Goal: Task Accomplishment & Management: Manage account settings

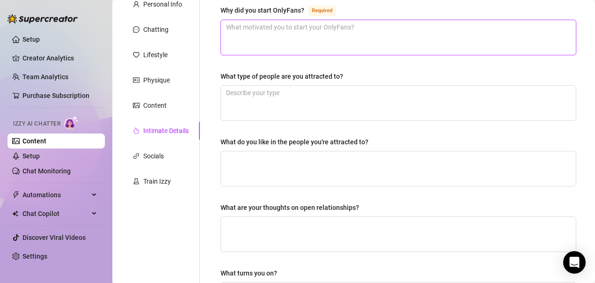
click at [262, 35] on textarea "Why did you start OnlyFans? Required" at bounding box center [398, 37] width 355 height 35
click at [361, 31] on textarea "Why did you start OnlyFans? Required" at bounding box center [398, 37] width 355 height 35
type textarea "I wa"
type textarea "I wan"
type textarea "I want"
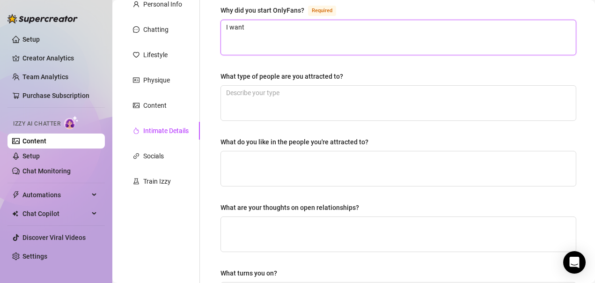
type textarea "I wante"
type textarea "I wanted"
type textarea "I wanted to"
type textarea "I wanted to h"
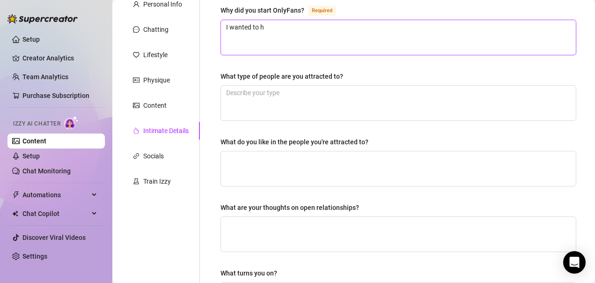
type textarea "I wanted to ha"
type textarea "I wanted to hav"
type textarea "I wanted to have"
type textarea "I wanted to have m"
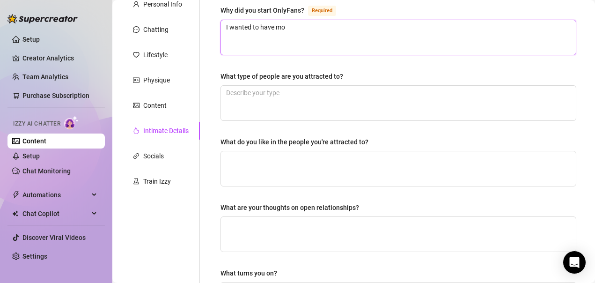
type textarea "I wanted to have mor"
type textarea "I wanted to have more"
type textarea "I wanted to have more f"
type textarea "I wanted to have more fr"
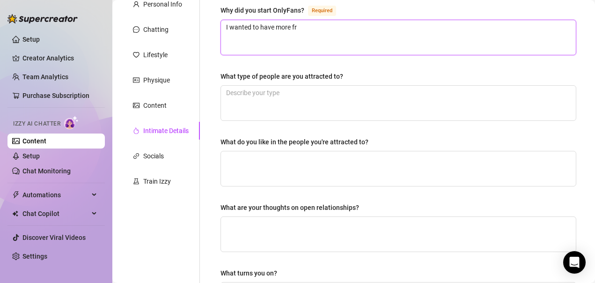
type textarea "I wanted to have more fre"
type textarea "I wanted to have more [PERSON_NAME]"
type textarea "I wanted to have more fredd"
type textarea "I wanted to have more [PERSON_NAME]"
type textarea "I wanted to have more fre"
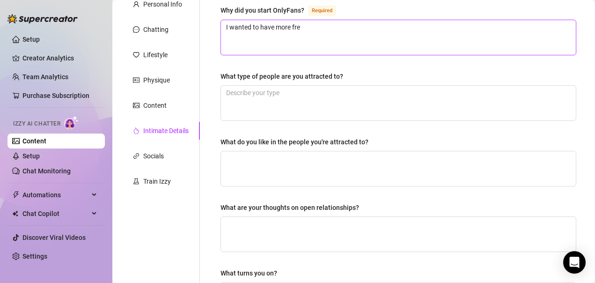
type textarea "I wanted to have more free"
type textarea "I wanted to have more freedo"
type textarea "I wanted to have more freedom"
type textarea "I wanted to have more freedom a"
type textarea "I wanted to have more freedom and"
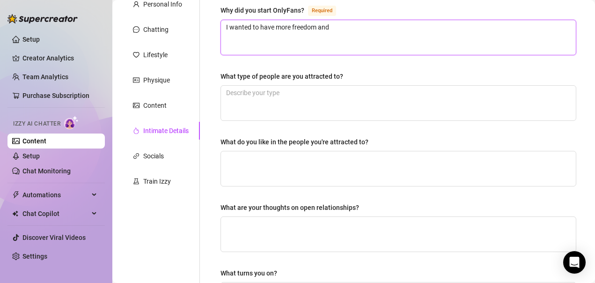
type textarea "I wanted to have more freedom and"
type textarea "I wanted to have more freedom and b"
type textarea "I wanted to have more freedom and be"
type textarea "I wanted to have more freedom and be m"
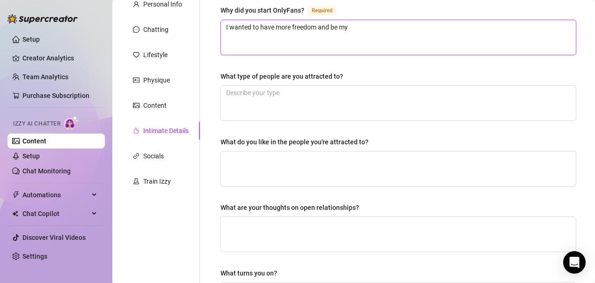
type textarea "I wanted to have more freedom and be my"
type textarea "I wanted to have more freedom and be my o"
type textarea "I wanted to have more freedom and be my own"
type textarea "I wanted to have more freedom and be my own bo"
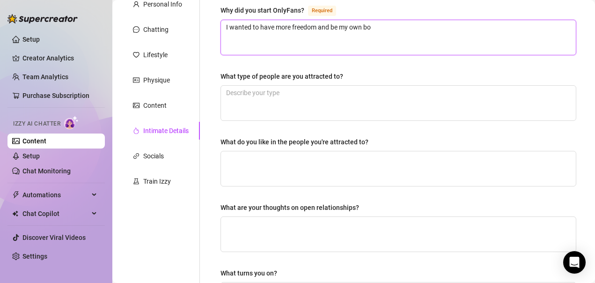
type textarea "I wanted to have more freedom and be my own bos"
type textarea "I wanted to have more freedom and be my own boss"
type textarea "I wanted to have more freedom and be my own boss,"
type textarea "I wanted to have more freedom and be my own boss, l"
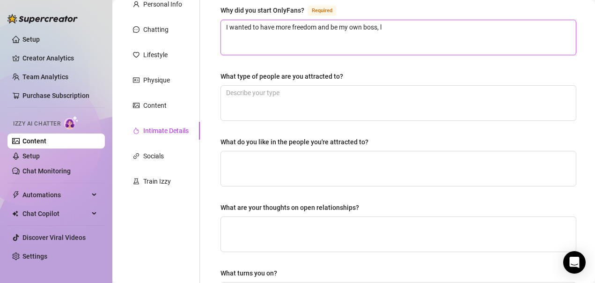
type textarea "I wanted to have more freedom and be my own boss, lo"
type textarea "I wanted to have more freedom and be my own boss, l"
type textarea "I wanted to have more freedom and be my own boss, [PERSON_NAME]"
type textarea "I wanted to have more freedom and be my own boss, liv"
type textarea "I wanted to have more freedom and be my own boss, live"
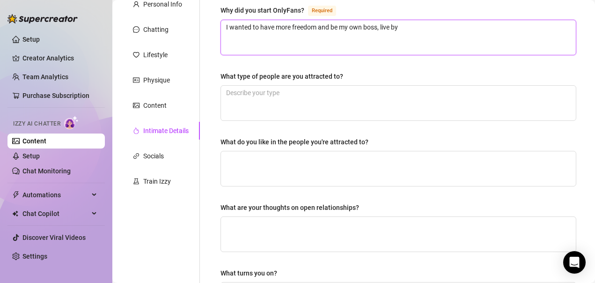
type textarea "I wanted to have more freedom and be my own boss, live by"
type textarea "I wanted to have more freedom and be my own boss, live by m"
type textarea "I wanted to have more freedom and be my own boss, live by my"
type textarea "I wanted to have more freedom and be my own boss, live by my o"
type textarea "I wanted to have more freedom and be my own boss, live by my ow"
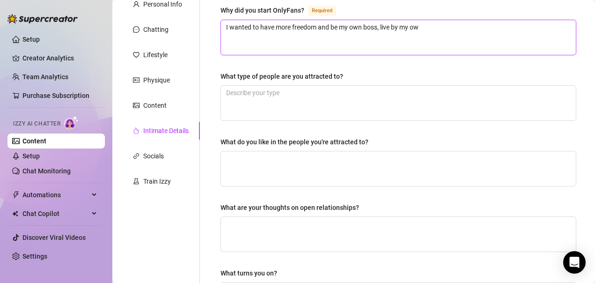
type textarea "I wanted to have more freedom and be my own boss, live by my own"
type textarea "I wanted to have more freedom and be my own boss, live by my own r"
type textarea "I wanted to have more freedom and be my own boss, live by my own ru"
type textarea "I wanted to have more freedom and be my own boss, live by my own rul"
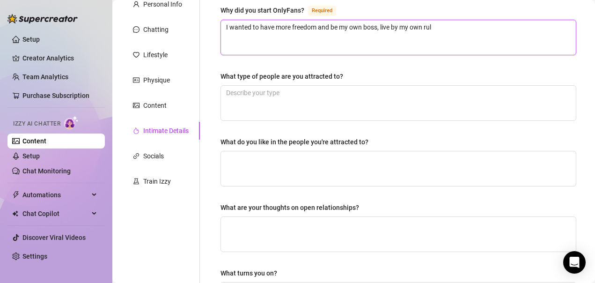
type textarea "I wanted to have more freedom and be my own boss, live by my own rule"
type textarea "I wanted to have more freedom and be my own boss, live by my own rules"
type textarea "I wanted to have more freedom and be my own boss, live by my own rules a"
type textarea "I wanted to have more freedom and be my own boss, live by my own rules an"
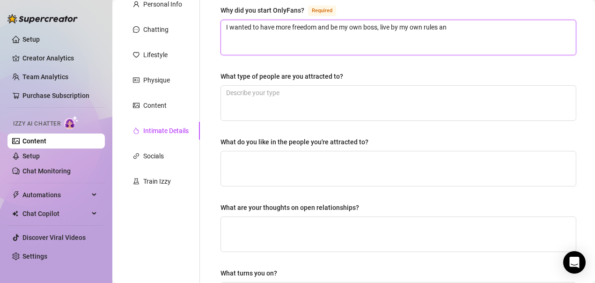
type textarea "I wanted to have more freedom and be my own boss, live by my own rules and"
type textarea "I wanted to have more freedom and be my own boss, live by my own rules and b"
type textarea "I wanted to have more freedom and be my own boss, live by my own rules and br"
type textarea "I wanted to have more freedom and be my own boss, live by my own rules and bri"
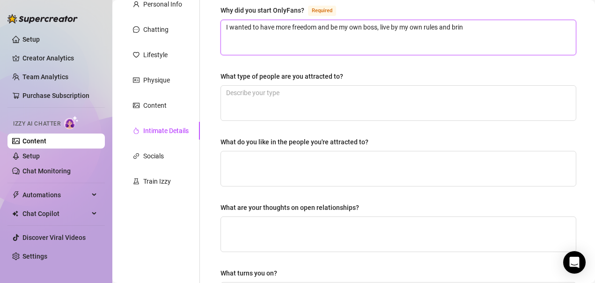
type textarea "I wanted to have more freedom and be my own boss, live by my own rules and bring"
type textarea "I wanted to have more freedom and be my own boss, live by my own rules and brin"
type textarea "I wanted to have more freedom and be my own boss, live by my own rules and bri"
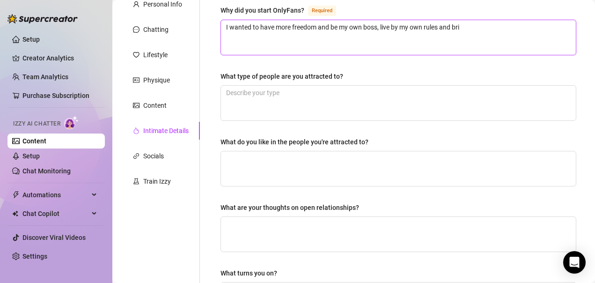
type textarea "I wanted to have more freedom and be my own boss, live by my own rules and br"
type textarea "I wanted to have more freedom and be my own boss, live by my own rules and b"
type textarea "I wanted to have more freedom and be my own boss, live by my own rules and"
type textarea "I wanted to have more freedom and be my own boss, live by my own rules and sh"
type textarea "I wanted to have more freedom and be my own boss, live by my own rules and sho"
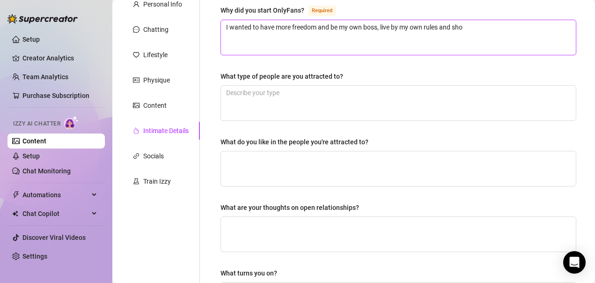
type textarea "I wanted to have more freedom and be my own boss, live by my own rules and show"
type textarea "I wanted to have more freedom and be my own boss, live by my own rules and showc"
type textarea "I wanted to have more freedom and be my own boss, live by my own rules and show…"
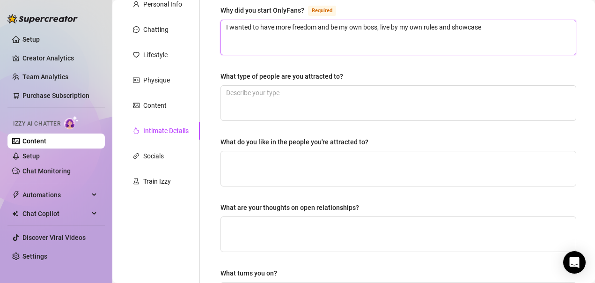
type textarea "I wanted to have more freedom and be my own boss, live by my own rules and show…"
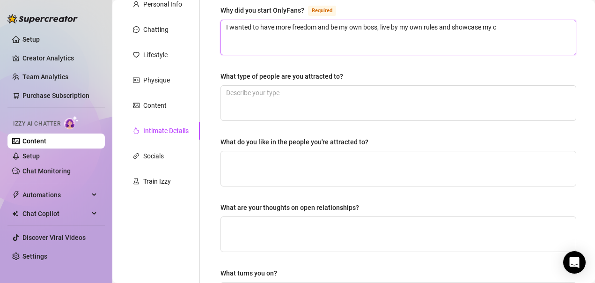
type textarea "I wanted to have more freedom and be my own boss, live by my own rules and show…"
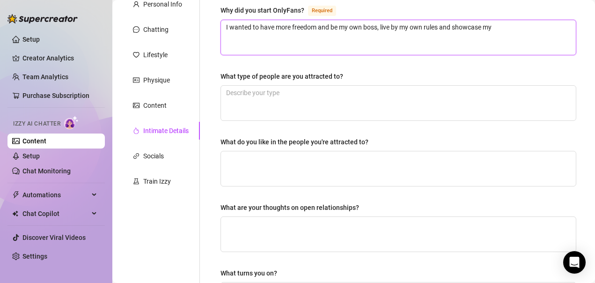
type textarea "I wanted to have more freedom and be my own boss, live by my own rules and show…"
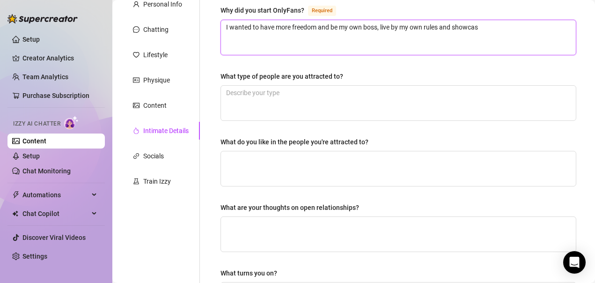
type textarea "I wanted to have more freedom and be my own boss, live by my own rules and show…"
type textarea "I wanted to have more freedom and be my own boss, live by my own rules and showc"
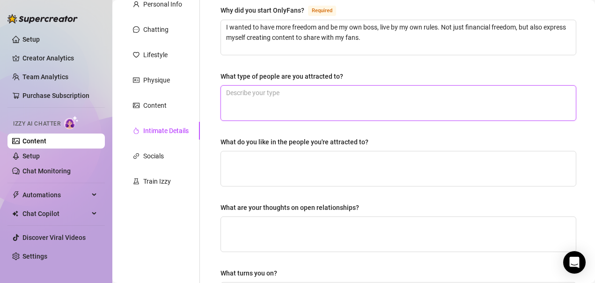
click at [352, 94] on textarea "What type of people are you attracted to?" at bounding box center [398, 103] width 355 height 35
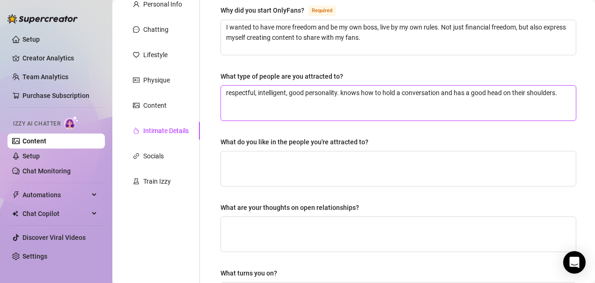
drag, startPoint x: 225, startPoint y: 92, endPoint x: 557, endPoint y: 94, distance: 332.1
click at [557, 94] on textarea "respectful, intelligent, good personality. knows how to hold a conversation and…" at bounding box center [398, 103] width 355 height 35
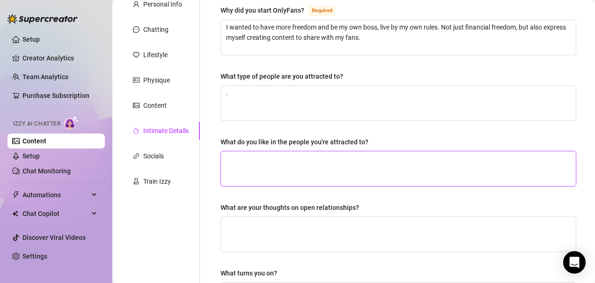
click at [283, 162] on textarea "What do you like in the people you're attracted to?" at bounding box center [398, 168] width 355 height 35
paste textarea "respectful, intelligent, good personality. knows how to hold a conversation and…"
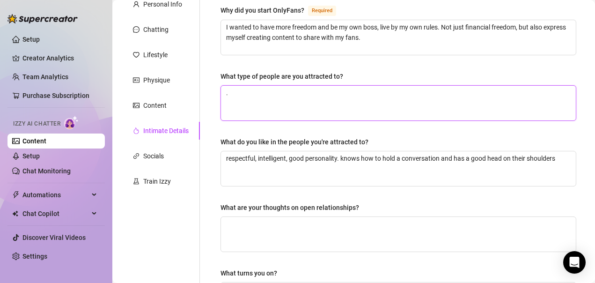
click at [261, 100] on textarea "." at bounding box center [398, 103] width 355 height 35
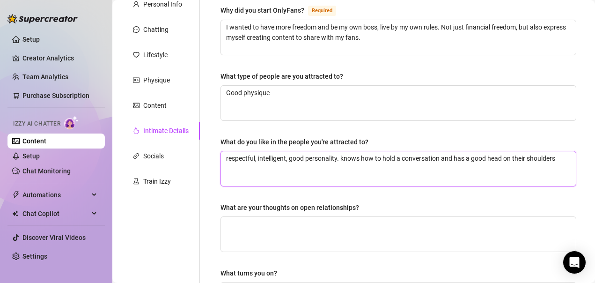
click at [556, 161] on textarea "respectful, intelligent, good personality. knows how to hold a conversation and…" at bounding box center [398, 168] width 355 height 35
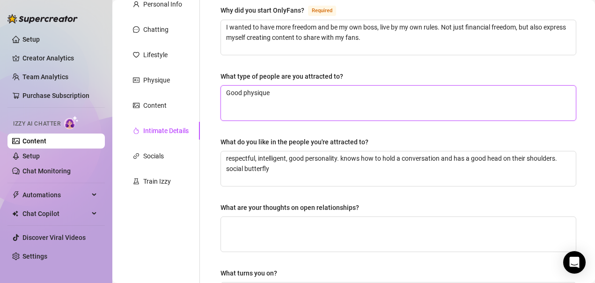
click at [271, 92] on textarea "Good physique" at bounding box center [398, 103] width 355 height 35
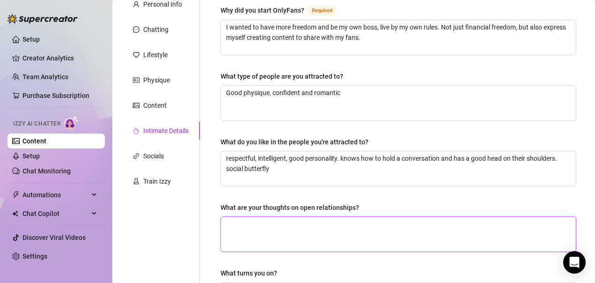
click at [269, 231] on textarea "What are your thoughts on open relationships?" at bounding box center [398, 234] width 355 height 35
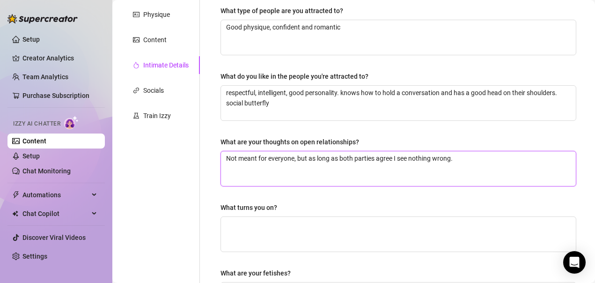
scroll to position [234, 0]
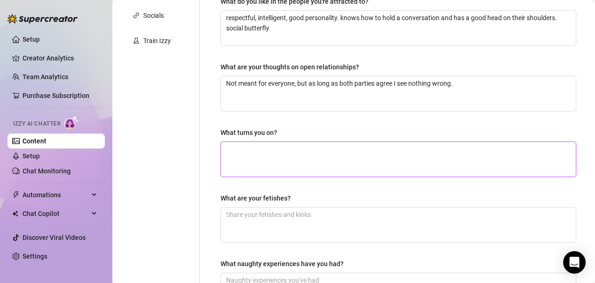
click at [280, 155] on textarea "What turns you on?" at bounding box center [398, 159] width 355 height 35
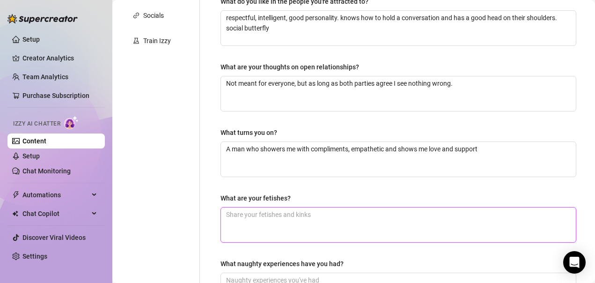
click at [332, 218] on textarea "What are your fetishes?" at bounding box center [398, 224] width 355 height 35
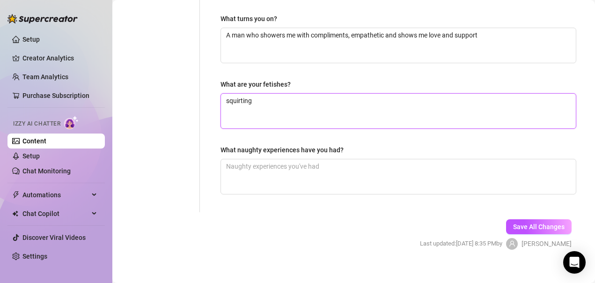
scroll to position [359, 0]
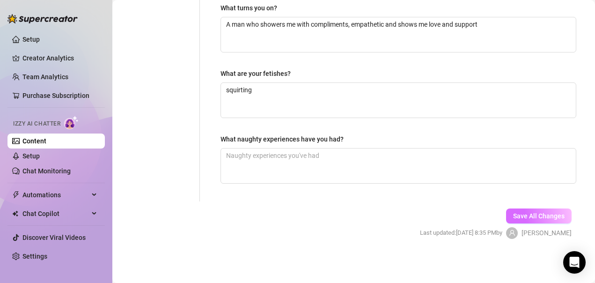
click at [513, 218] on span "Save All Changes" at bounding box center [539, 215] width 52 height 7
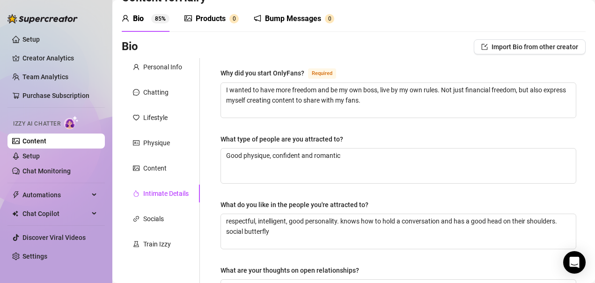
scroll to position [47, 0]
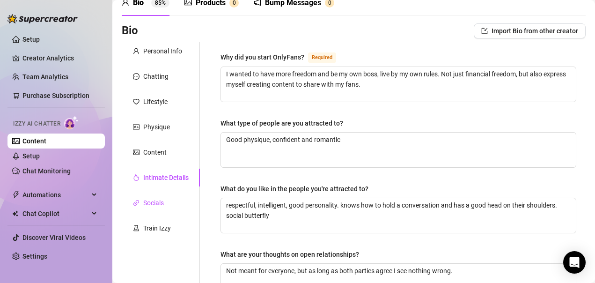
click at [158, 207] on div "Socials" at bounding box center [153, 203] width 21 height 10
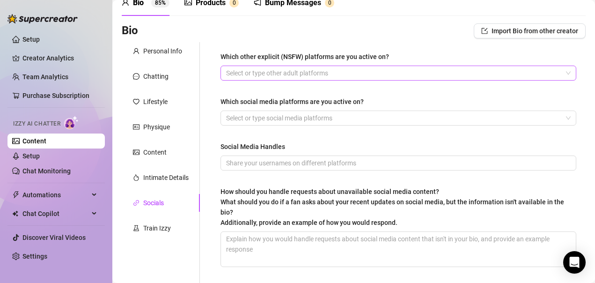
click at [304, 74] on div at bounding box center [393, 73] width 342 height 13
click at [288, 37] on div "Bio Import Bio from other creator" at bounding box center [354, 30] width 464 height 15
click at [302, 118] on div at bounding box center [393, 117] width 342 height 13
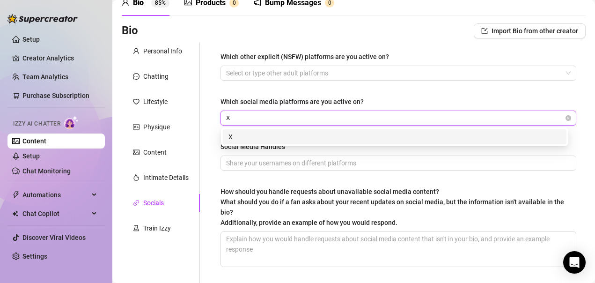
click at [282, 135] on div "X" at bounding box center [395, 137] width 333 height 10
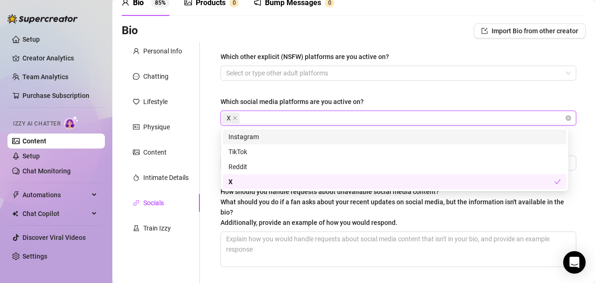
click at [274, 136] on div "Instagram" at bounding box center [395, 137] width 333 height 10
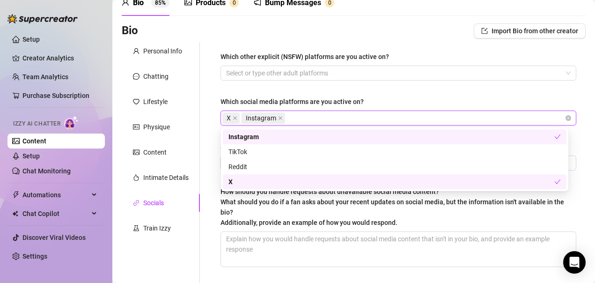
click at [441, 89] on div "Which other explicit (NSFW) platforms are you active on? Select or type other a…" at bounding box center [399, 164] width 356 height 224
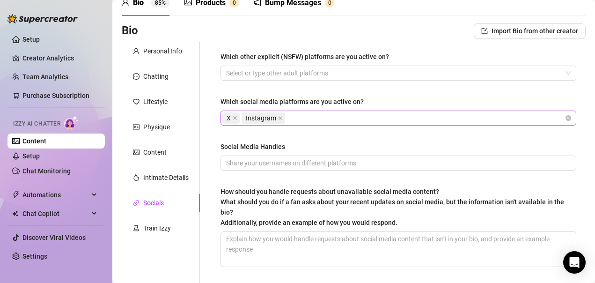
click at [312, 118] on div "X Instagram" at bounding box center [393, 117] width 342 height 13
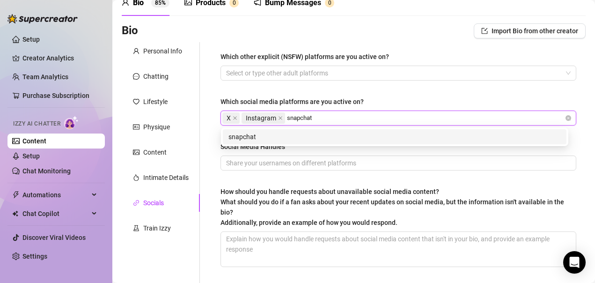
click at [262, 133] on div "snapchat" at bounding box center [395, 137] width 333 height 10
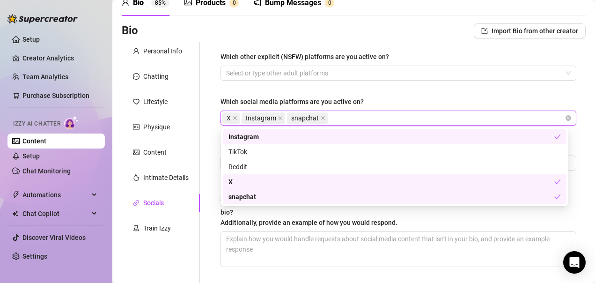
click at [213, 222] on div "Which other explicit (NSFW) platforms are you active on? Select or type other a…" at bounding box center [398, 163] width 375 height 243
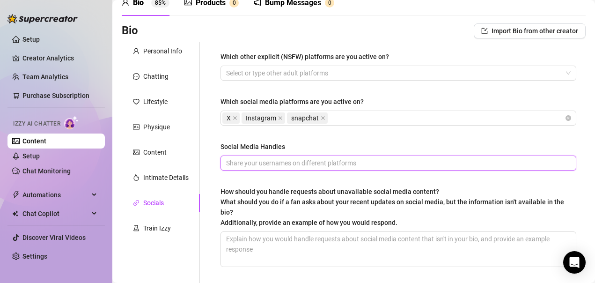
click at [262, 163] on input "Social Media Handles" at bounding box center [397, 163] width 343 height 10
click at [272, 164] on input "Social Media Handles" at bounding box center [397, 163] width 343 height 10
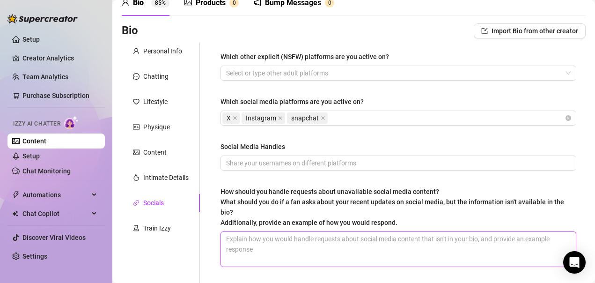
click at [264, 242] on textarea "How should you handle requests about unavailable social media content? What sho…" at bounding box center [398, 249] width 355 height 35
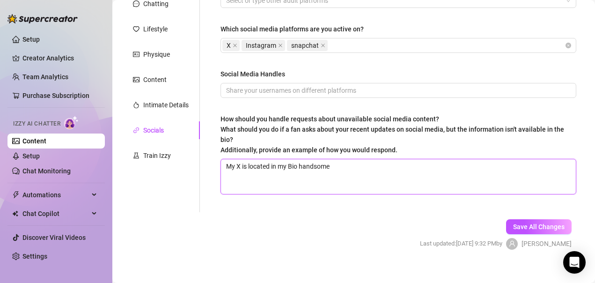
scroll to position [131, 0]
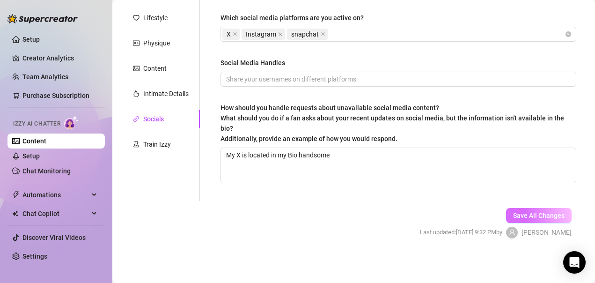
click at [513, 216] on span "Save All Changes" at bounding box center [539, 215] width 52 height 7
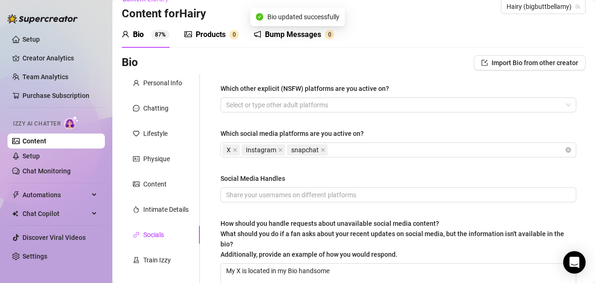
scroll to position [0, 0]
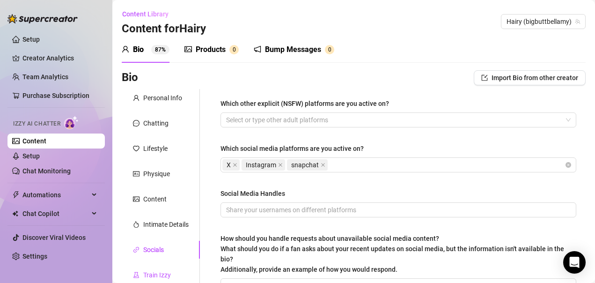
click at [163, 276] on div "Train Izzy" at bounding box center [157, 275] width 28 height 10
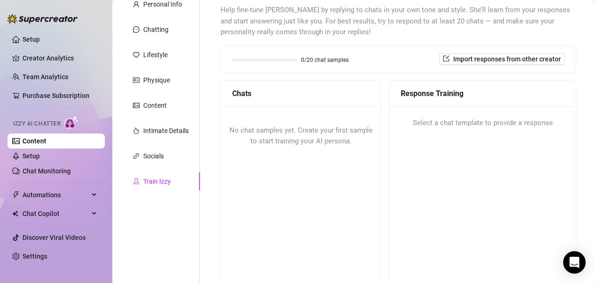
scroll to position [47, 0]
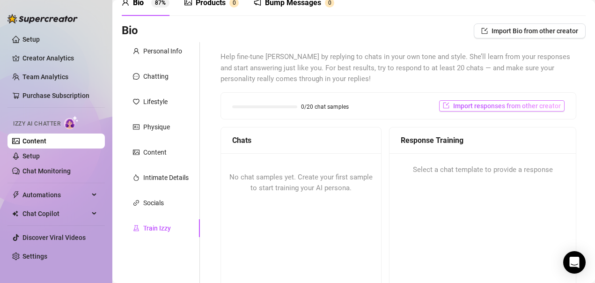
click at [529, 108] on span "Import responses from other creator" at bounding box center [507, 105] width 108 height 7
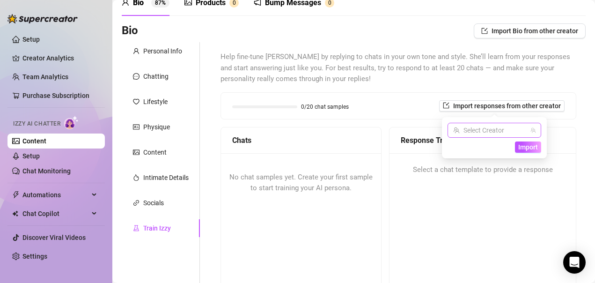
click at [532, 133] on span at bounding box center [494, 130] width 82 height 14
click at [512, 148] on span "( bigbuttbellamy )" at bounding box center [513, 149] width 48 height 10
click at [524, 148] on span "Import" at bounding box center [528, 146] width 20 height 7
click at [528, 148] on span "Import" at bounding box center [528, 146] width 20 height 7
click at [468, 84] on span "Help fine-tune [PERSON_NAME] by replying to chats in your own tone and style. S…" at bounding box center [399, 68] width 356 height 33
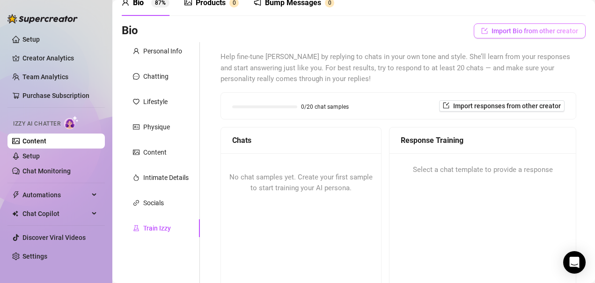
click at [494, 35] on span "Import Bio from other creator" at bounding box center [535, 30] width 87 height 7
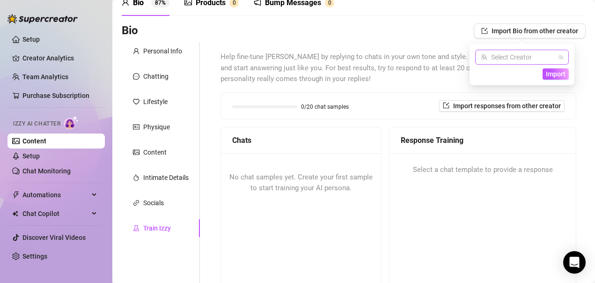
click at [511, 60] on input "search" at bounding box center [518, 57] width 74 height 14
click at [504, 75] on span "Hairy" at bounding box center [505, 76] width 15 height 10
click at [549, 78] on button "Import" at bounding box center [556, 73] width 26 height 11
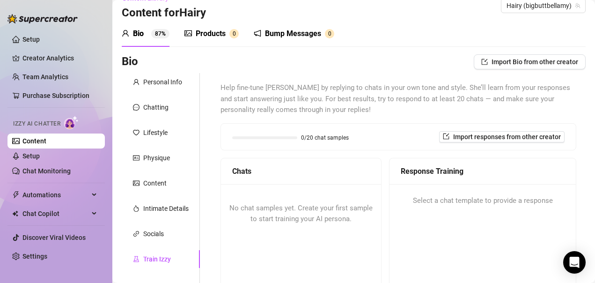
scroll to position [0, 0]
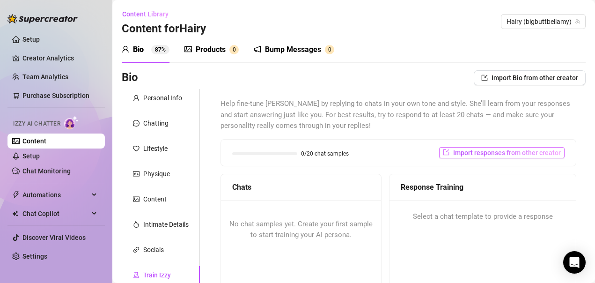
click at [525, 155] on span "Import responses from other creator" at bounding box center [507, 152] width 108 height 7
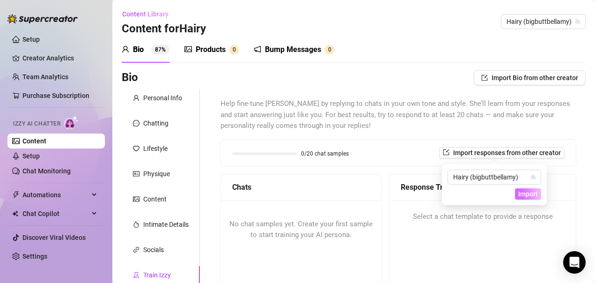
click at [529, 193] on span "Import" at bounding box center [528, 193] width 20 height 7
click at [523, 195] on span "Import" at bounding box center [528, 193] width 20 height 7
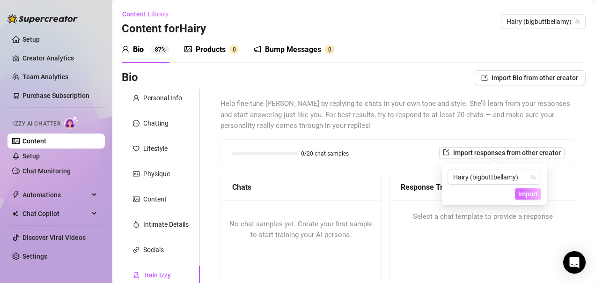
click at [523, 195] on span "Import" at bounding box center [528, 193] width 20 height 7
click at [459, 200] on div "Hairy (bigbuttbellamy) Import" at bounding box center [494, 184] width 105 height 41
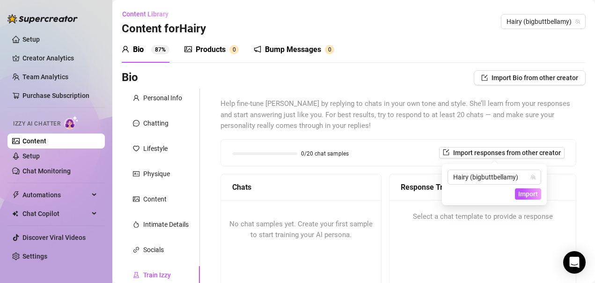
click at [486, 125] on span "Help fine-tune [PERSON_NAME] by replying to chats in your own tone and style. S…" at bounding box center [399, 114] width 356 height 33
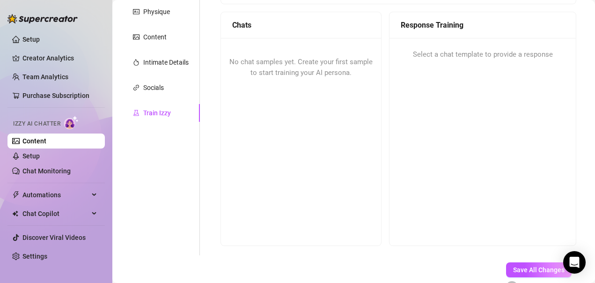
scroll to position [187, 0]
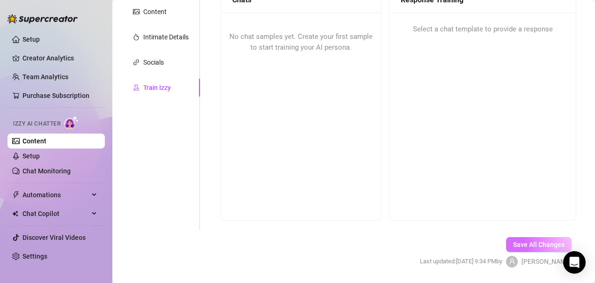
click at [513, 245] on span "Save All Changes" at bounding box center [539, 244] width 52 height 7
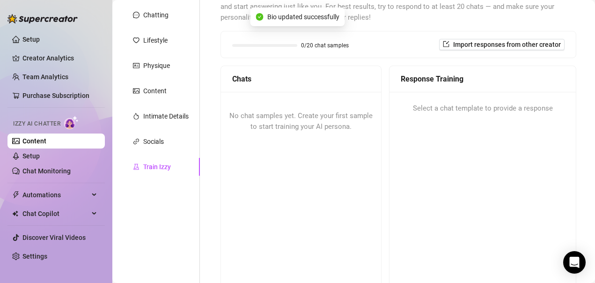
scroll to position [0, 0]
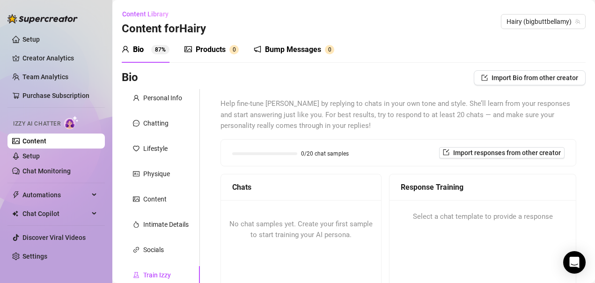
click at [207, 52] on div "Products" at bounding box center [211, 49] width 30 height 11
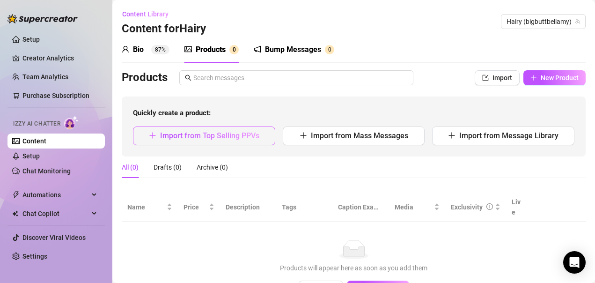
click at [220, 134] on span "Import from Top Selling PPVs" at bounding box center [209, 135] width 99 height 9
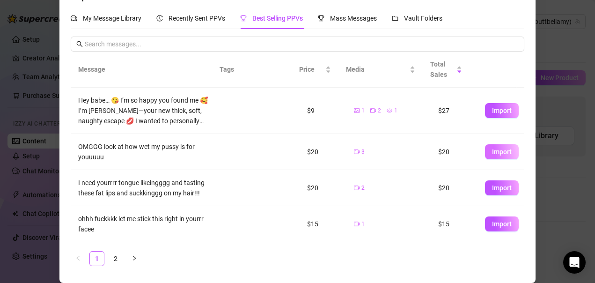
click at [493, 155] on span "Import" at bounding box center [502, 151] width 20 height 7
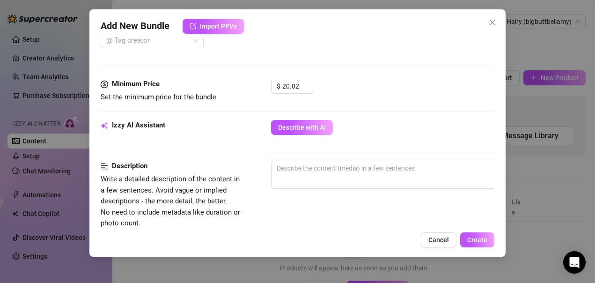
scroll to position [268, 0]
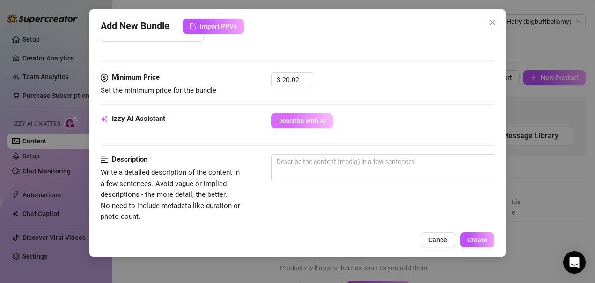
click at [321, 121] on span "Describe with AI" at bounding box center [302, 120] width 48 height 7
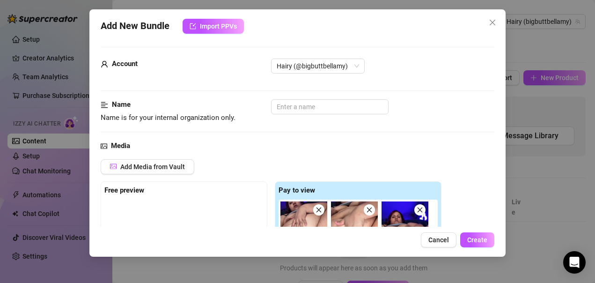
scroll to position [0, 0]
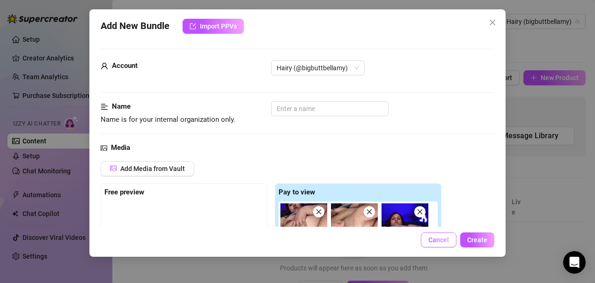
click at [444, 243] on span "Cancel" at bounding box center [439, 239] width 21 height 7
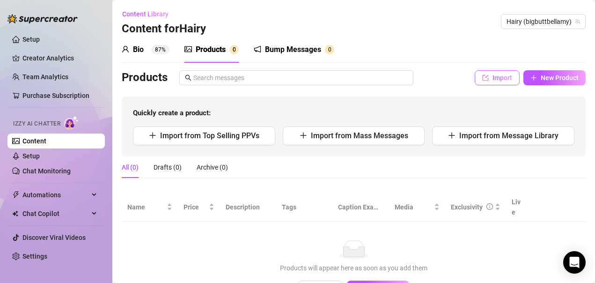
click at [493, 80] on span "Import" at bounding box center [503, 77] width 20 height 7
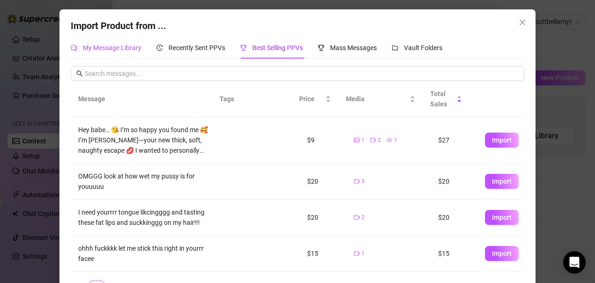
click at [118, 49] on span "My Message Library" at bounding box center [112, 47] width 59 height 7
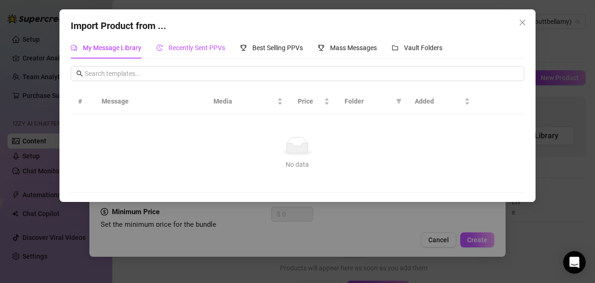
click at [188, 48] on span "Recently Sent PPVs" at bounding box center [197, 47] width 57 height 7
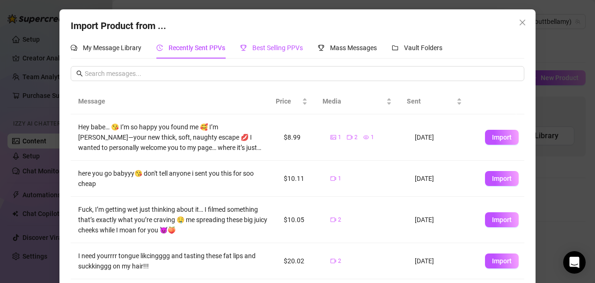
click at [263, 43] on div "Best Selling PPVs" at bounding box center [271, 48] width 63 height 10
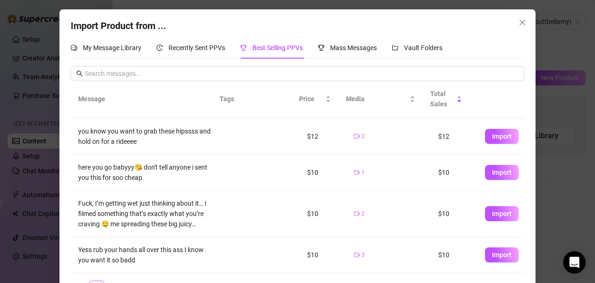
scroll to position [30, 0]
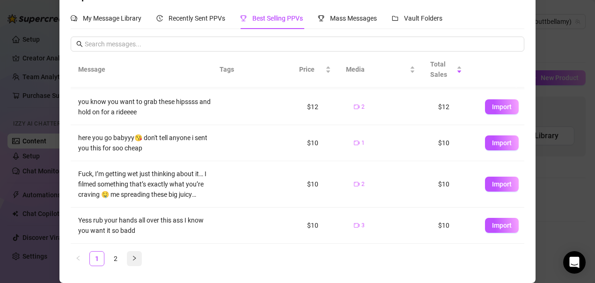
click at [132, 258] on icon "right" at bounding box center [135, 258] width 6 height 6
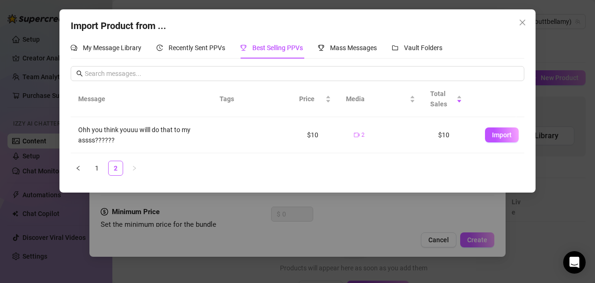
scroll to position [0, 0]
click at [409, 52] on div "Vault Folders" at bounding box center [417, 48] width 51 height 10
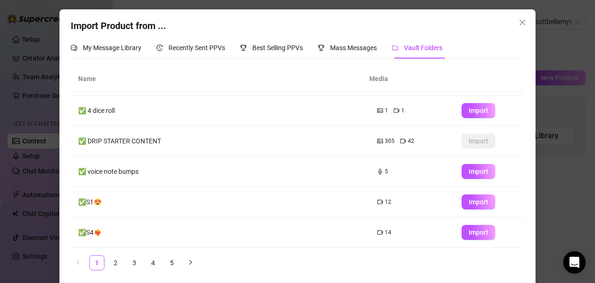
scroll to position [4, 0]
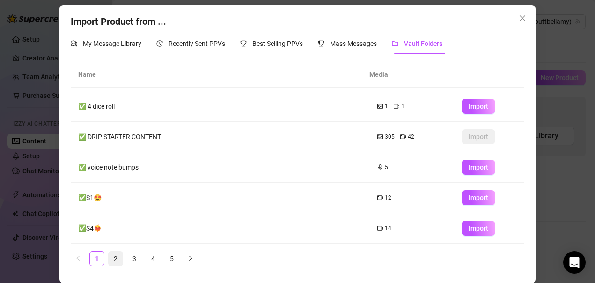
click at [114, 259] on link "2" at bounding box center [116, 259] width 14 height 14
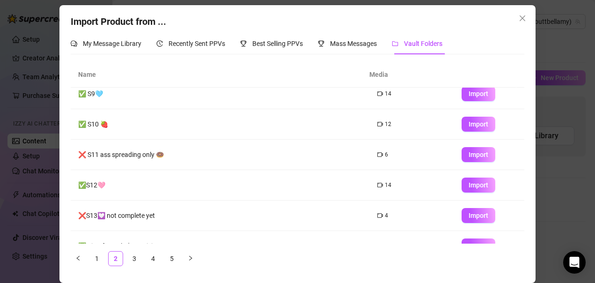
scroll to position [148, 0]
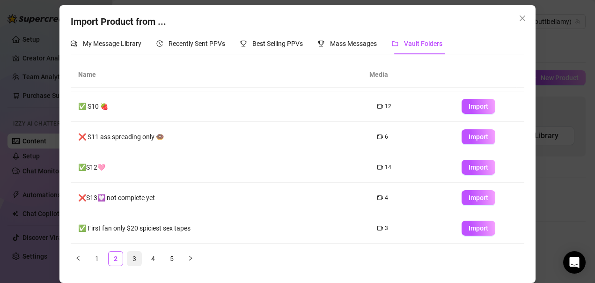
click at [130, 259] on link "3" at bounding box center [134, 259] width 14 height 14
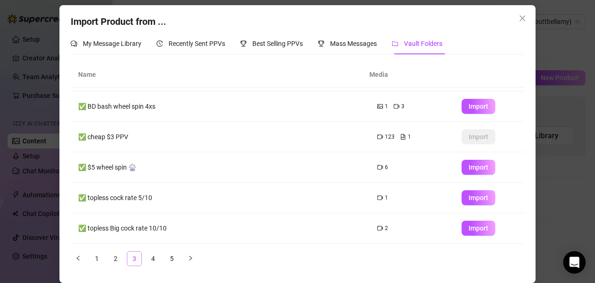
scroll to position [0, 0]
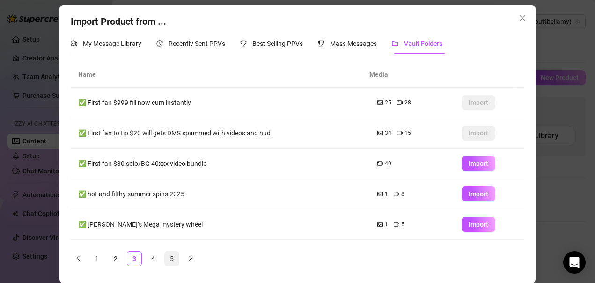
click at [167, 259] on link "5" at bounding box center [172, 259] width 14 height 14
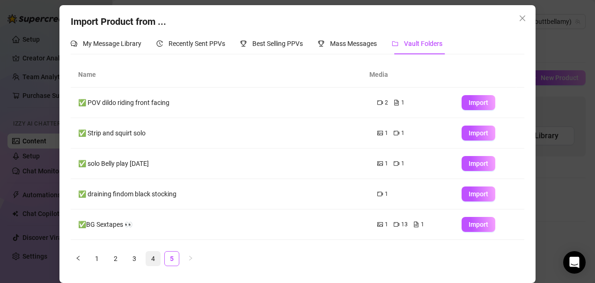
click at [148, 260] on link "4" at bounding box center [153, 259] width 14 height 14
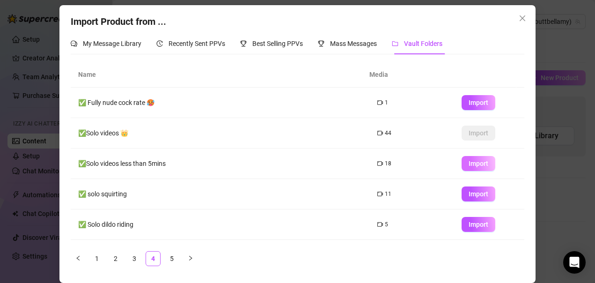
click at [469, 163] on span "Import" at bounding box center [479, 163] width 20 height 7
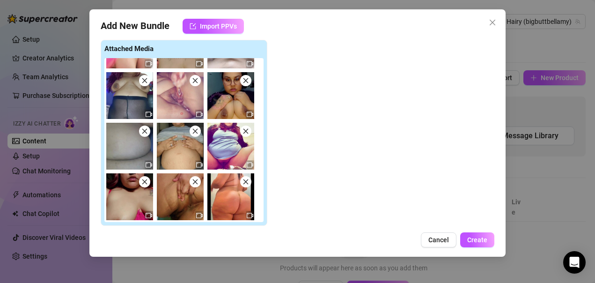
scroll to position [141, 0]
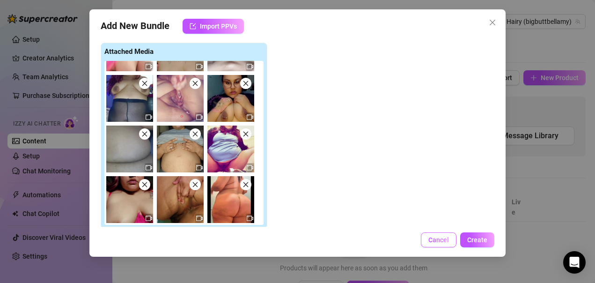
click at [448, 237] on span "Cancel" at bounding box center [439, 239] width 21 height 7
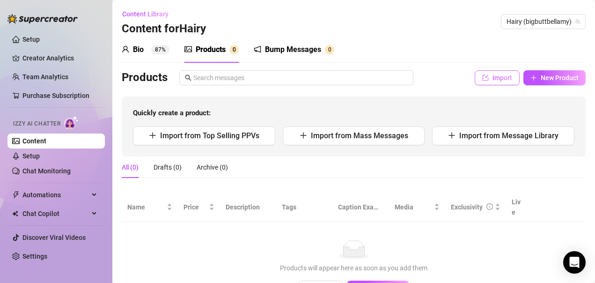
click at [494, 78] on span "Import" at bounding box center [503, 77] width 20 height 7
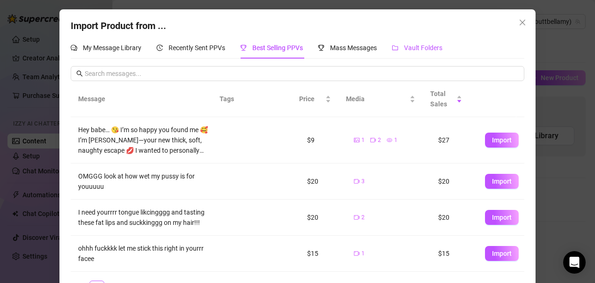
click at [407, 48] on span "Vault Folders" at bounding box center [423, 47] width 38 height 7
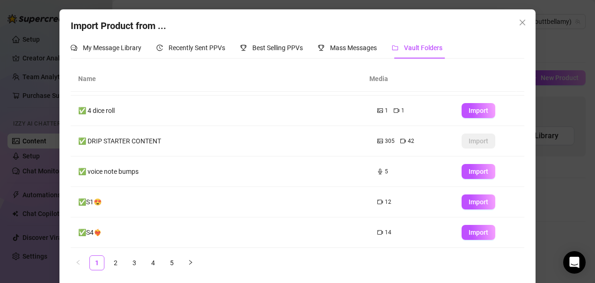
scroll to position [4, 0]
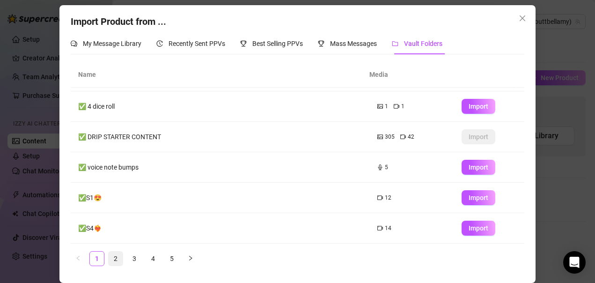
click at [111, 257] on link "2" at bounding box center [116, 259] width 14 height 14
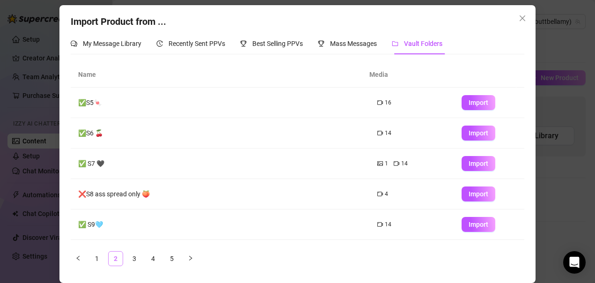
scroll to position [0, 0]
click at [130, 256] on link "3" at bounding box center [134, 259] width 14 height 14
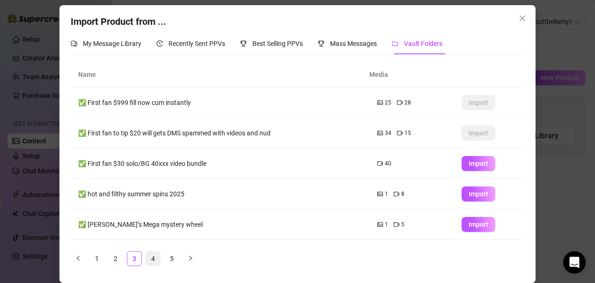
click at [149, 256] on link "4" at bounding box center [153, 259] width 14 height 14
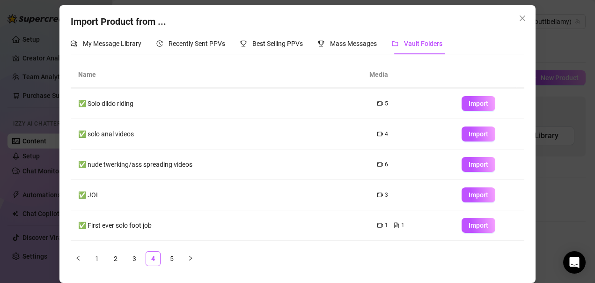
scroll to position [148, 0]
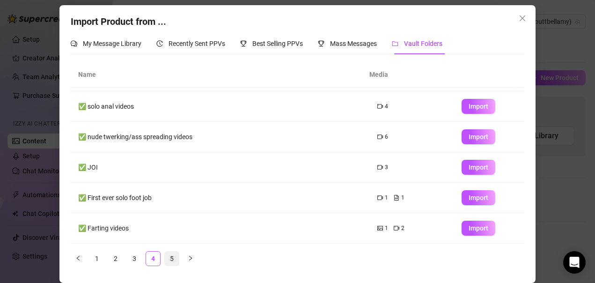
click at [166, 259] on link "5" at bounding box center [172, 259] width 14 height 14
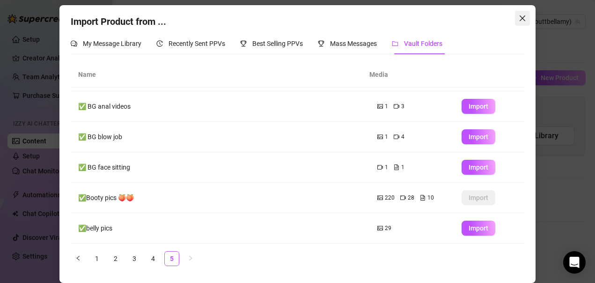
click at [519, 19] on icon "close" at bounding box center [522, 18] width 7 height 7
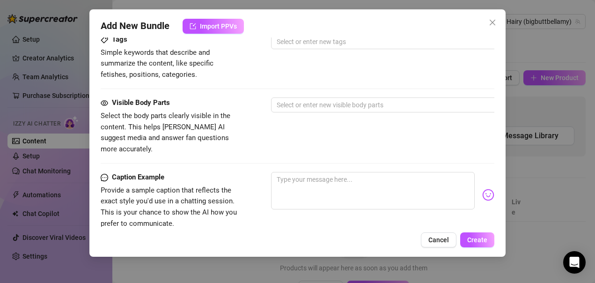
scroll to position [375, 0]
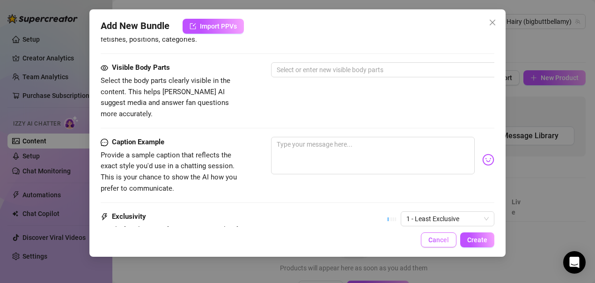
click at [430, 240] on span "Cancel" at bounding box center [439, 239] width 21 height 7
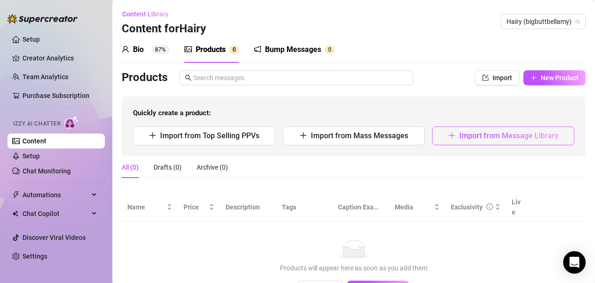
click at [475, 136] on span "Import from Message Library" at bounding box center [508, 135] width 99 height 9
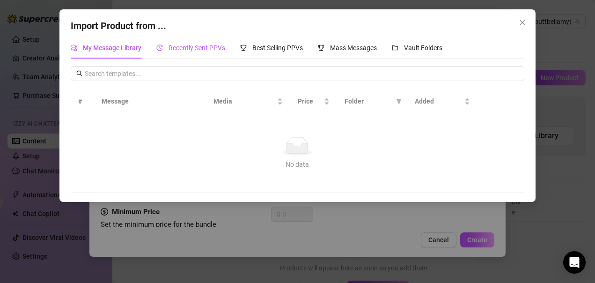
click at [189, 51] on span "Recently Sent PPVs" at bounding box center [197, 47] width 57 height 7
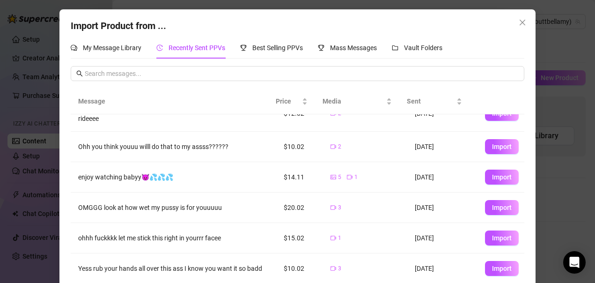
scroll to position [41, 0]
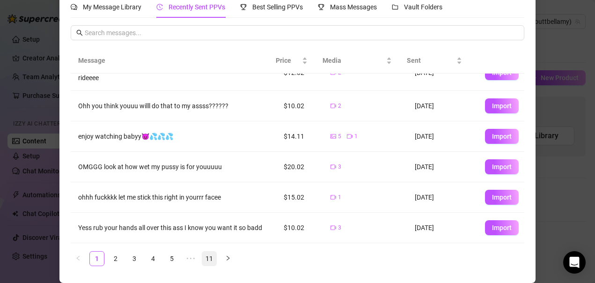
click at [205, 259] on link "11" at bounding box center [209, 259] width 14 height 14
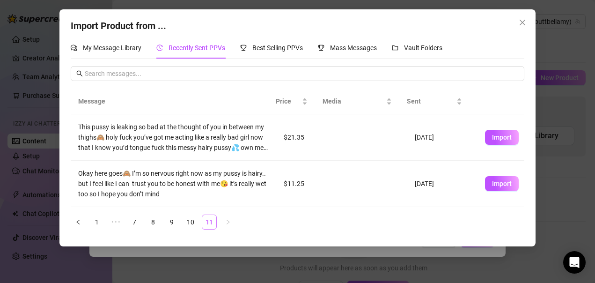
scroll to position [0, 0]
click at [188, 224] on link "10" at bounding box center [191, 222] width 14 height 14
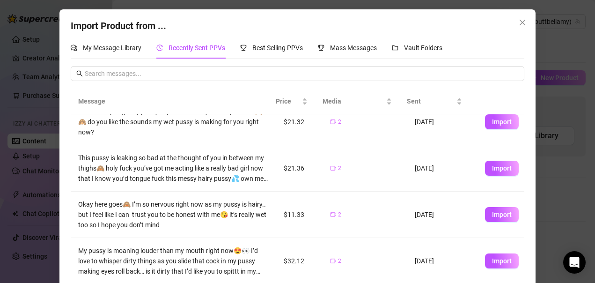
scroll to position [41, 0]
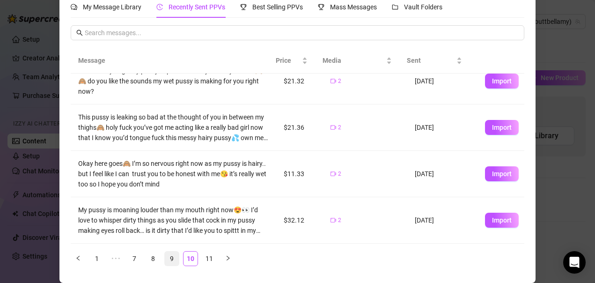
click at [168, 258] on link "9" at bounding box center [172, 259] width 14 height 14
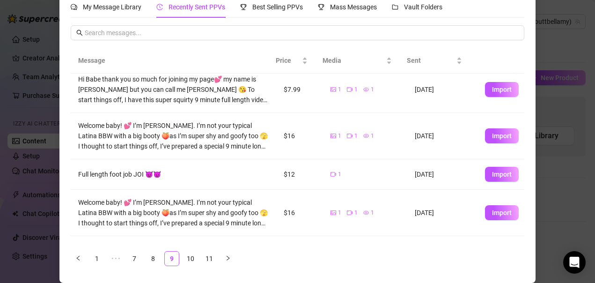
scroll to position [225, 0]
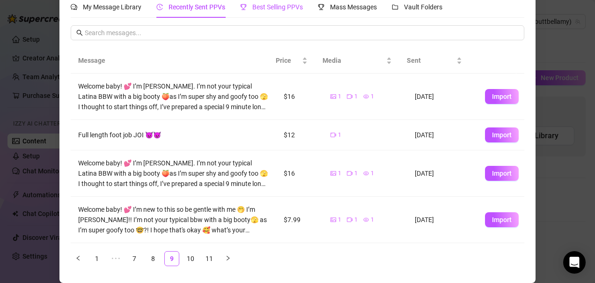
click at [280, 10] on span "Best Selling PPVs" at bounding box center [277, 6] width 51 height 7
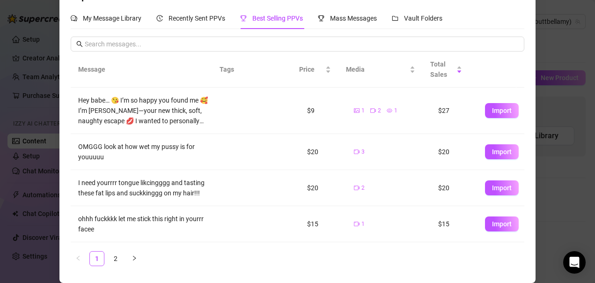
scroll to position [30, 0]
click at [111, 260] on link "2" at bounding box center [116, 259] width 14 height 14
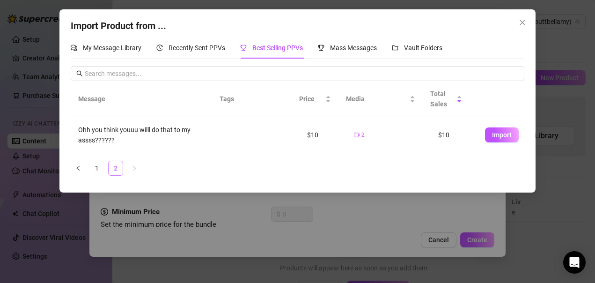
scroll to position [0, 0]
click at [95, 169] on link "1" at bounding box center [97, 168] width 14 height 14
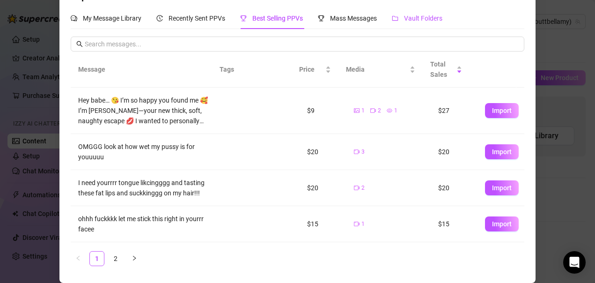
click at [425, 16] on span "Vault Folders" at bounding box center [423, 18] width 38 height 7
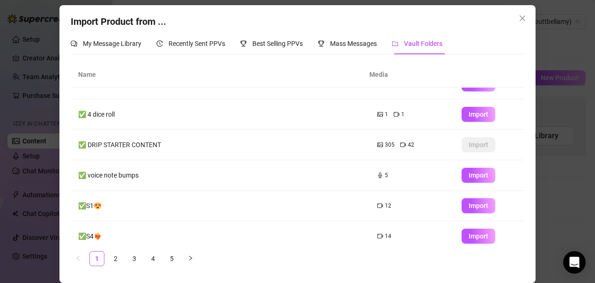
scroll to position [148, 0]
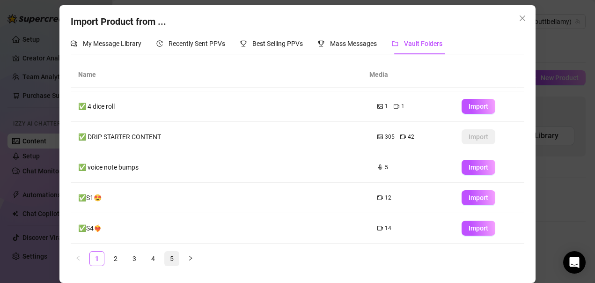
click at [169, 261] on link "5" at bounding box center [172, 259] width 14 height 14
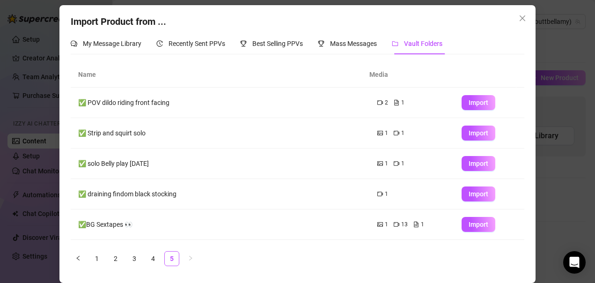
scroll to position [0, 0]
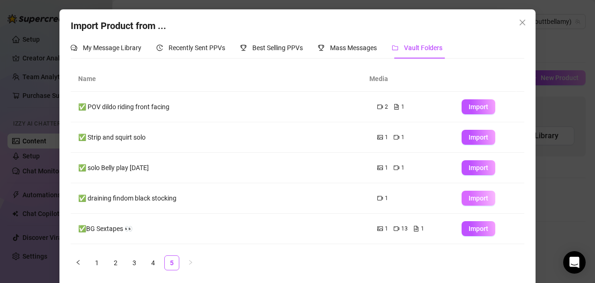
click at [469, 202] on span "Import" at bounding box center [479, 197] width 20 height 7
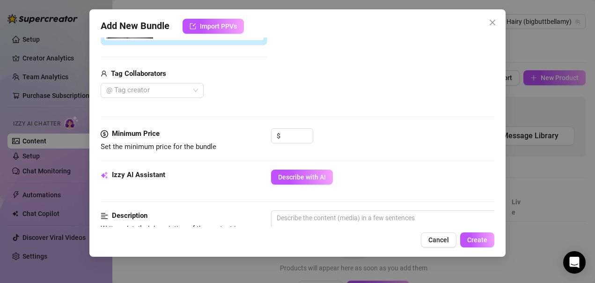
scroll to position [234, 0]
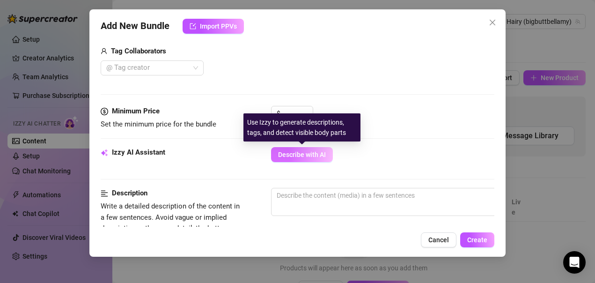
click at [304, 157] on span "Describe with AI" at bounding box center [302, 154] width 48 height 7
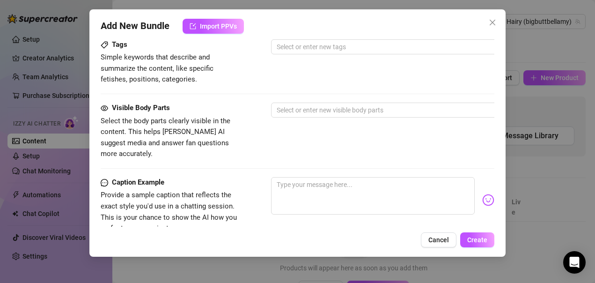
scroll to position [606, 0]
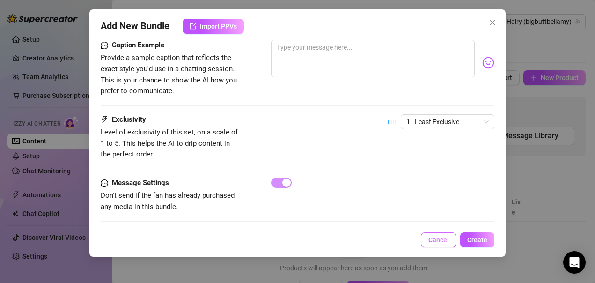
click at [447, 240] on span "Cancel" at bounding box center [439, 239] width 21 height 7
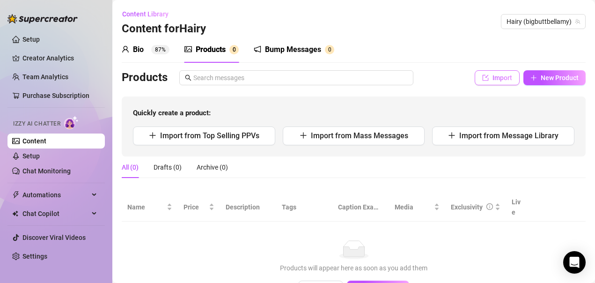
click at [493, 79] on span "Import" at bounding box center [503, 77] width 20 height 7
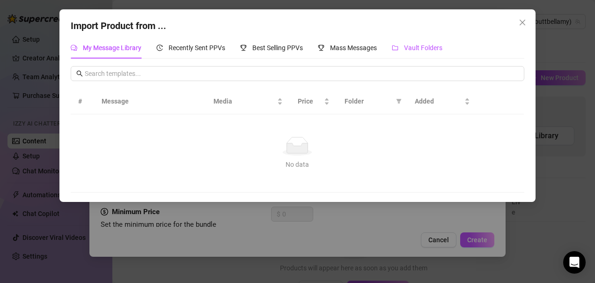
click at [419, 48] on span "Vault Folders" at bounding box center [423, 47] width 38 height 7
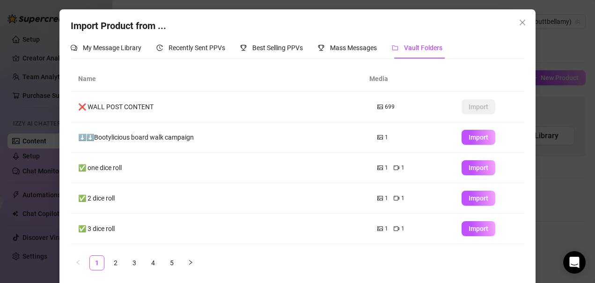
scroll to position [148, 0]
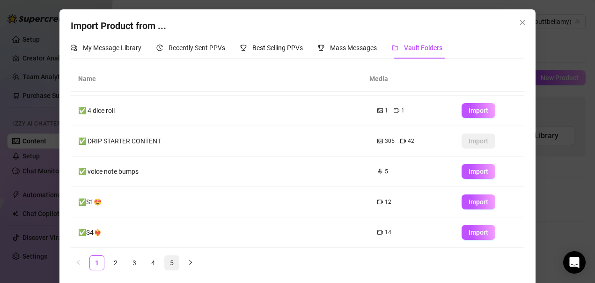
click at [172, 264] on link "5" at bounding box center [172, 263] width 14 height 14
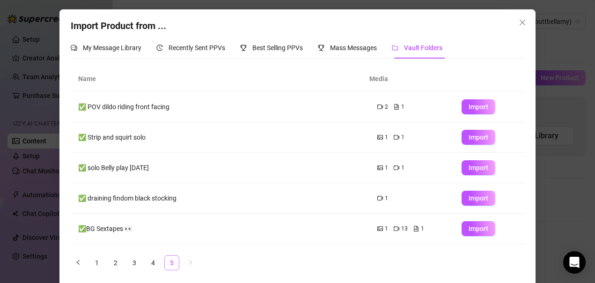
scroll to position [0, 0]
click at [469, 198] on span "Import" at bounding box center [479, 197] width 20 height 7
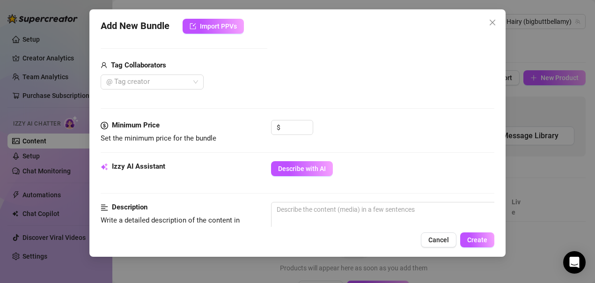
scroll to position [234, 0]
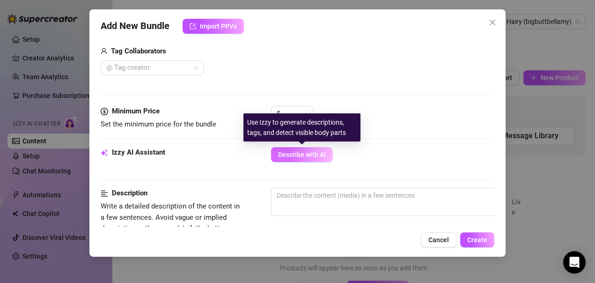
click at [296, 159] on button "Describe with AI" at bounding box center [302, 154] width 62 height 15
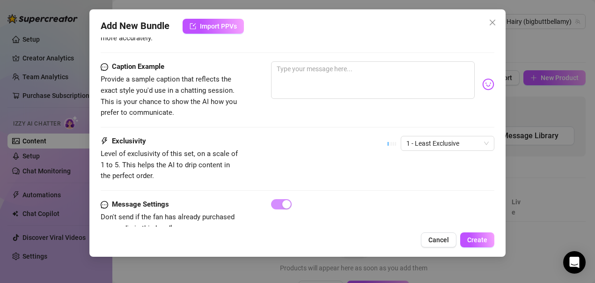
scroll to position [606, 0]
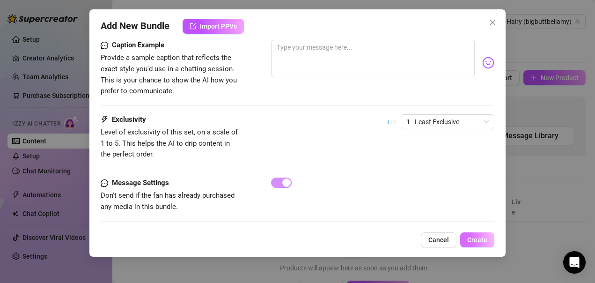
click at [470, 239] on span "Create" at bounding box center [477, 239] width 20 height 7
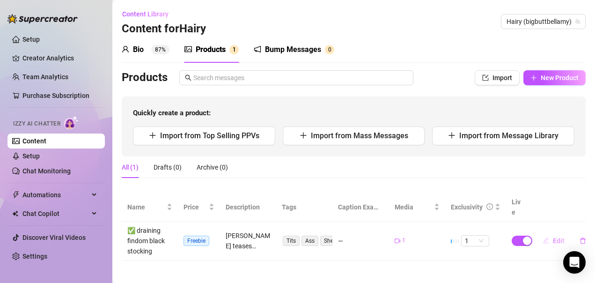
click at [559, 237] on span "Edit" at bounding box center [559, 240] width 12 height 7
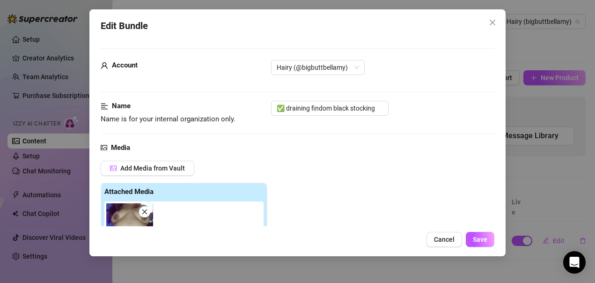
scroll to position [187, 0]
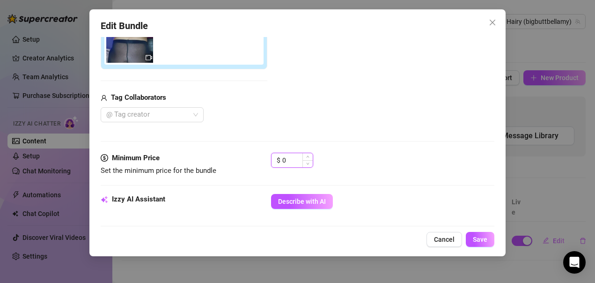
click at [298, 158] on input "0" at bounding box center [297, 160] width 30 height 14
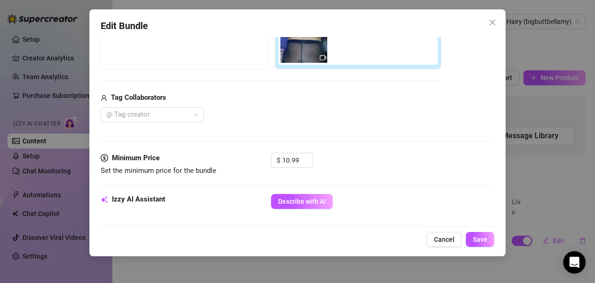
click at [400, 163] on div "$ 10.99" at bounding box center [383, 164] width 224 height 23
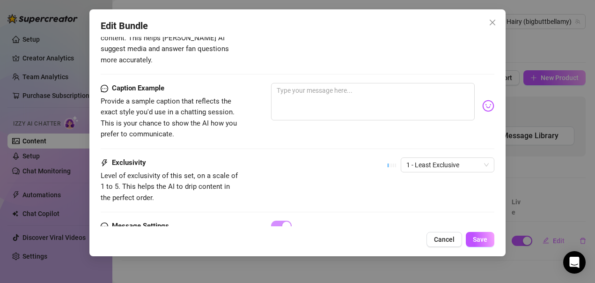
scroll to position [606, 0]
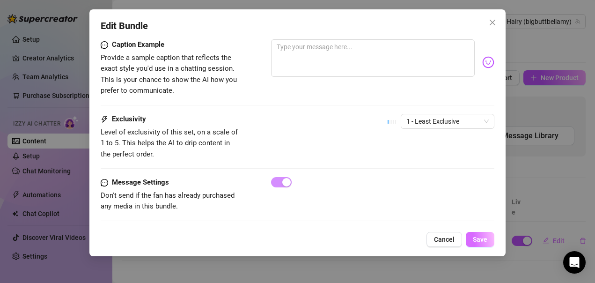
click at [479, 239] on span "Save" at bounding box center [480, 239] width 15 height 7
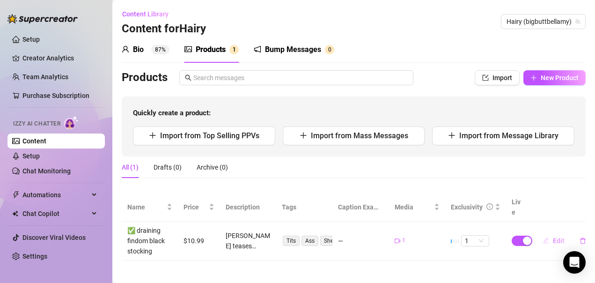
click at [554, 237] on span "Edit" at bounding box center [559, 240] width 12 height 7
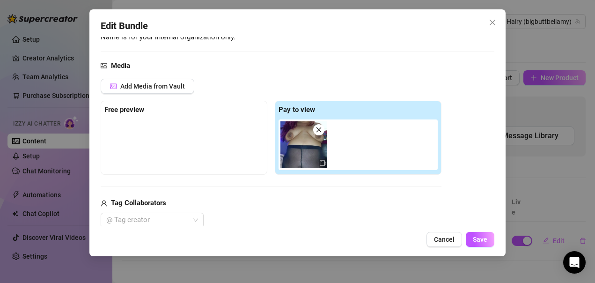
scroll to position [94, 0]
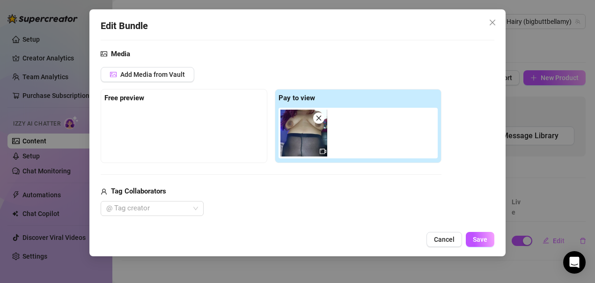
click at [128, 98] on strong "Free preview" at bounding box center [124, 98] width 40 height 8
click at [164, 77] on span "Add Media from Vault" at bounding box center [152, 74] width 65 height 7
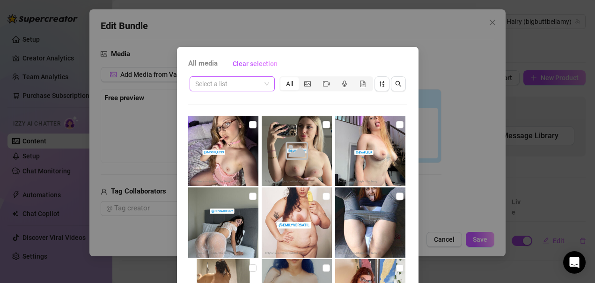
click at [261, 84] on span at bounding box center [232, 84] width 74 height 14
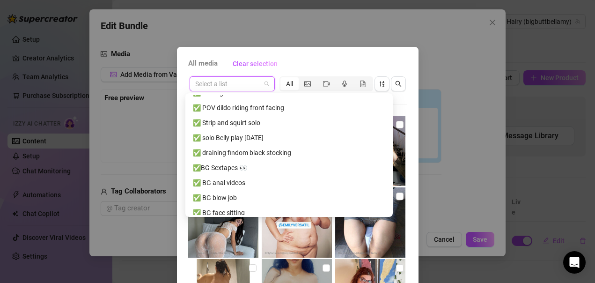
scroll to position [588, 0]
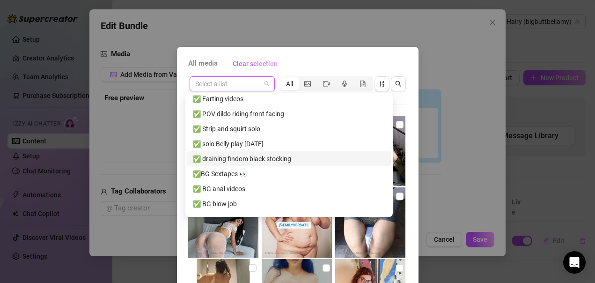
click at [268, 159] on div "✅ draining findom black stocking" at bounding box center [289, 159] width 193 height 10
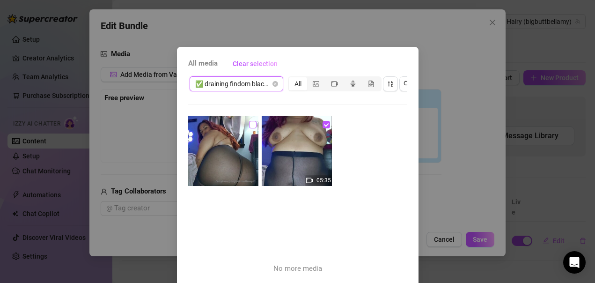
click at [249, 126] on input "checkbox" at bounding box center [252, 124] width 7 height 7
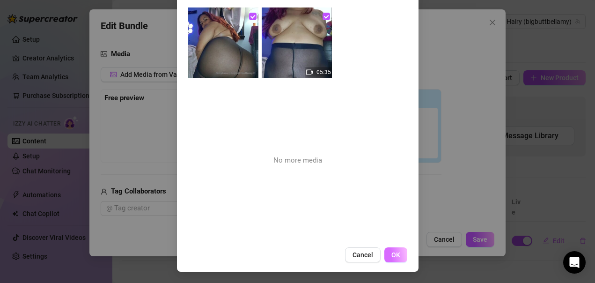
click at [392, 254] on span "OK" at bounding box center [396, 254] width 9 height 7
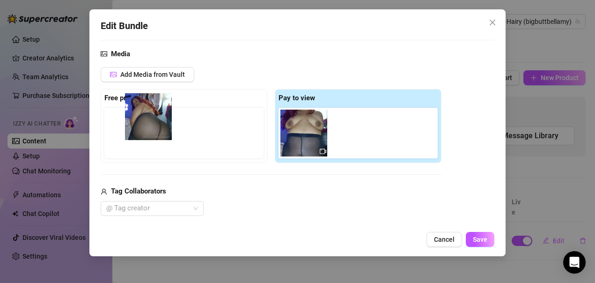
drag, startPoint x: 363, startPoint y: 145, endPoint x: 143, endPoint y: 130, distance: 220.6
click at [143, 130] on div "Free preview Pay to view" at bounding box center [271, 126] width 341 height 74
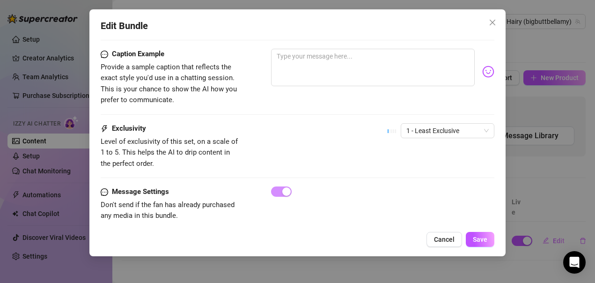
scroll to position [606, 0]
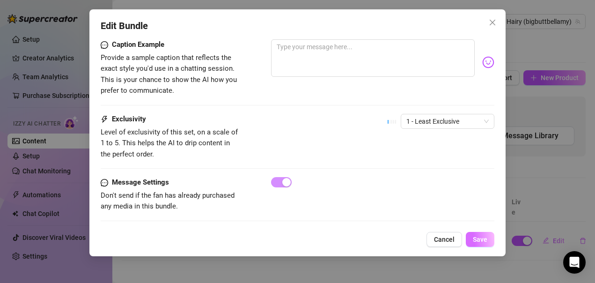
click at [476, 239] on span "Save" at bounding box center [480, 239] width 15 height 7
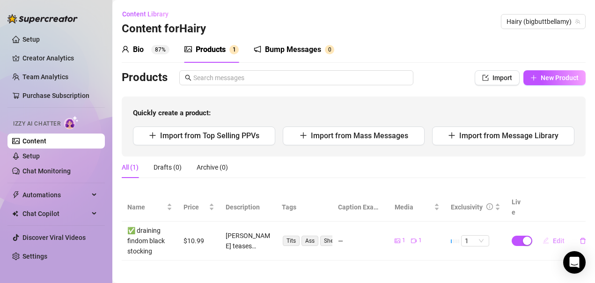
click at [556, 237] on span "Edit" at bounding box center [559, 240] width 12 height 7
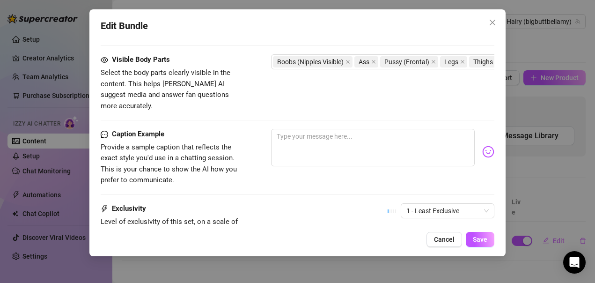
scroll to position [562, 0]
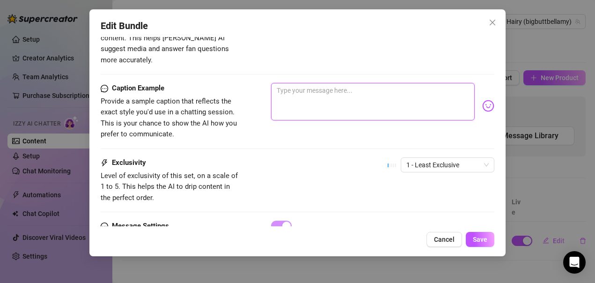
click at [335, 89] on textarea at bounding box center [373, 101] width 204 height 37
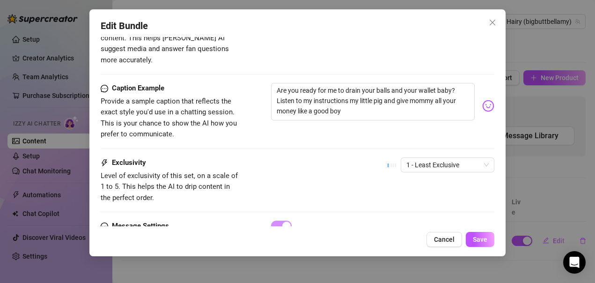
click at [482, 100] on img at bounding box center [488, 106] width 12 height 12
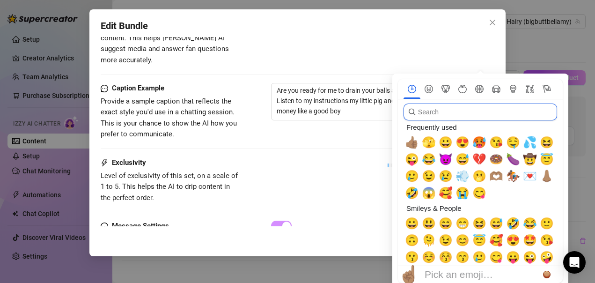
click at [457, 114] on input "search" at bounding box center [481, 112] width 154 height 17
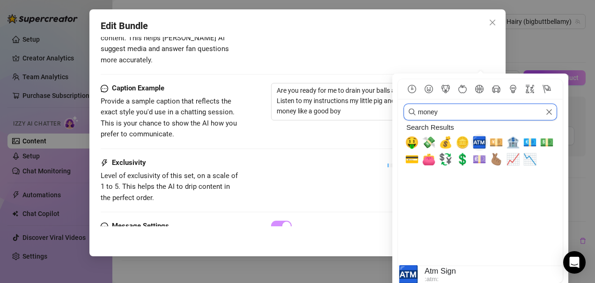
click at [478, 143] on span "🏧" at bounding box center [480, 142] width 14 height 13
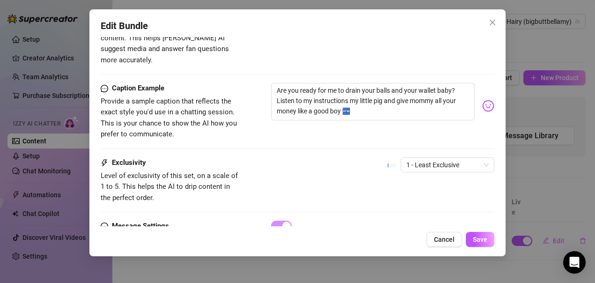
click at [357, 125] on div "Caption Example Provide a sample caption that reflects the exact style you'd us…" at bounding box center [298, 111] width 394 height 57
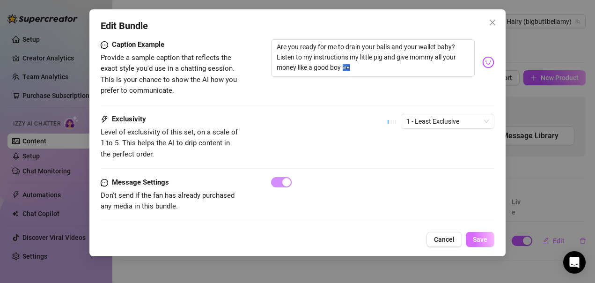
click at [474, 237] on span "Save" at bounding box center [480, 239] width 15 height 7
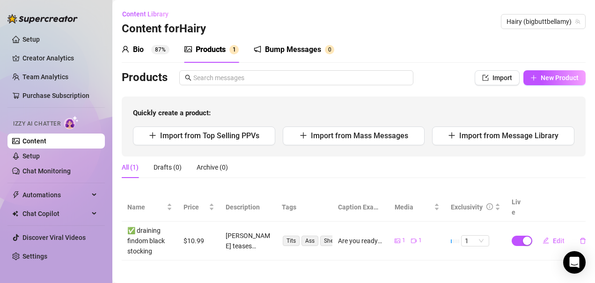
click at [220, 46] on div "Products" at bounding box center [211, 49] width 30 height 11
click at [38, 153] on link "Setup" at bounding box center [30, 155] width 17 height 7
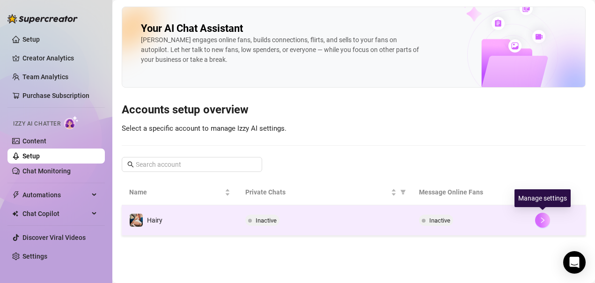
click at [542, 222] on icon "right" at bounding box center [542, 220] width 3 height 6
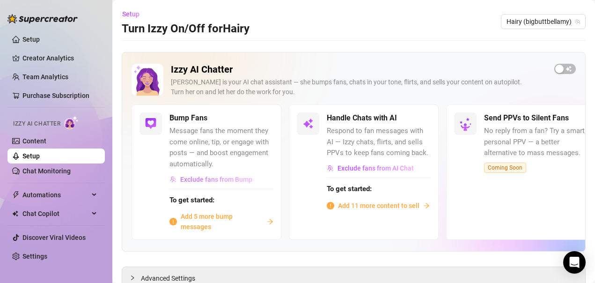
click at [241, 180] on span "Exclude fans from Bump" at bounding box center [216, 179] width 72 height 7
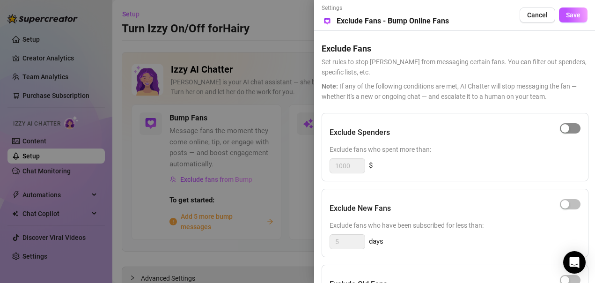
click at [567, 131] on div "button" at bounding box center [565, 128] width 8 height 8
click at [358, 164] on input "1000" at bounding box center [347, 166] width 35 height 14
click at [508, 141] on div "Exclude Spenders" at bounding box center [455, 132] width 251 height 23
click at [570, 15] on span "Save" at bounding box center [573, 14] width 15 height 7
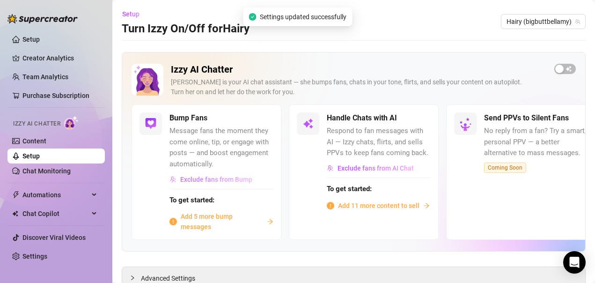
click at [243, 181] on span "Exclude fans from Bump" at bounding box center [216, 179] width 72 height 7
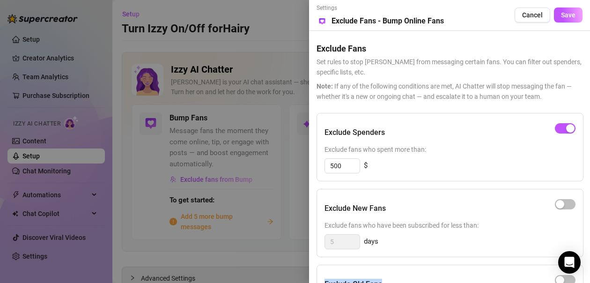
drag, startPoint x: 410, startPoint y: 279, endPoint x: 409, endPoint y: 252, distance: 26.7
click at [409, 252] on div "Exclude Spenders Exclude fans who spent more than: 500 $ Exclude New Fans Exclu…" at bounding box center [450, 267] width 266 height 309
click at [491, 200] on div "Exclude New Fans" at bounding box center [450, 208] width 251 height 23
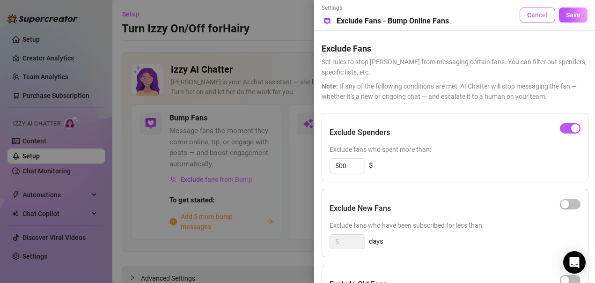
click at [526, 19] on button "Cancel" at bounding box center [538, 14] width 36 height 15
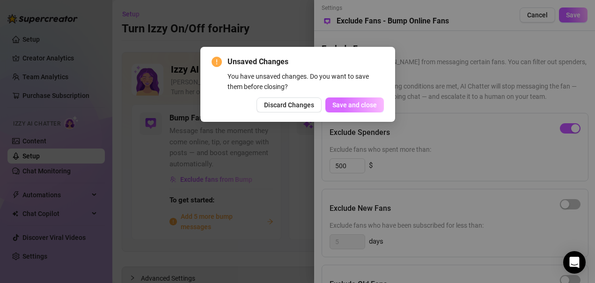
click at [363, 107] on span "Save and close" at bounding box center [355, 104] width 44 height 7
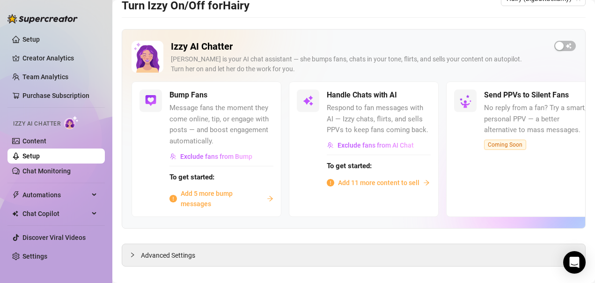
scroll to position [35, 0]
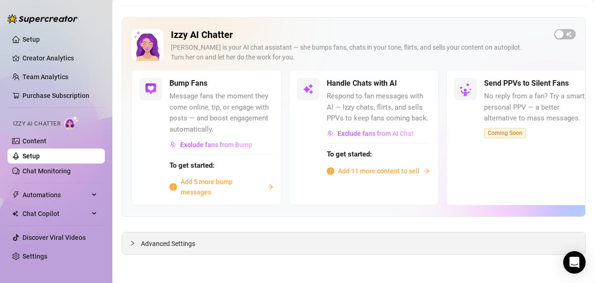
click at [412, 242] on div "Advanced Settings" at bounding box center [353, 243] width 463 height 22
click at [141, 242] on div at bounding box center [135, 243] width 11 height 10
click at [151, 244] on span "Advanced Settings" at bounding box center [168, 243] width 54 height 10
click at [154, 244] on span "Advanced Settings" at bounding box center [168, 243] width 54 height 10
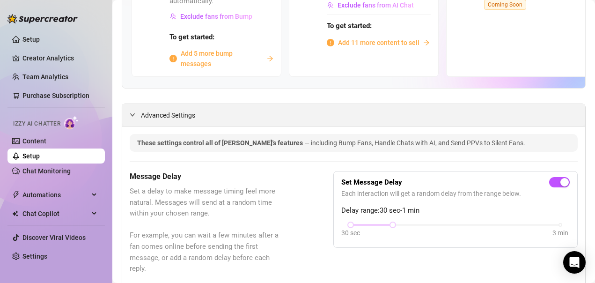
scroll to position [176, 0]
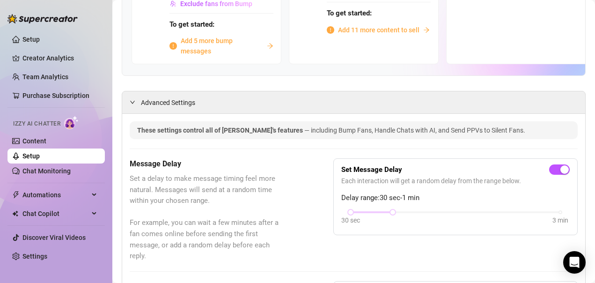
click at [402, 252] on div "Message Delay Set a delay to make message timing feel more natural. Messages wi…" at bounding box center [354, 210] width 448 height 104
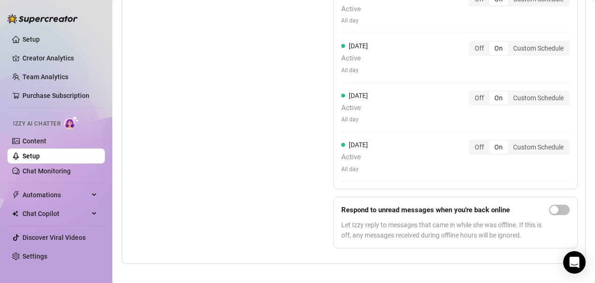
scroll to position [1028, 0]
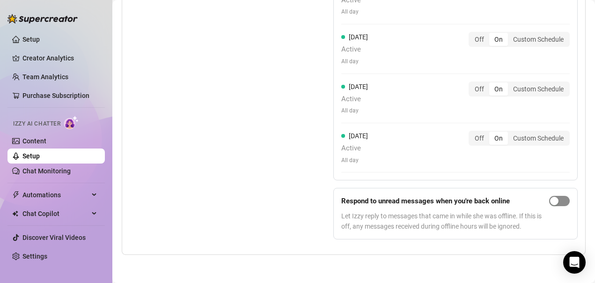
click at [552, 203] on span "button" at bounding box center [559, 201] width 21 height 10
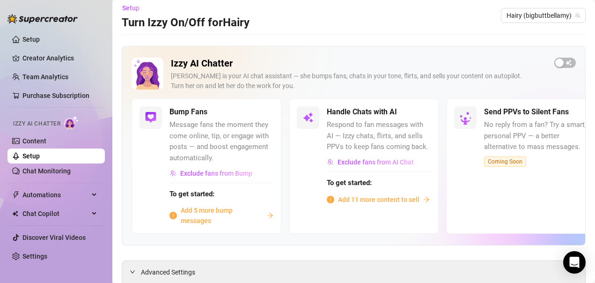
scroll to position [0, 0]
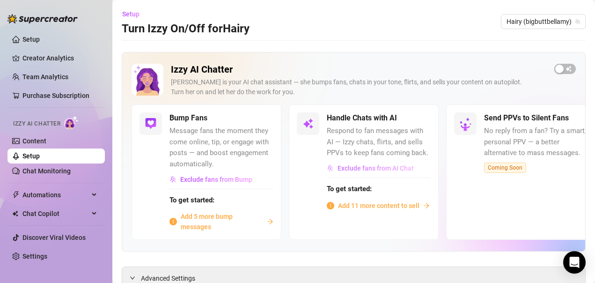
click at [372, 169] on span "Exclude fans from AI Chat" at bounding box center [376, 167] width 76 height 7
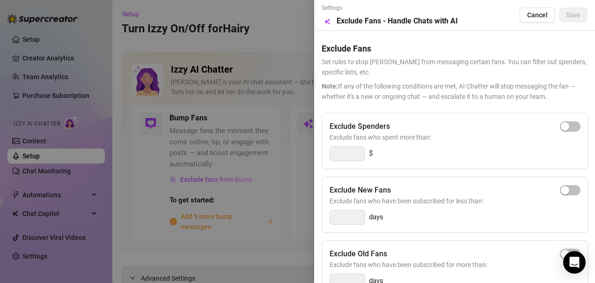
click at [285, 28] on div at bounding box center [297, 141] width 595 height 283
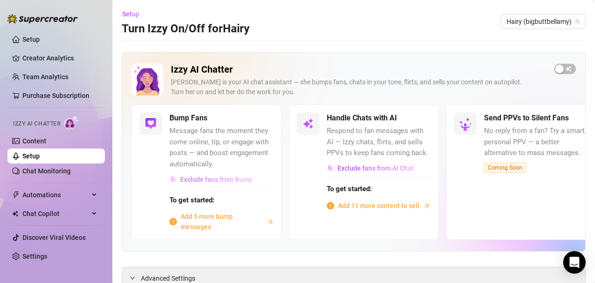
click at [248, 178] on span "Exclude fans from Bump" at bounding box center [216, 179] width 72 height 7
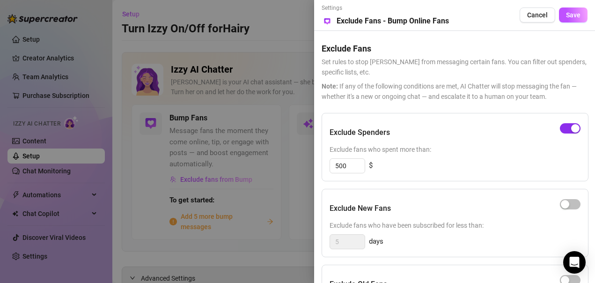
click at [573, 130] on div "button" at bounding box center [575, 128] width 8 height 8
click at [578, 13] on span "Save" at bounding box center [573, 14] width 15 height 7
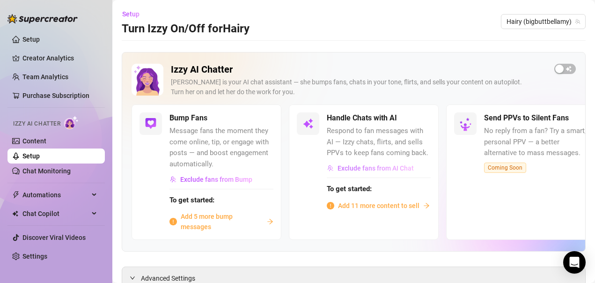
click at [392, 166] on span "Exclude fans from AI Chat" at bounding box center [376, 167] width 76 height 7
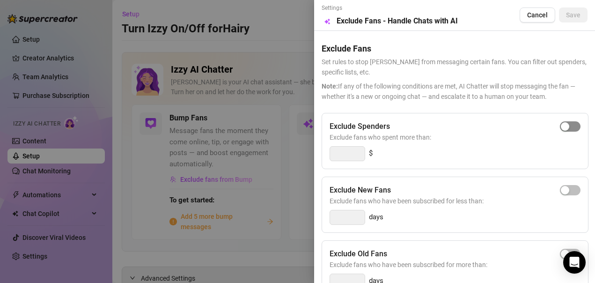
click at [562, 124] on span "button" at bounding box center [570, 126] width 21 height 10
drag, startPoint x: 355, startPoint y: 155, endPoint x: 326, endPoint y: 156, distance: 29.5
click at [326, 156] on div "Exclude Spenders Exclude fans who spent more than: 300 $" at bounding box center [455, 141] width 267 height 56
click at [566, 15] on span "Save" at bounding box center [573, 14] width 15 height 7
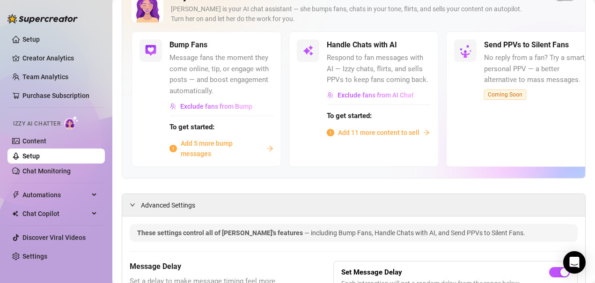
scroll to position [47, 0]
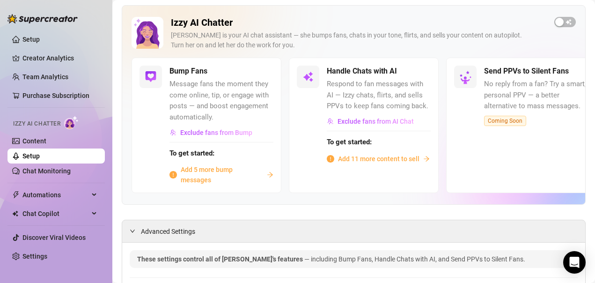
click at [223, 170] on span "Add 5 more bump messages" at bounding box center [222, 174] width 82 height 21
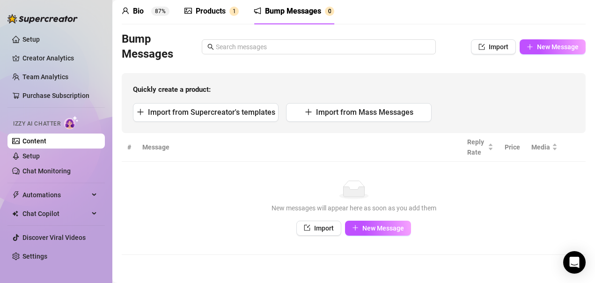
scroll to position [38, 0]
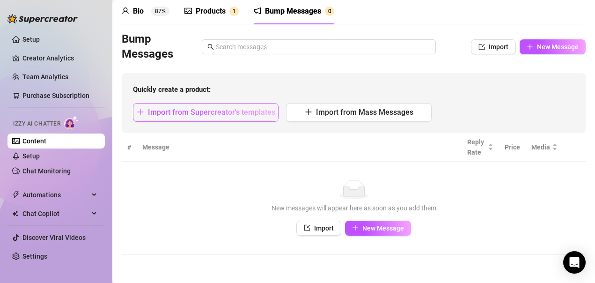
click at [240, 117] on span "Import from Supercreator's templates" at bounding box center [211, 112] width 127 height 9
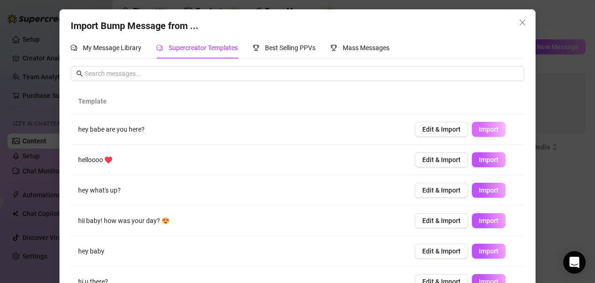
click at [484, 127] on span "Import" at bounding box center [489, 129] width 20 height 7
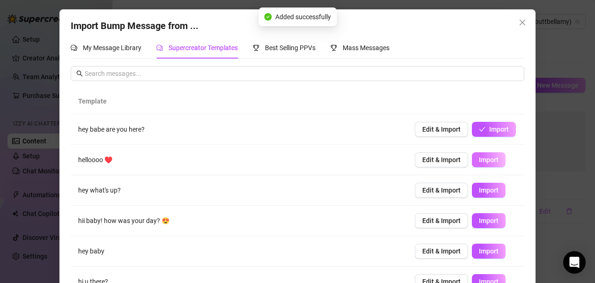
scroll to position [0, 0]
click at [479, 162] on span "Import" at bounding box center [489, 159] width 20 height 7
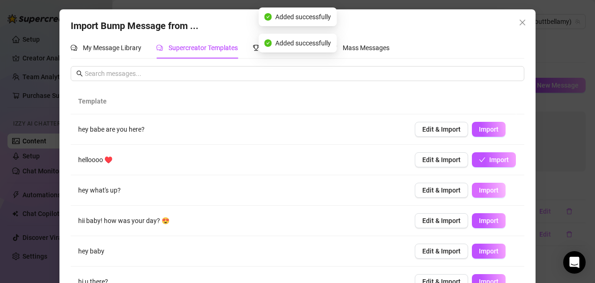
click at [479, 191] on span "Import" at bounding box center [489, 189] width 20 height 7
click at [481, 223] on span "Import" at bounding box center [489, 220] width 20 height 7
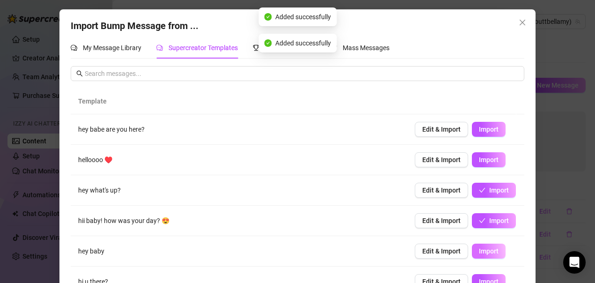
click at [482, 251] on span "Import" at bounding box center [489, 250] width 20 height 7
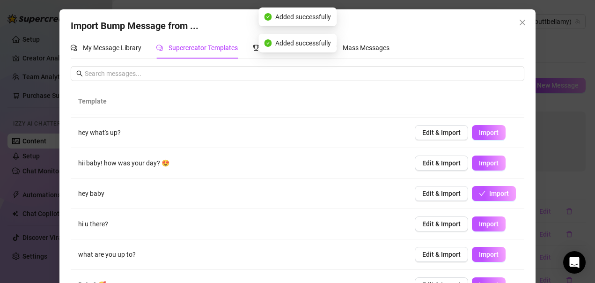
scroll to position [94, 0]
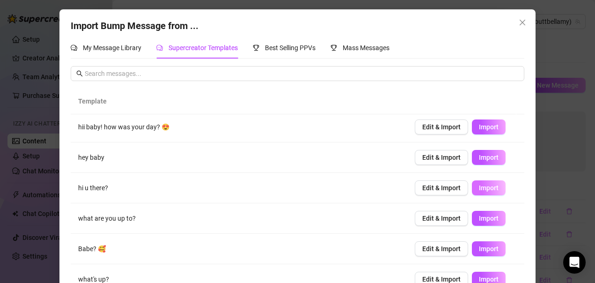
click at [479, 189] on span "Import" at bounding box center [489, 187] width 20 height 7
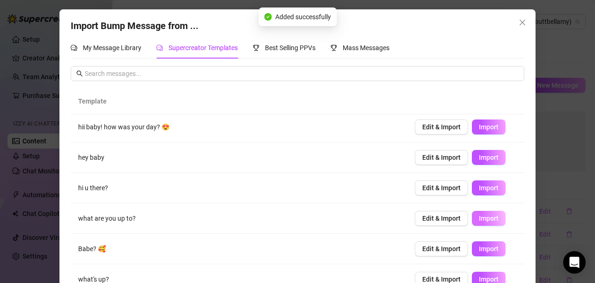
click at [479, 221] on span "Import" at bounding box center [489, 218] width 20 height 7
click at [481, 250] on span "Import" at bounding box center [489, 248] width 20 height 7
click at [483, 275] on span "Import" at bounding box center [489, 278] width 20 height 7
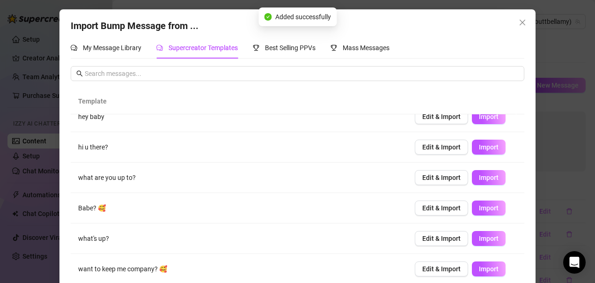
scroll to position [41, 0]
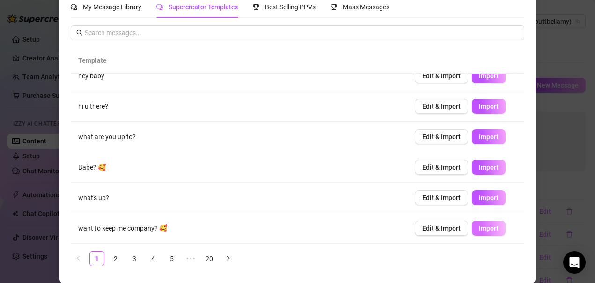
click at [480, 232] on button "Import" at bounding box center [489, 228] width 34 height 15
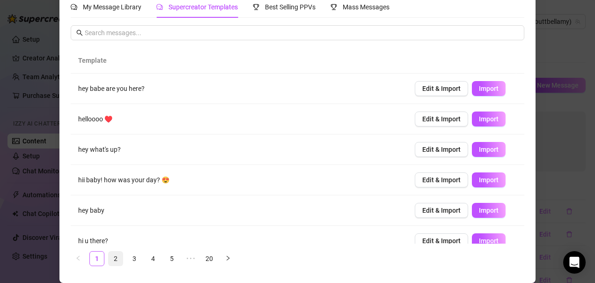
click at [113, 259] on link "2" at bounding box center [116, 259] width 14 height 14
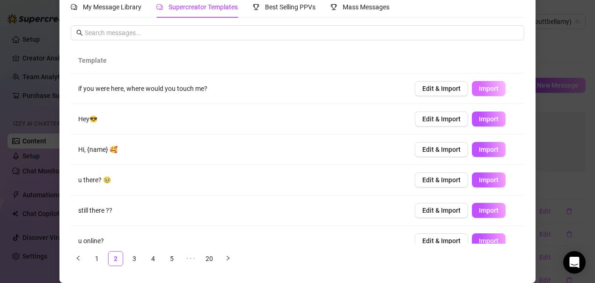
click at [485, 88] on span "Import" at bounding box center [489, 88] width 20 height 7
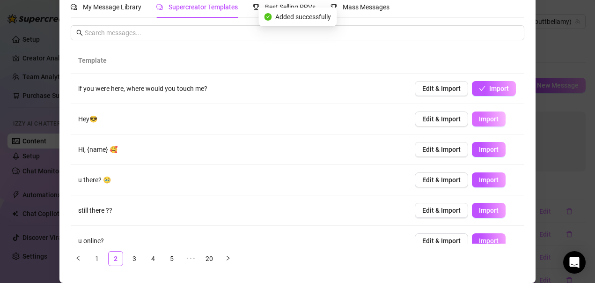
click at [481, 117] on span "Import" at bounding box center [489, 118] width 20 height 7
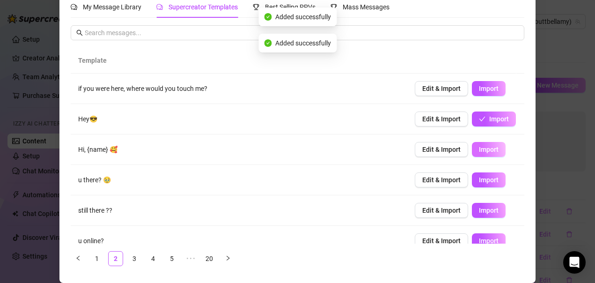
click at [479, 150] on span "Import" at bounding box center [489, 149] width 20 height 7
click at [479, 181] on span "Import" at bounding box center [489, 179] width 20 height 7
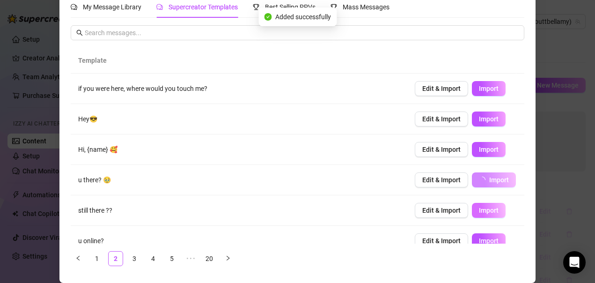
click at [479, 208] on span "Import" at bounding box center [489, 210] width 20 height 7
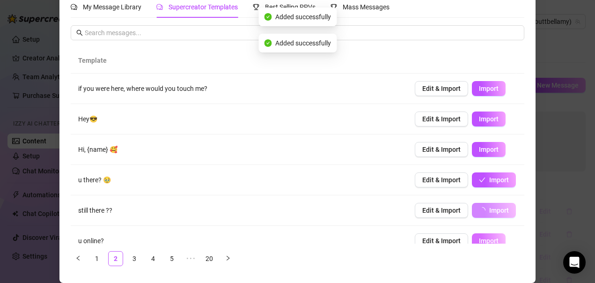
click at [479, 237] on span "Import" at bounding box center [489, 240] width 20 height 7
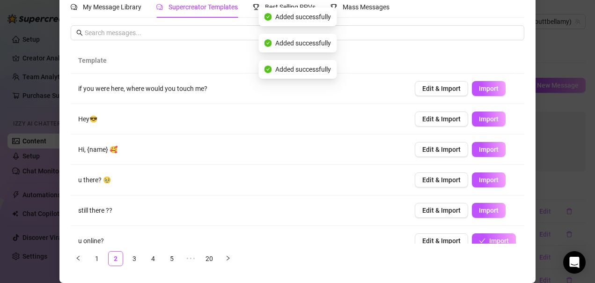
scroll to position [94, 0]
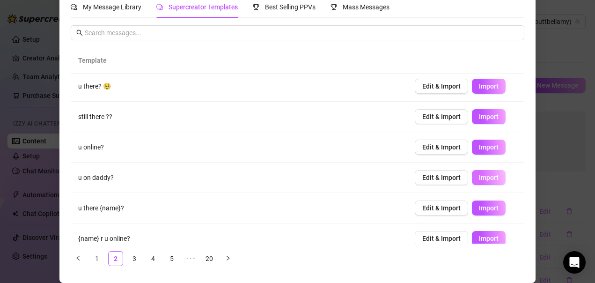
click at [479, 179] on span "Import" at bounding box center [489, 177] width 20 height 7
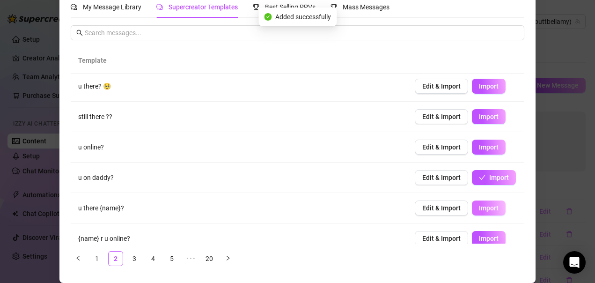
click at [479, 209] on span "Import" at bounding box center [489, 207] width 20 height 7
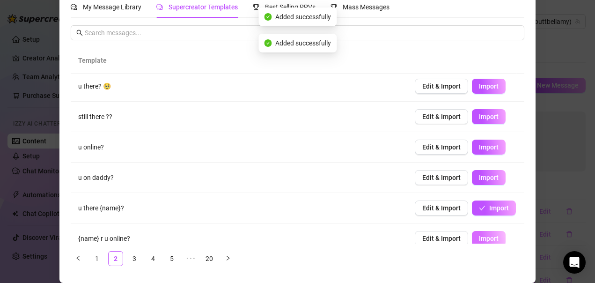
click at [479, 237] on span "Import" at bounding box center [489, 238] width 20 height 7
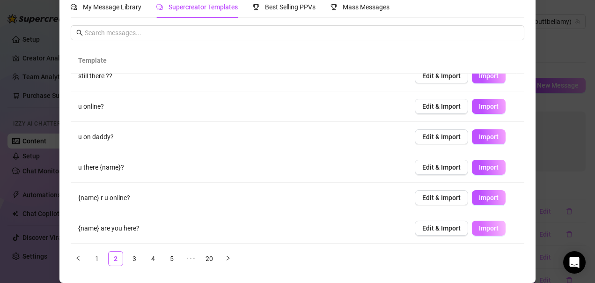
click at [479, 229] on span "Import" at bounding box center [489, 227] width 20 height 7
click at [131, 261] on link "3" at bounding box center [134, 259] width 14 height 14
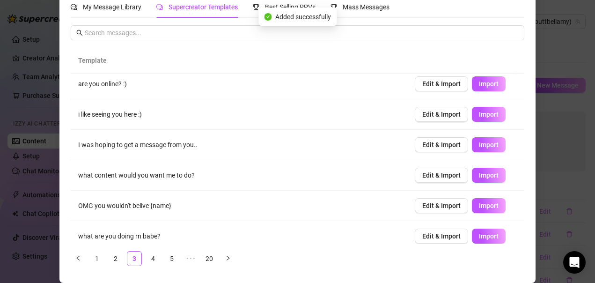
scroll to position [0, 0]
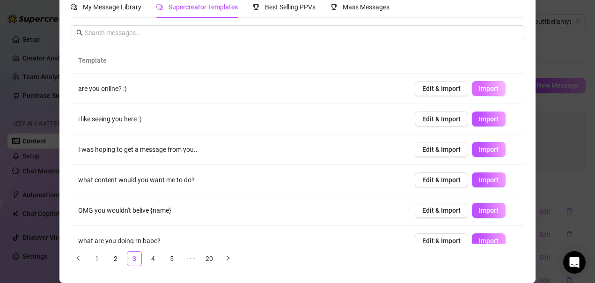
click at [479, 91] on span "Import" at bounding box center [489, 88] width 20 height 7
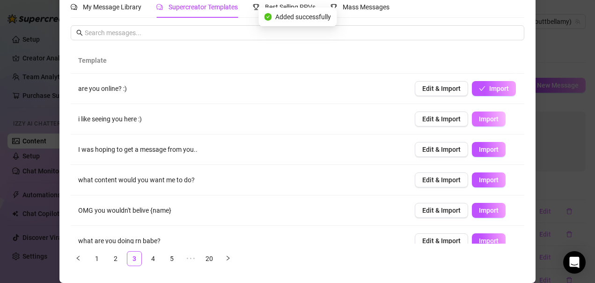
click at [479, 123] on span "Import" at bounding box center [489, 118] width 20 height 7
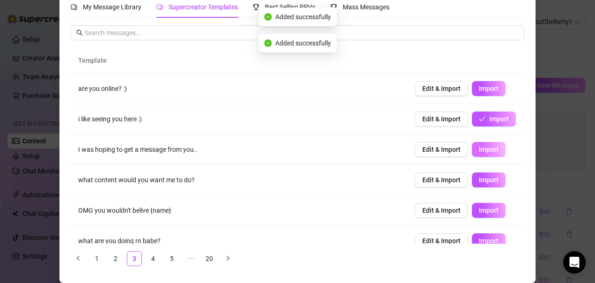
click at [479, 151] on span "Import" at bounding box center [489, 149] width 20 height 7
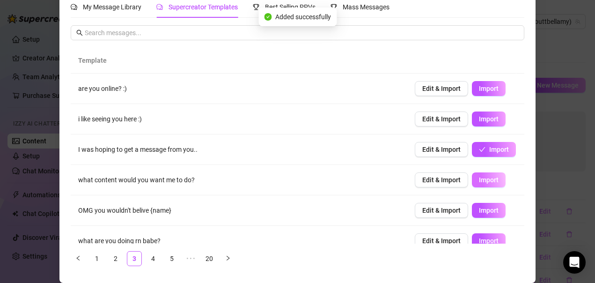
click at [479, 178] on span "Import" at bounding box center [489, 179] width 20 height 7
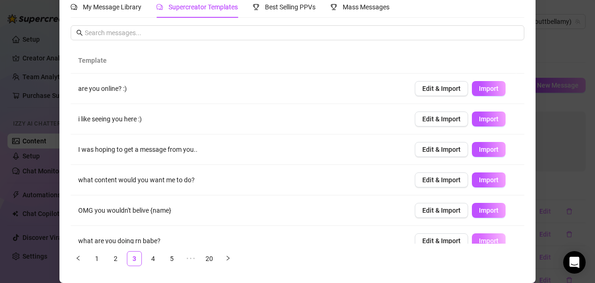
click at [472, 236] on button "Import" at bounding box center [489, 240] width 34 height 15
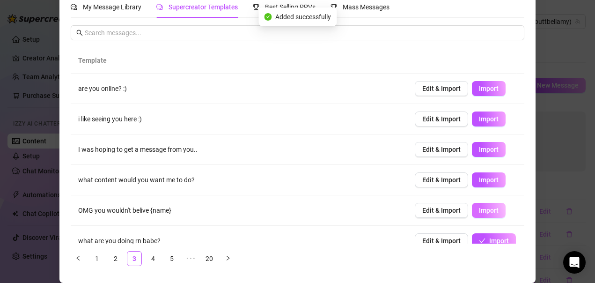
click at [479, 209] on span "Import" at bounding box center [489, 210] width 20 height 7
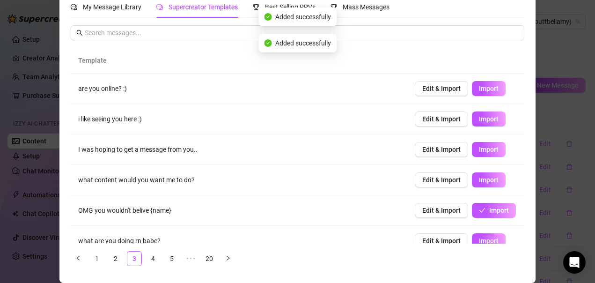
scroll to position [94, 0]
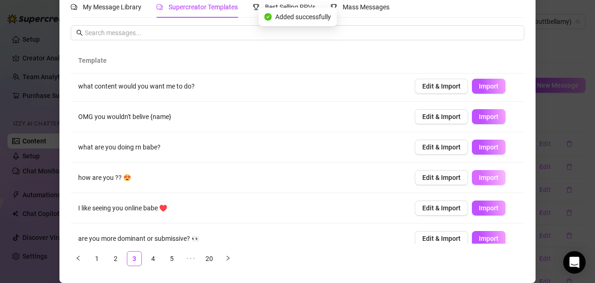
click at [479, 179] on span "Import" at bounding box center [489, 177] width 20 height 7
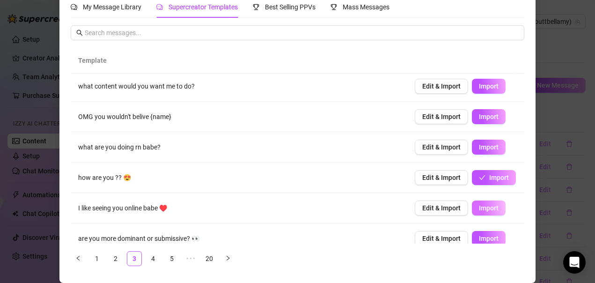
click at [479, 207] on span "Import" at bounding box center [489, 207] width 20 height 7
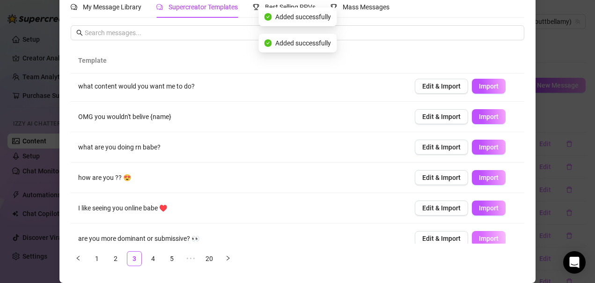
click at [479, 240] on span "Import" at bounding box center [489, 238] width 20 height 7
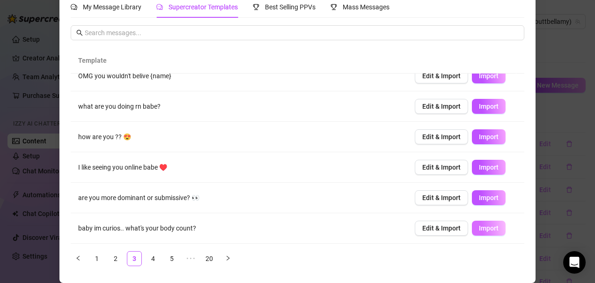
click at [479, 229] on span "Import" at bounding box center [489, 227] width 20 height 7
click at [149, 261] on link "4" at bounding box center [153, 259] width 14 height 14
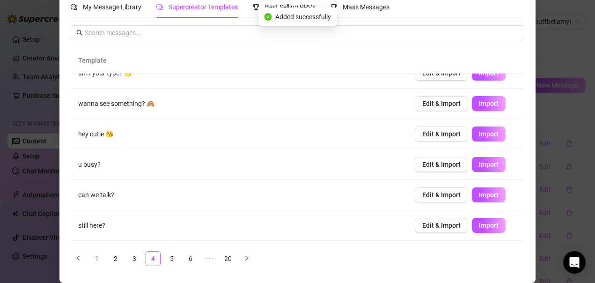
scroll to position [0, 0]
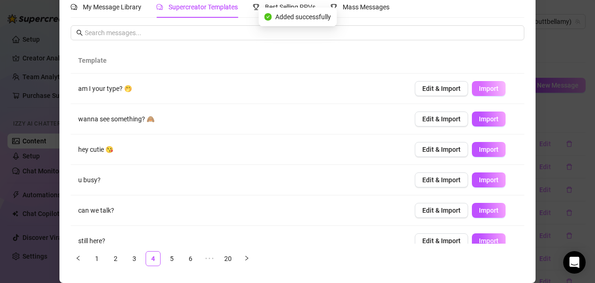
click at [479, 89] on span "Import" at bounding box center [489, 88] width 20 height 7
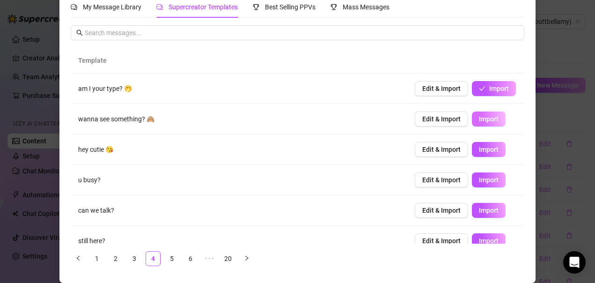
click at [479, 119] on span "Import" at bounding box center [489, 118] width 20 height 7
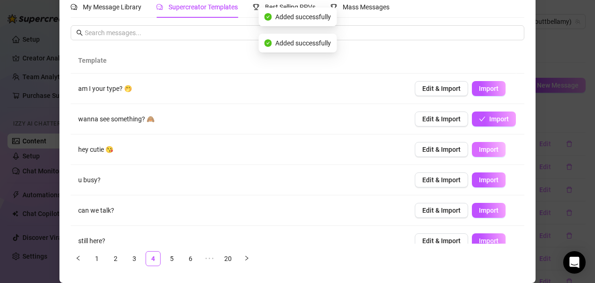
click at [479, 151] on span "Import" at bounding box center [489, 149] width 20 height 7
click at [479, 179] on span "Import" at bounding box center [489, 179] width 20 height 7
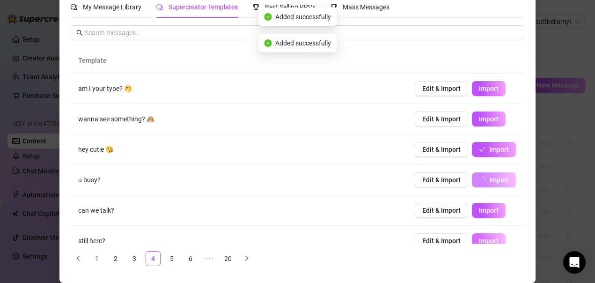
click at [479, 212] on span "Import" at bounding box center [489, 210] width 20 height 7
click at [479, 237] on span "Import" at bounding box center [489, 240] width 20 height 7
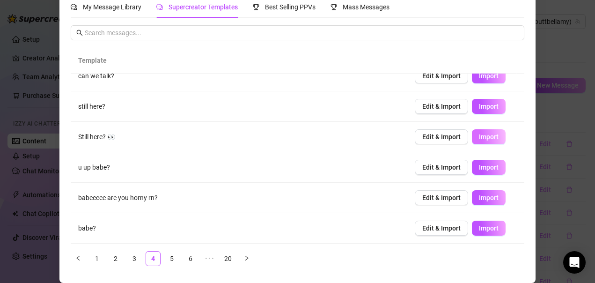
click at [479, 139] on span "Import" at bounding box center [489, 136] width 20 height 7
click at [479, 166] on span "Import" at bounding box center [489, 166] width 20 height 7
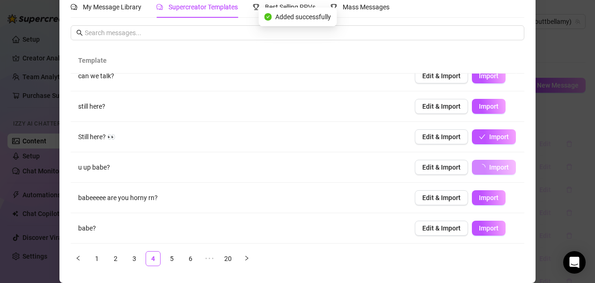
click at [479, 198] on span "Import" at bounding box center [489, 197] width 20 height 7
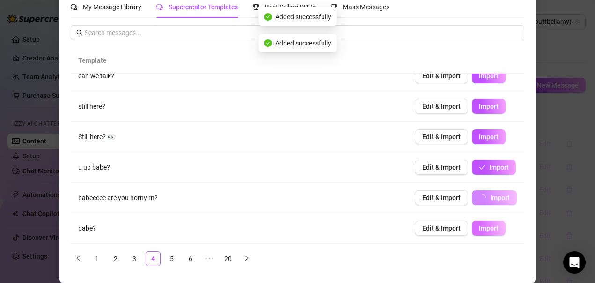
click at [479, 229] on span "Import" at bounding box center [489, 227] width 20 height 7
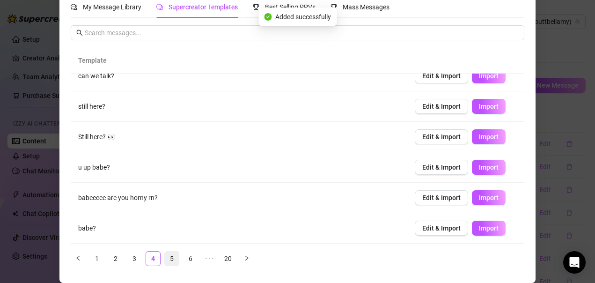
click at [168, 257] on link "5" at bounding box center [172, 259] width 14 height 14
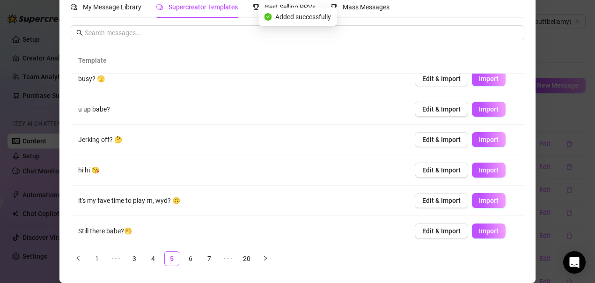
scroll to position [0, 0]
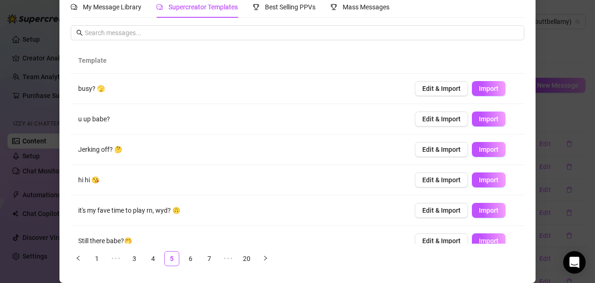
drag, startPoint x: 474, startPoint y: 84, endPoint x: 474, endPoint y: 106, distance: 21.5
click at [479, 85] on span "Import" at bounding box center [489, 88] width 20 height 7
click at [479, 117] on span "Import" at bounding box center [489, 118] width 20 height 7
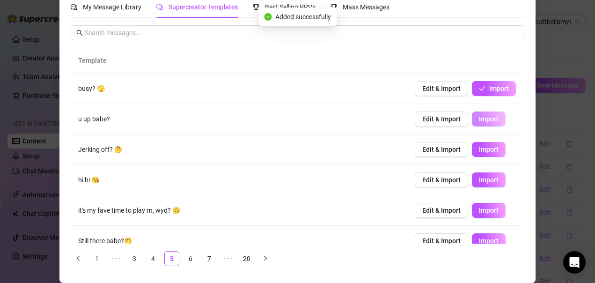
click at [479, 153] on span "Import" at bounding box center [489, 149] width 20 height 7
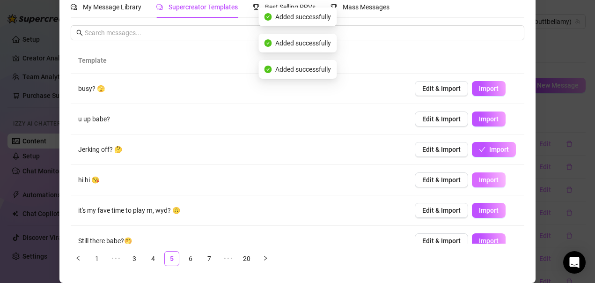
click at [479, 178] on span "Import" at bounding box center [489, 179] width 20 height 7
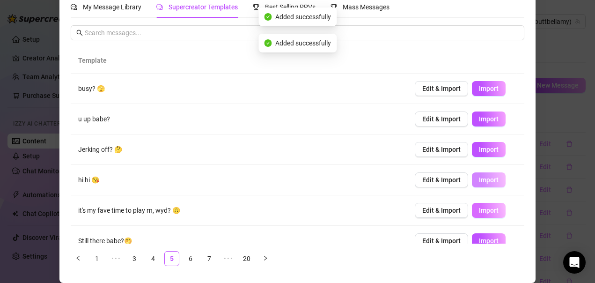
click at [479, 209] on span "Import" at bounding box center [489, 210] width 20 height 7
click at [479, 239] on span "Import" at bounding box center [489, 240] width 20 height 7
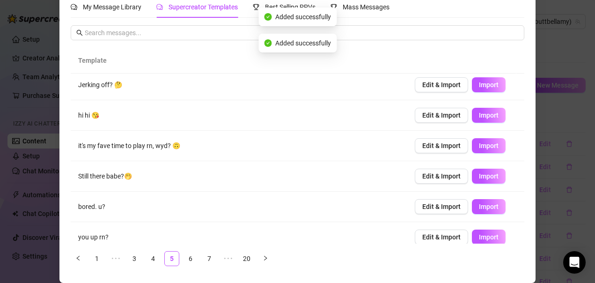
scroll to position [94, 0]
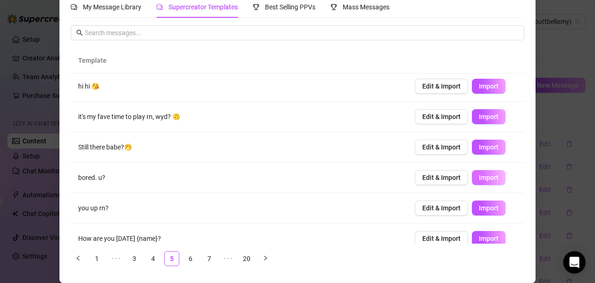
click at [479, 175] on span "Import" at bounding box center [489, 177] width 20 height 7
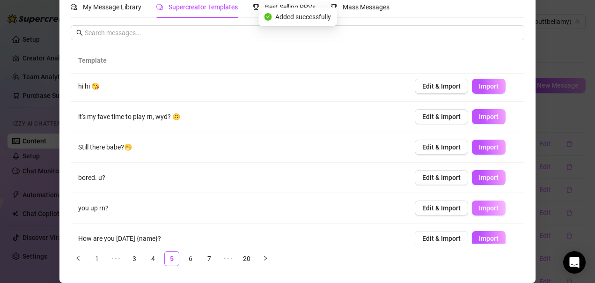
click at [479, 207] on span "Import" at bounding box center [489, 207] width 20 height 7
click at [479, 238] on span "Import" at bounding box center [489, 238] width 20 height 7
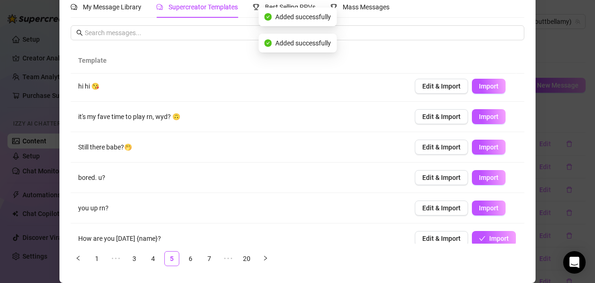
scroll to position [134, 0]
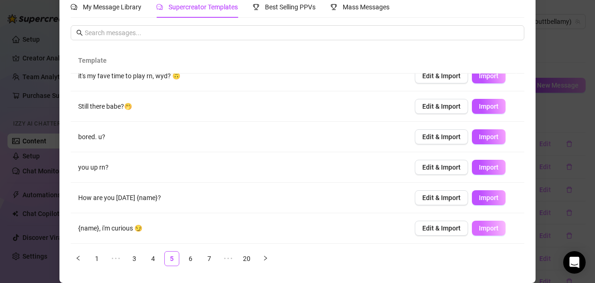
click at [479, 229] on span "Import" at bounding box center [489, 227] width 20 height 7
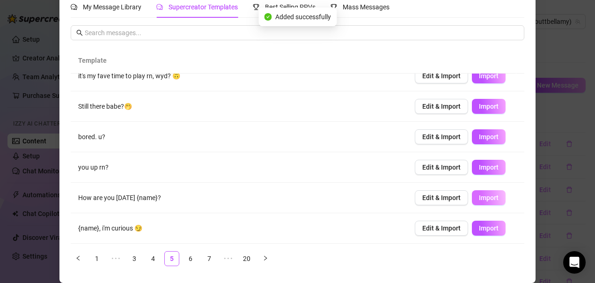
click at [479, 195] on span "Import" at bounding box center [489, 197] width 20 height 7
click at [190, 258] on link "6" at bounding box center [191, 259] width 14 height 14
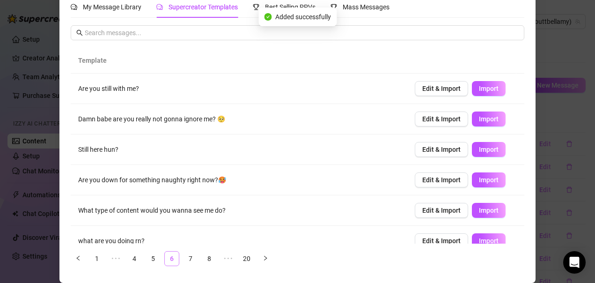
scroll to position [0, 0]
click at [481, 91] on span "Import" at bounding box center [489, 88] width 20 height 7
click at [479, 119] on span "Import" at bounding box center [489, 118] width 20 height 7
click at [479, 150] on span "Import" at bounding box center [489, 149] width 20 height 7
click at [479, 183] on span "Import" at bounding box center [489, 179] width 20 height 7
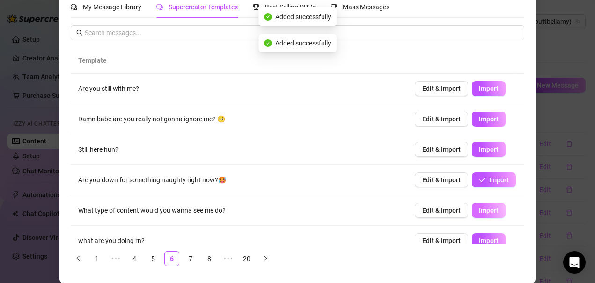
click at [481, 210] on span "Import" at bounding box center [489, 210] width 20 height 7
click at [480, 239] on span "Import" at bounding box center [489, 240] width 20 height 7
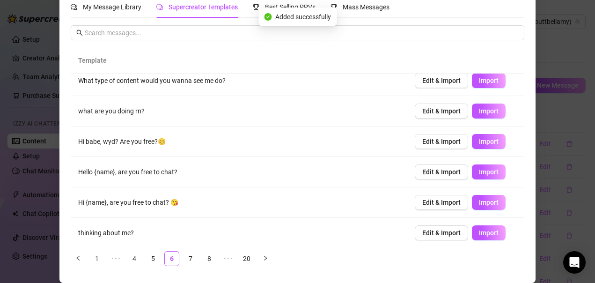
scroll to position [134, 0]
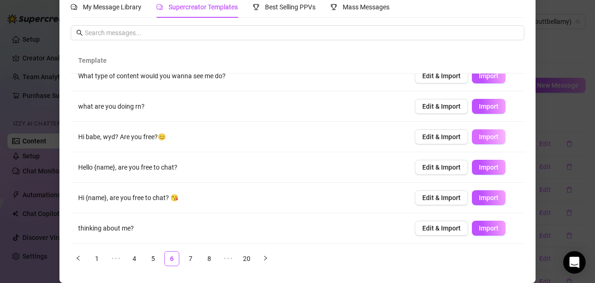
click at [479, 137] on span "Import" at bounding box center [489, 136] width 20 height 7
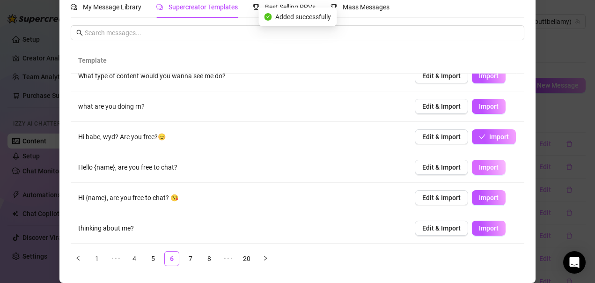
click at [479, 169] on span "Import" at bounding box center [489, 166] width 20 height 7
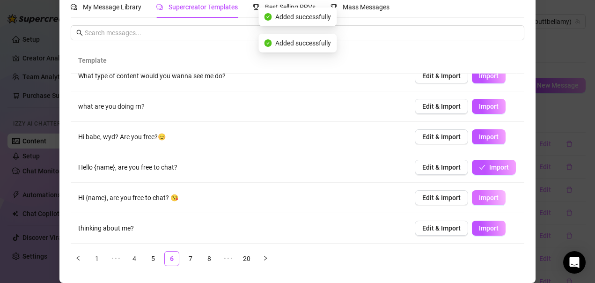
click at [479, 198] on span "Import" at bounding box center [489, 197] width 20 height 7
click at [479, 227] on span "Import" at bounding box center [489, 227] width 20 height 7
click at [187, 259] on link "7" at bounding box center [191, 259] width 14 height 14
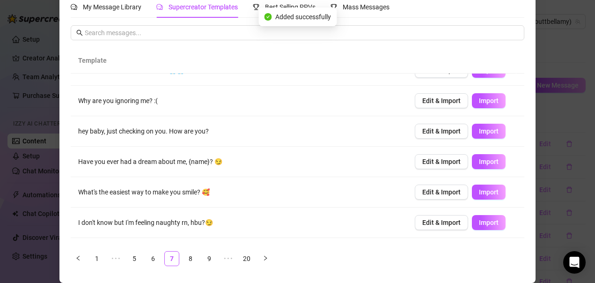
scroll to position [0, 0]
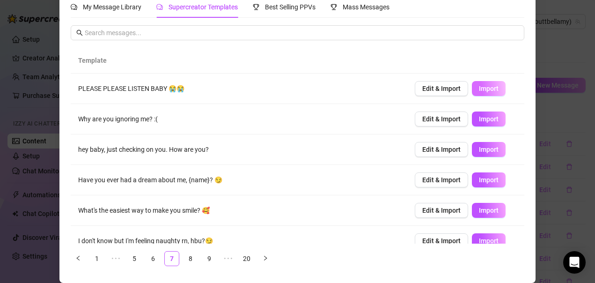
click at [484, 89] on span "Import" at bounding box center [489, 88] width 20 height 7
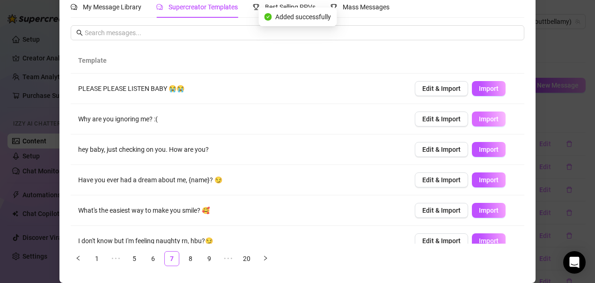
click at [479, 116] on span "Import" at bounding box center [489, 118] width 20 height 7
click at [479, 148] on span "Import" at bounding box center [489, 149] width 20 height 7
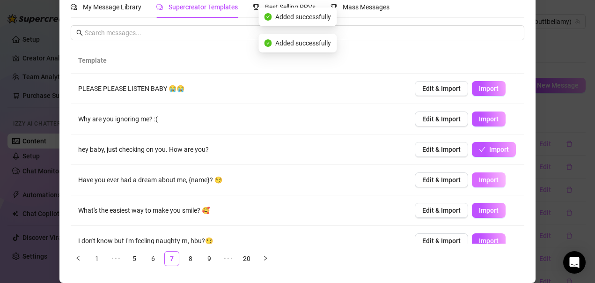
click at [479, 182] on span "Import" at bounding box center [489, 179] width 20 height 7
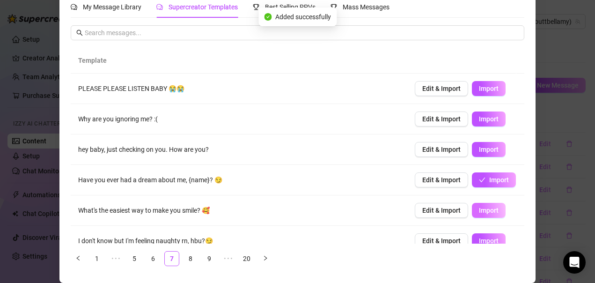
click at [479, 210] on span "Import" at bounding box center [489, 210] width 20 height 7
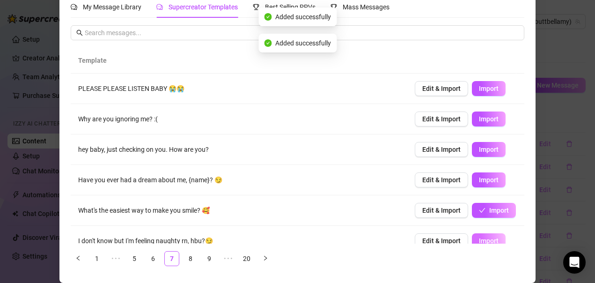
click at [479, 239] on span "Import" at bounding box center [489, 240] width 20 height 7
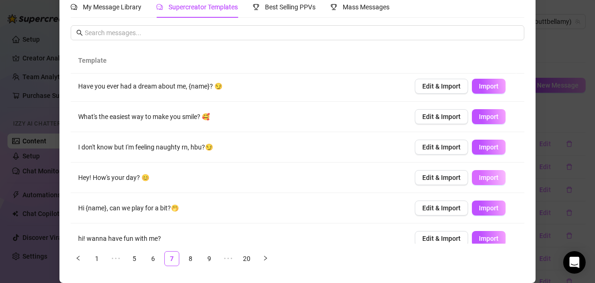
click at [479, 178] on span "Import" at bounding box center [489, 177] width 20 height 7
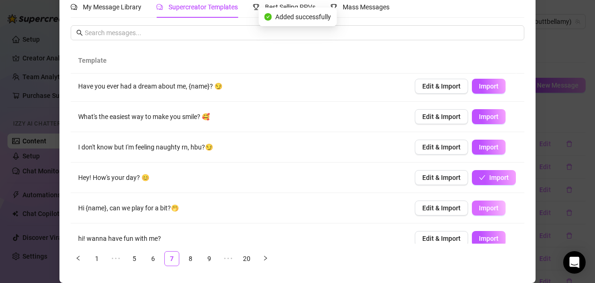
click at [479, 205] on span "Import" at bounding box center [489, 207] width 20 height 7
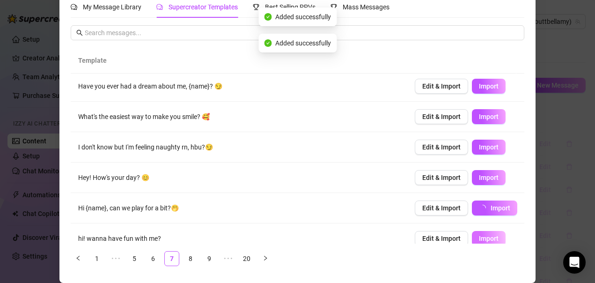
click at [479, 238] on span "Import" at bounding box center [489, 238] width 20 height 7
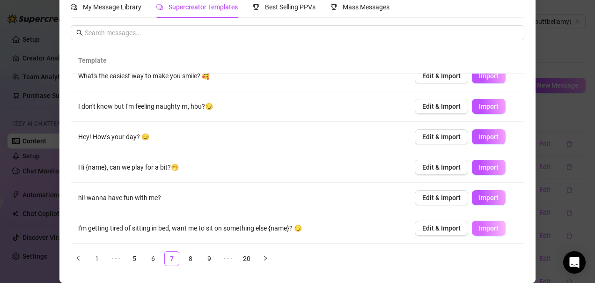
click at [480, 231] on span "Import" at bounding box center [489, 227] width 20 height 7
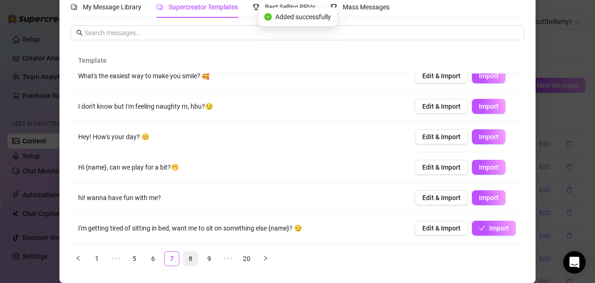
click at [188, 259] on link "8" at bounding box center [191, 259] width 14 height 14
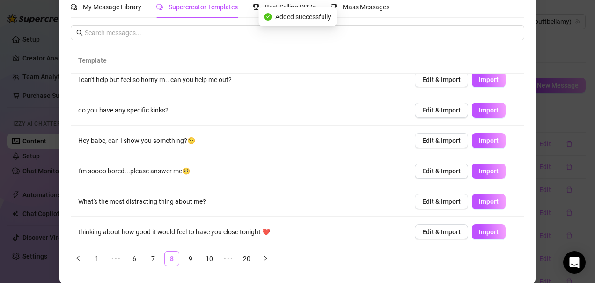
scroll to position [0, 0]
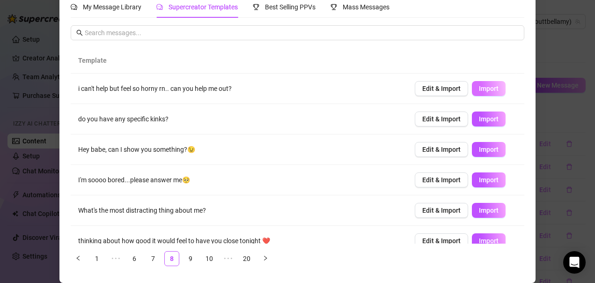
click at [482, 90] on span "Import" at bounding box center [489, 88] width 20 height 7
click at [480, 118] on span "Import" at bounding box center [489, 118] width 20 height 7
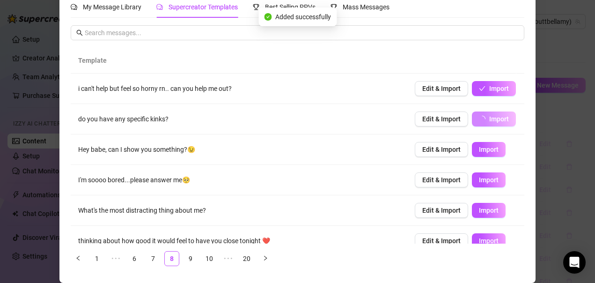
click at [479, 148] on span "Import" at bounding box center [489, 149] width 20 height 7
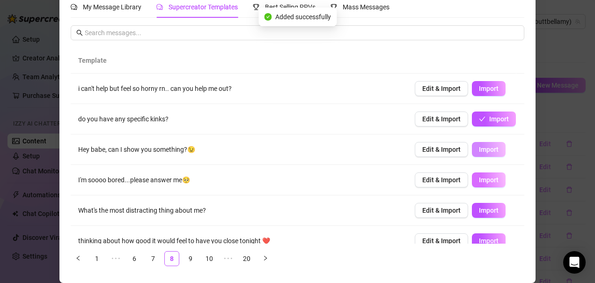
click at [479, 181] on span "Import" at bounding box center [489, 179] width 20 height 7
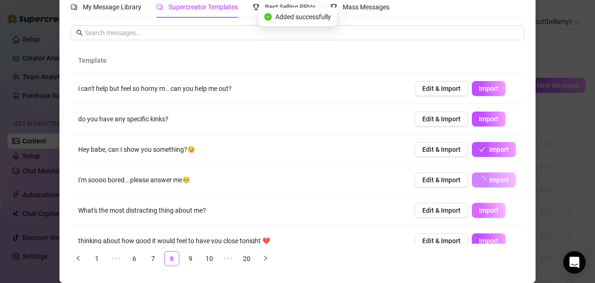
click at [479, 213] on span "Import" at bounding box center [489, 210] width 20 height 7
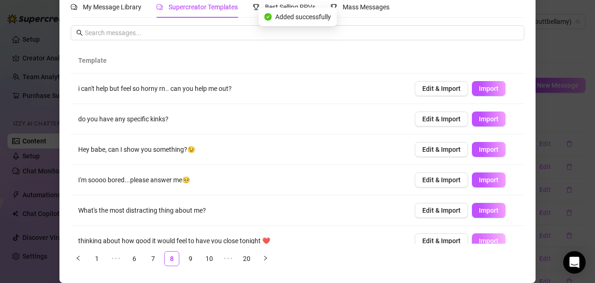
click at [479, 239] on span "Import" at bounding box center [489, 240] width 20 height 7
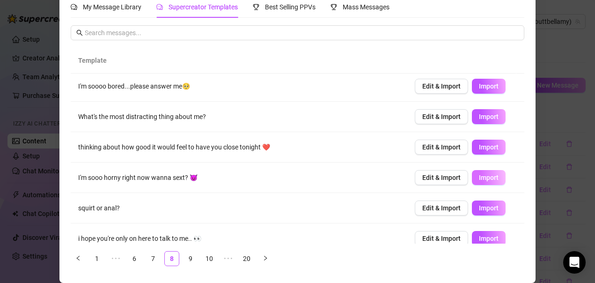
click at [483, 176] on span "Import" at bounding box center [489, 177] width 20 height 7
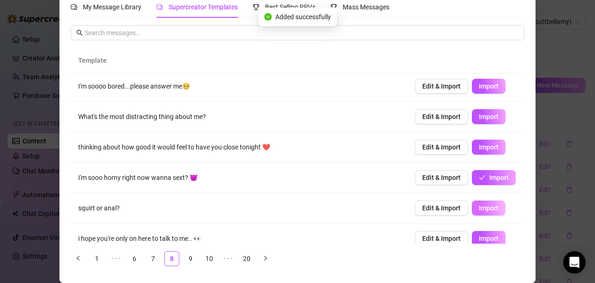
click at [481, 210] on span "Import" at bounding box center [489, 207] width 20 height 7
click at [481, 239] on span "Import" at bounding box center [489, 238] width 20 height 7
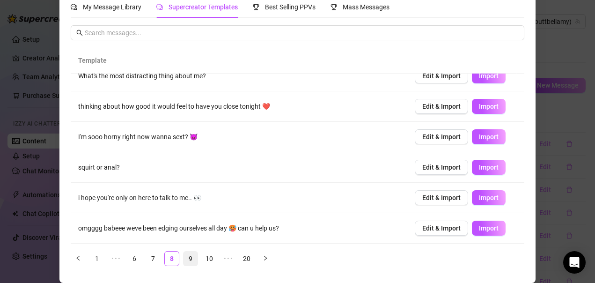
click at [185, 258] on link "9" at bounding box center [191, 259] width 14 height 14
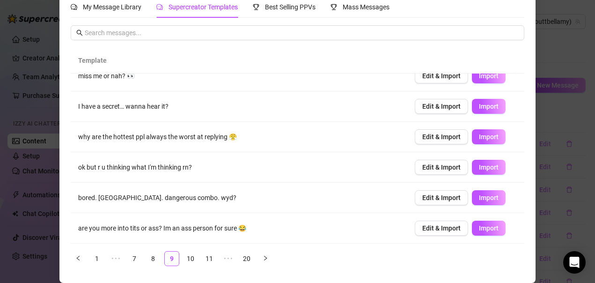
scroll to position [0, 0]
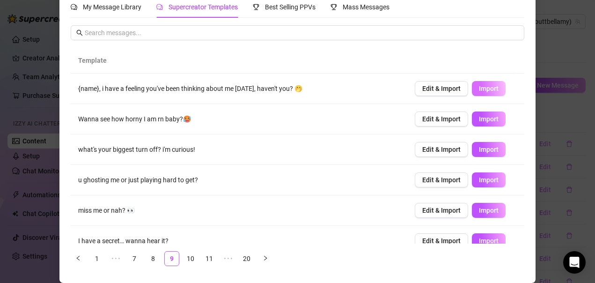
click at [479, 90] on span "Import" at bounding box center [489, 88] width 20 height 7
click at [479, 118] on span "Import" at bounding box center [489, 118] width 20 height 7
click at [479, 150] on span "Import" at bounding box center [489, 149] width 20 height 7
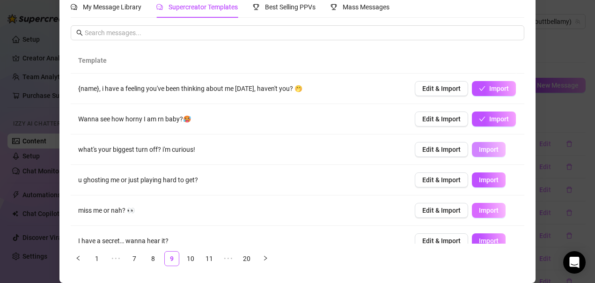
click at [479, 182] on span "Import" at bounding box center [489, 179] width 20 height 7
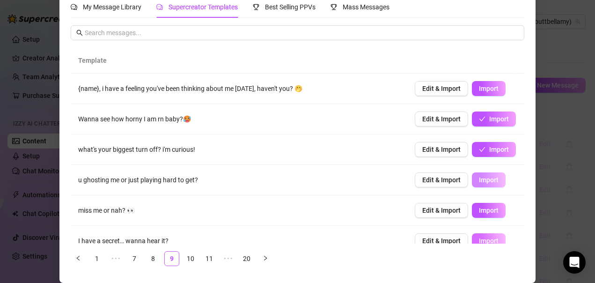
click at [479, 213] on span "Import" at bounding box center [489, 210] width 20 height 7
click at [479, 239] on span "Import" at bounding box center [489, 240] width 20 height 7
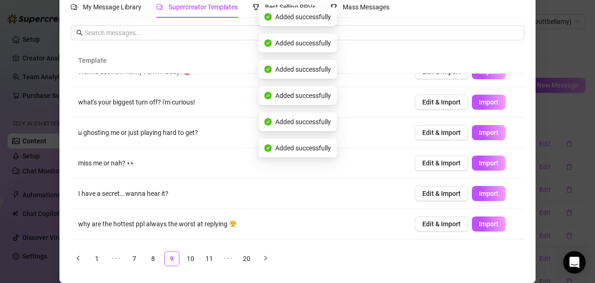
scroll to position [134, 0]
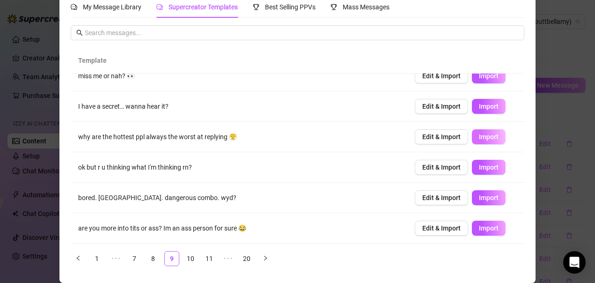
click at [479, 139] on span "Import" at bounding box center [489, 136] width 20 height 7
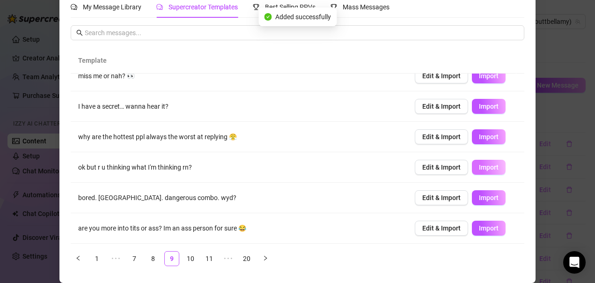
click at [479, 170] on span "Import" at bounding box center [489, 166] width 20 height 7
click at [479, 199] on span "Import" at bounding box center [489, 197] width 20 height 7
click at [479, 227] on span "Import" at bounding box center [489, 227] width 20 height 7
click at [184, 262] on link "10" at bounding box center [191, 259] width 14 height 14
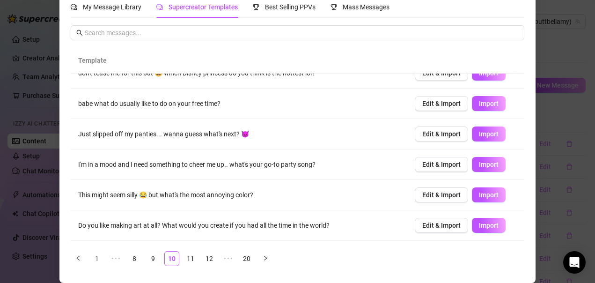
scroll to position [0, 0]
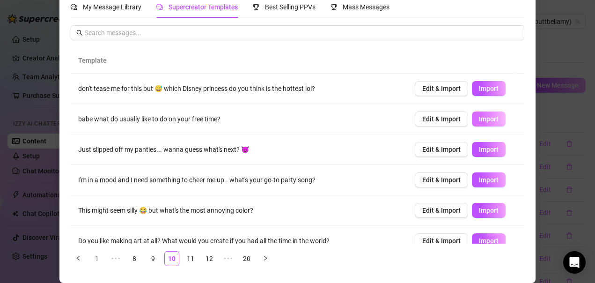
click at [482, 118] on span "Import" at bounding box center [489, 118] width 20 height 7
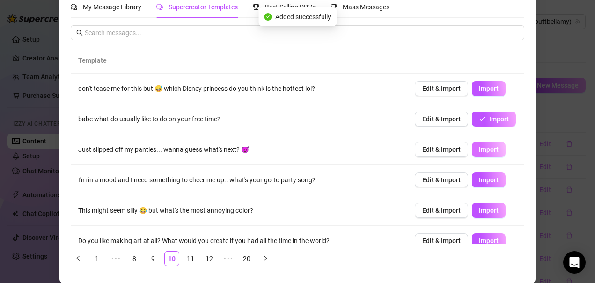
click at [479, 151] on span "Import" at bounding box center [489, 149] width 20 height 7
click at [476, 175] on button "Import" at bounding box center [489, 179] width 34 height 15
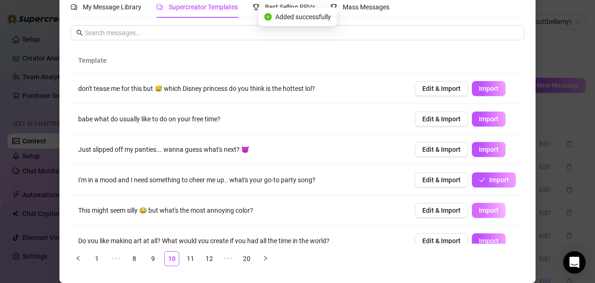
click at [479, 210] on span "Import" at bounding box center [489, 210] width 20 height 7
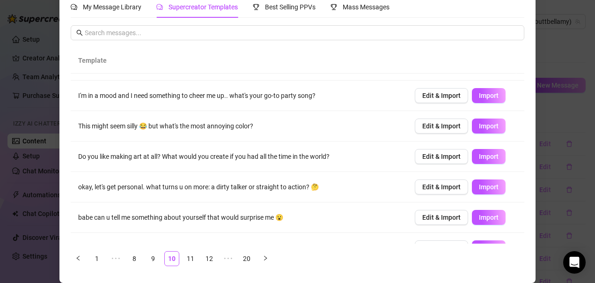
scroll to position [94, 0]
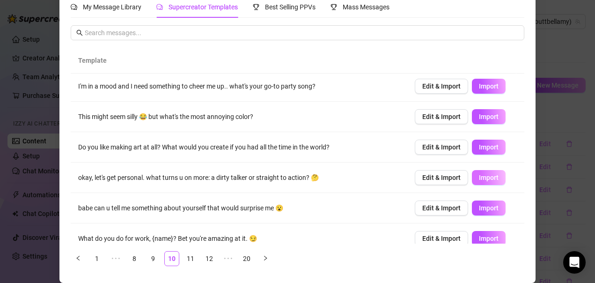
click at [479, 177] on span "Import" at bounding box center [489, 177] width 20 height 7
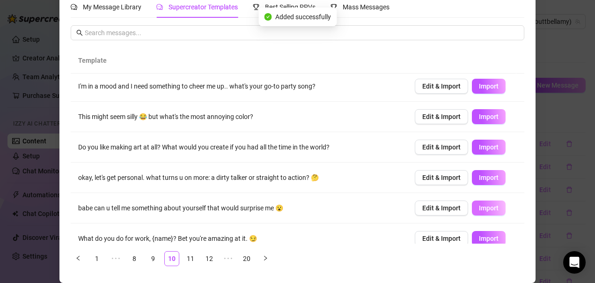
click at [479, 210] on span "Import" at bounding box center [489, 207] width 20 height 7
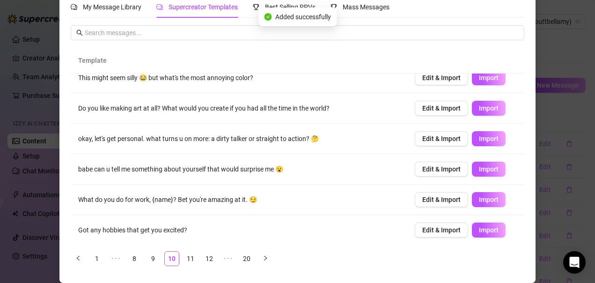
scroll to position [134, 0]
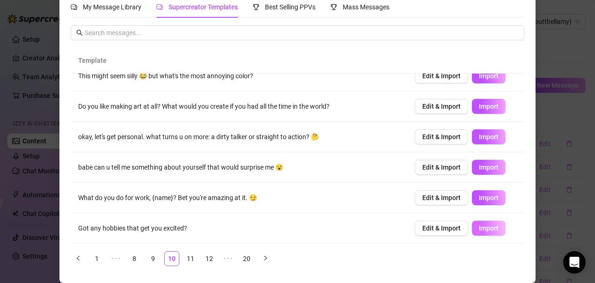
click at [472, 233] on button "Import" at bounding box center [489, 228] width 34 height 15
click at [184, 259] on link "11" at bounding box center [191, 259] width 14 height 14
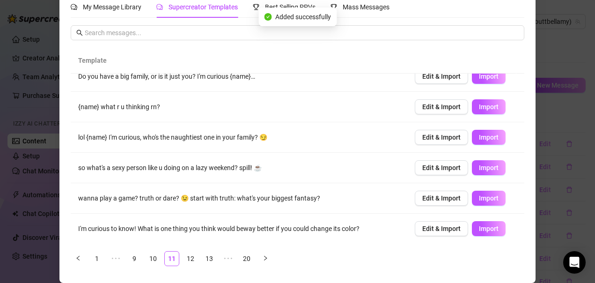
scroll to position [0, 0]
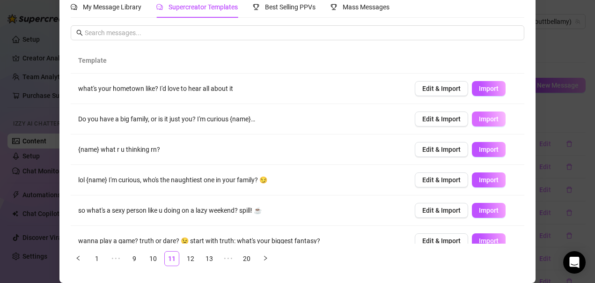
click at [480, 117] on span "Import" at bounding box center [489, 118] width 20 height 7
click at [479, 152] on span "Import" at bounding box center [489, 149] width 20 height 7
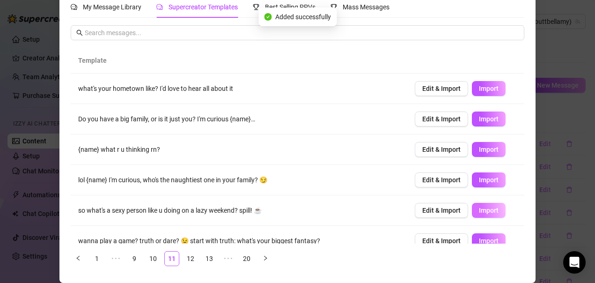
click at [479, 210] on span "Import" at bounding box center [489, 210] width 20 height 7
click at [479, 237] on span "Import" at bounding box center [489, 240] width 20 height 7
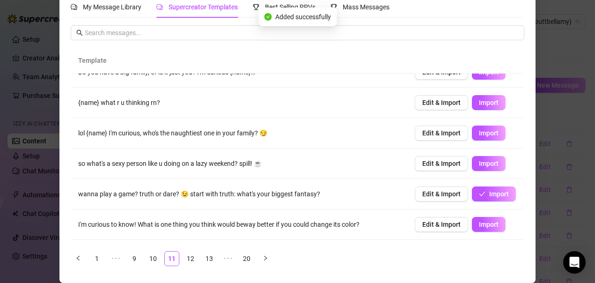
scroll to position [94, 0]
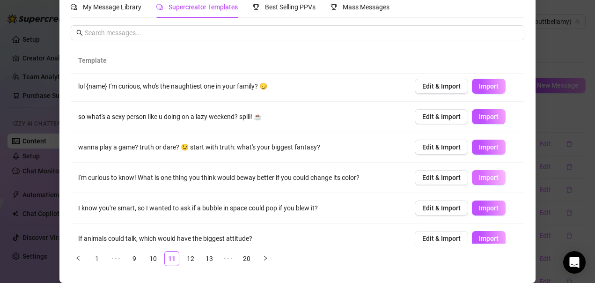
click at [479, 180] on span "Import" at bounding box center [489, 177] width 20 height 7
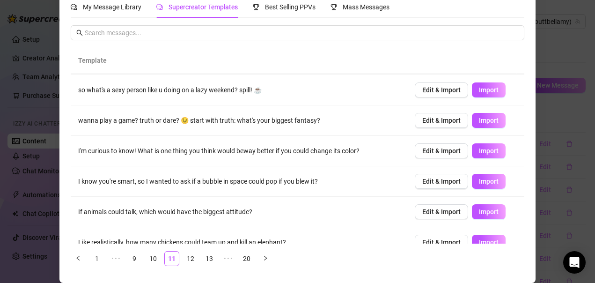
scroll to position [134, 0]
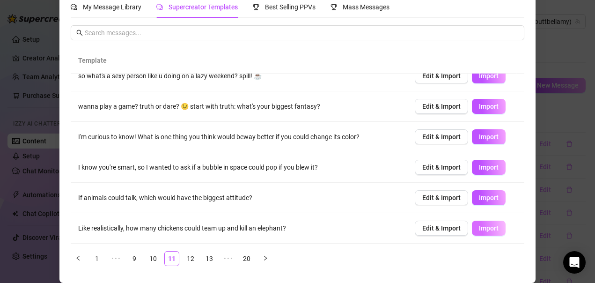
click at [479, 231] on span "Import" at bounding box center [489, 227] width 20 height 7
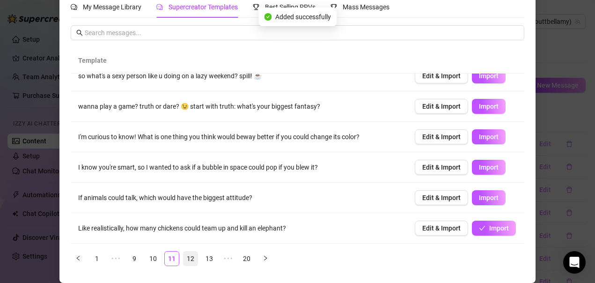
click at [185, 262] on link "12" at bounding box center [191, 259] width 14 height 14
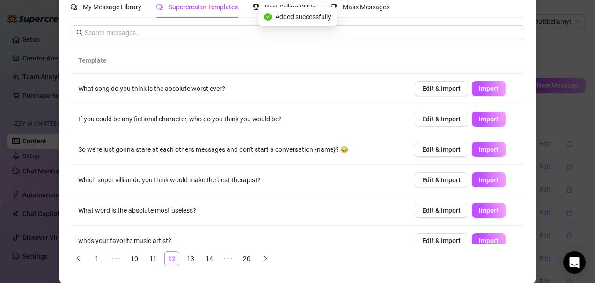
scroll to position [0, 0]
click at [479, 92] on span "Import" at bounding box center [489, 88] width 20 height 7
click at [479, 120] on span "Import" at bounding box center [489, 118] width 20 height 7
click at [479, 149] on span "Import" at bounding box center [489, 149] width 20 height 7
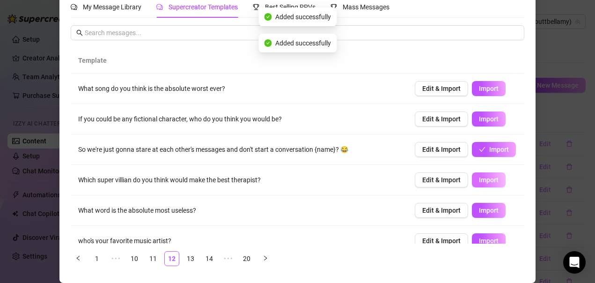
click at [479, 179] on span "Import" at bounding box center [489, 179] width 20 height 7
click at [479, 210] on span "Import" at bounding box center [489, 210] width 20 height 7
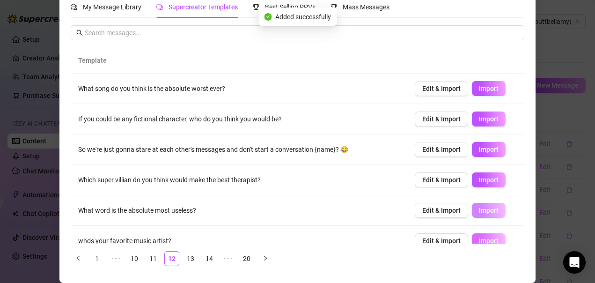
click at [479, 238] on span "Import" at bounding box center [489, 240] width 20 height 7
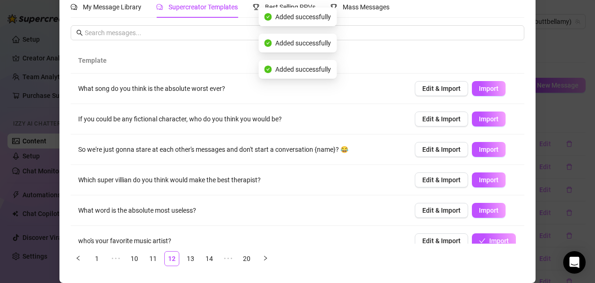
scroll to position [134, 0]
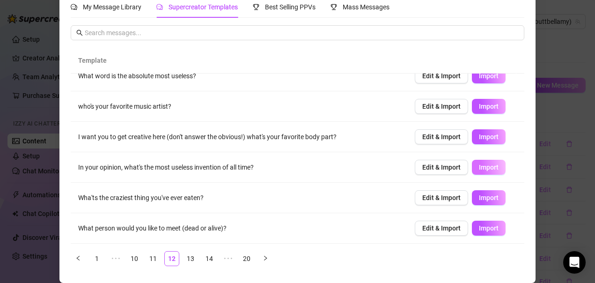
click at [479, 168] on span "Import" at bounding box center [489, 166] width 20 height 7
click at [479, 200] on span "Import" at bounding box center [489, 197] width 20 height 7
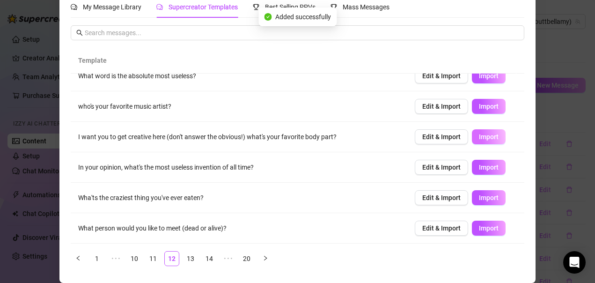
click at [481, 138] on span "Import" at bounding box center [489, 136] width 20 height 7
click at [479, 231] on span "Import" at bounding box center [489, 227] width 20 height 7
click at [184, 258] on link "13" at bounding box center [191, 259] width 14 height 14
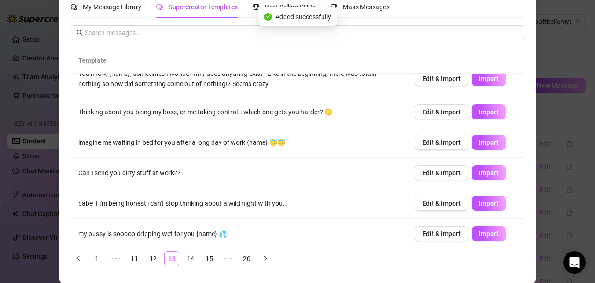
scroll to position [0, 0]
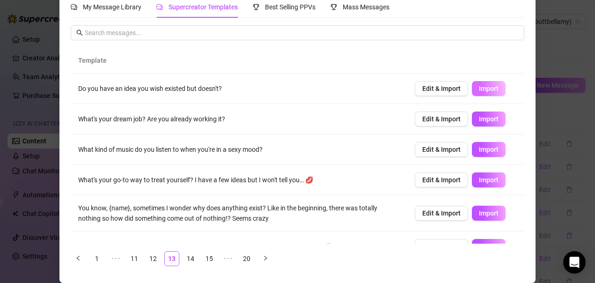
click at [481, 94] on button "Import" at bounding box center [489, 88] width 34 height 15
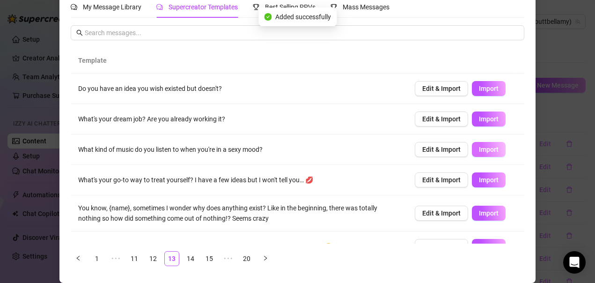
click at [482, 150] on span "Import" at bounding box center [489, 149] width 20 height 7
click at [479, 121] on span "Import" at bounding box center [489, 118] width 20 height 7
click at [472, 185] on button "Import" at bounding box center [489, 179] width 34 height 15
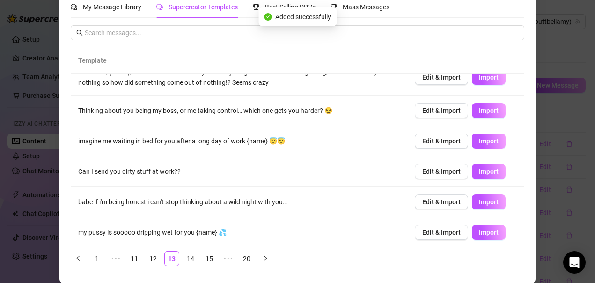
scroll to position [140, 0]
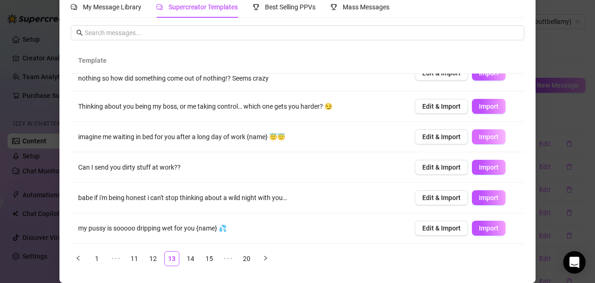
click at [472, 139] on button "Import" at bounding box center [489, 136] width 34 height 15
click at [479, 109] on span "Import" at bounding box center [489, 106] width 20 height 7
click at [479, 167] on span "Import" at bounding box center [489, 166] width 20 height 7
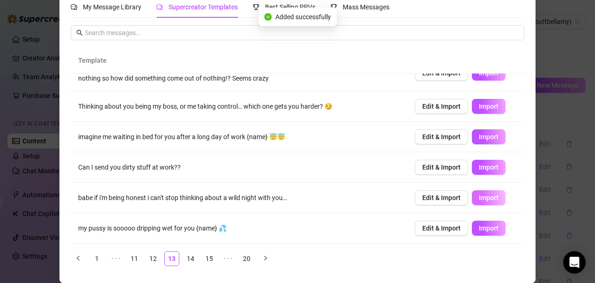
click at [479, 201] on span "Import" at bounding box center [489, 197] width 20 height 7
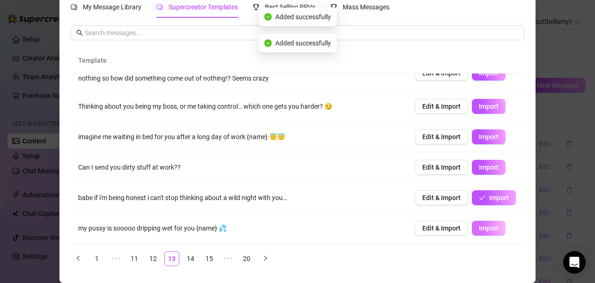
click at [479, 230] on span "Import" at bounding box center [489, 227] width 20 height 7
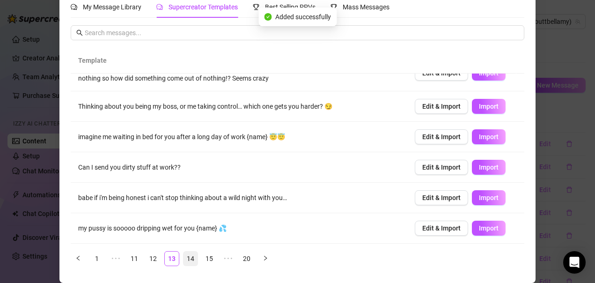
click at [185, 260] on link "14" at bounding box center [191, 259] width 14 height 14
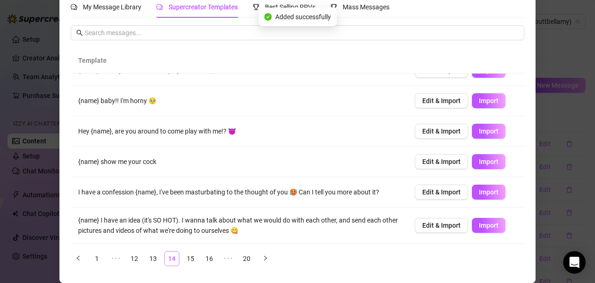
scroll to position [0, 0]
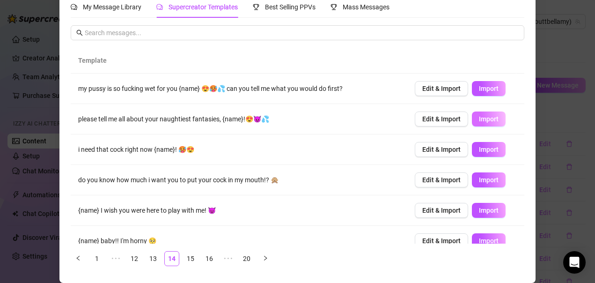
click at [480, 122] on span "Import" at bounding box center [489, 118] width 20 height 7
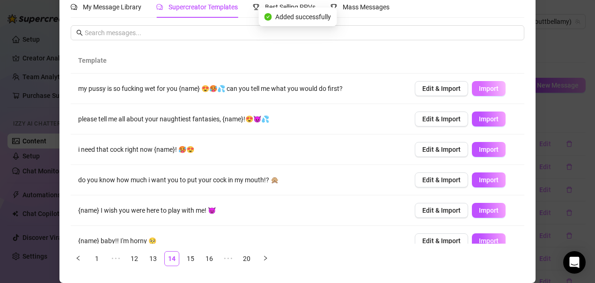
click at [479, 91] on span "Import" at bounding box center [489, 88] width 20 height 7
click at [479, 153] on span "Import" at bounding box center [489, 149] width 20 height 7
click at [479, 182] on span "Import" at bounding box center [489, 179] width 20 height 7
click at [479, 210] on span "Import" at bounding box center [489, 210] width 20 height 7
click at [480, 240] on span "Import" at bounding box center [489, 240] width 20 height 7
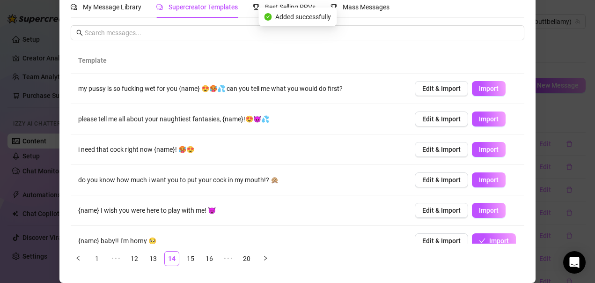
scroll to position [140, 0]
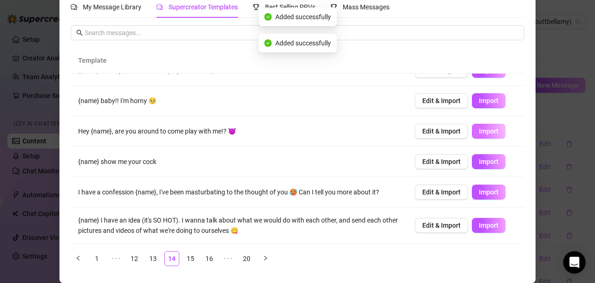
click at [479, 128] on span "Import" at bounding box center [489, 130] width 20 height 7
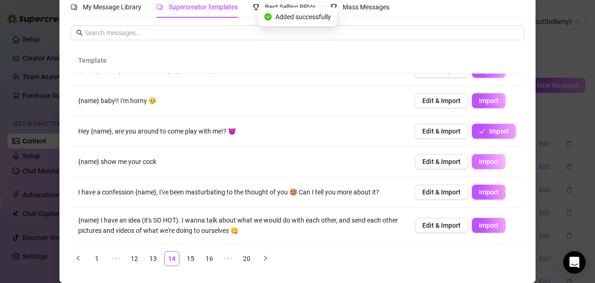
click at [479, 163] on span "Import" at bounding box center [489, 161] width 20 height 7
click at [480, 194] on span "Import" at bounding box center [489, 191] width 20 height 7
click at [481, 228] on span "Import" at bounding box center [489, 225] width 20 height 7
click at [187, 260] on link "15" at bounding box center [191, 259] width 14 height 14
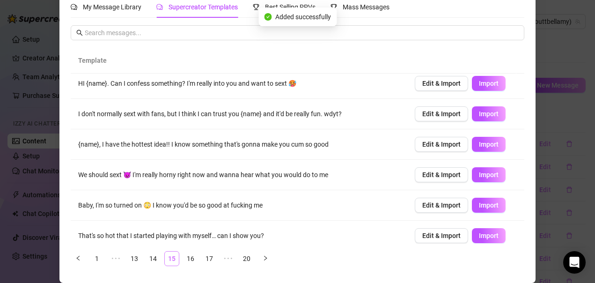
scroll to position [0, 0]
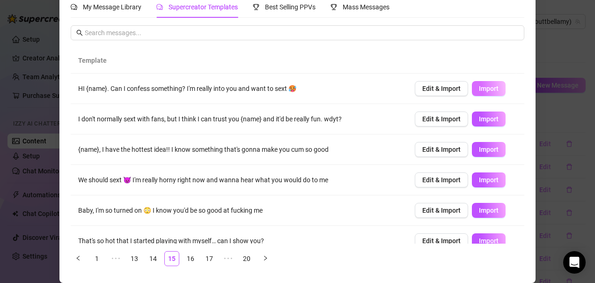
click at [479, 89] on span "Import" at bounding box center [489, 88] width 20 height 7
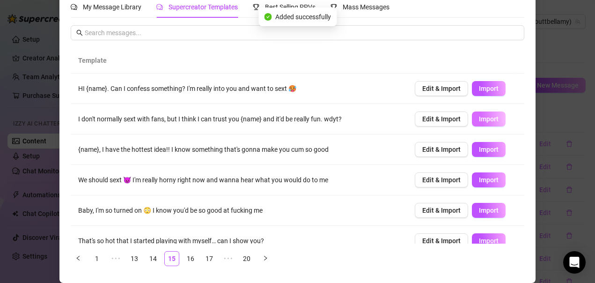
click at [479, 118] on span "Import" at bounding box center [489, 118] width 20 height 7
click at [479, 147] on span "Import" at bounding box center [489, 149] width 20 height 7
click at [479, 184] on span "Import" at bounding box center [489, 179] width 20 height 7
click at [479, 210] on span "Import" at bounding box center [489, 210] width 20 height 7
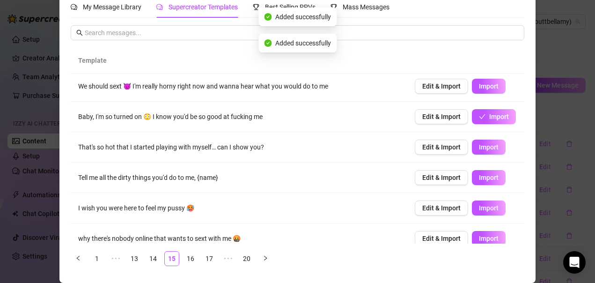
scroll to position [134, 0]
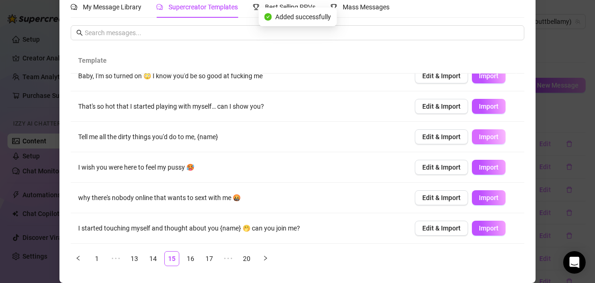
click at [481, 108] on span "Import" at bounding box center [489, 106] width 20 height 7
click at [481, 141] on button "Import" at bounding box center [489, 136] width 34 height 15
click at [479, 167] on span "Import" at bounding box center [489, 166] width 20 height 7
drag, startPoint x: 473, startPoint y: 227, endPoint x: 365, endPoint y: 222, distance: 107.8
click at [479, 227] on span "Import" at bounding box center [489, 227] width 20 height 7
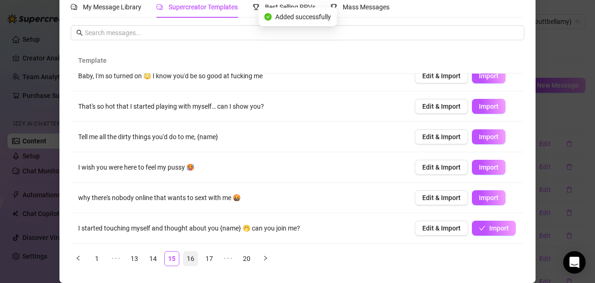
click at [190, 257] on link "16" at bounding box center [191, 259] width 14 height 14
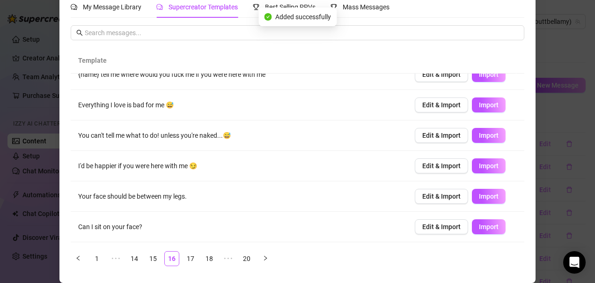
scroll to position [0, 0]
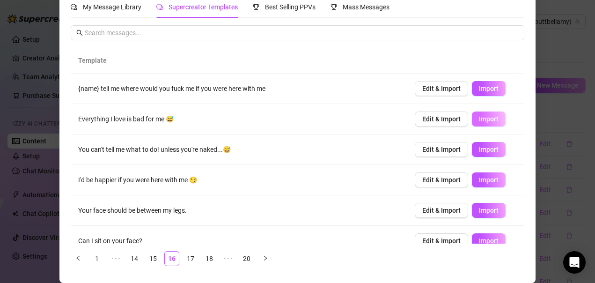
click at [479, 121] on span "Import" at bounding box center [489, 118] width 20 height 7
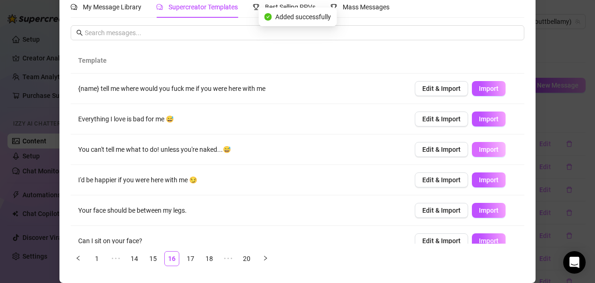
click at [479, 150] on span "Import" at bounding box center [489, 149] width 20 height 7
click at [479, 180] on span "Import" at bounding box center [489, 179] width 20 height 7
click at [479, 211] on span "Import" at bounding box center [489, 210] width 20 height 7
click at [479, 89] on span "Import" at bounding box center [489, 88] width 20 height 7
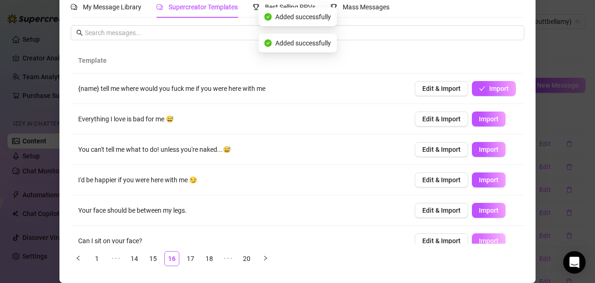
click at [479, 239] on span "Import" at bounding box center [489, 240] width 20 height 7
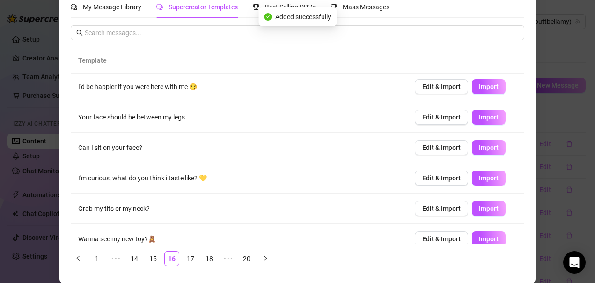
scroll to position [94, 0]
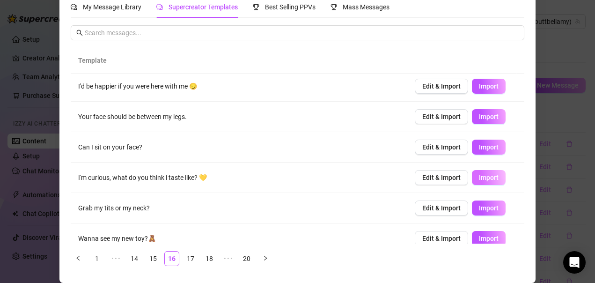
click at [480, 176] on span "Import" at bounding box center [489, 177] width 20 height 7
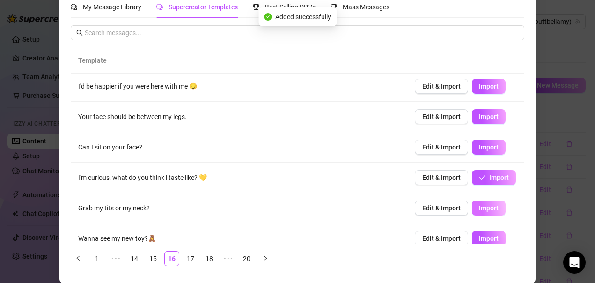
click at [479, 209] on span "Import" at bounding box center [489, 207] width 20 height 7
click at [480, 238] on span "Import" at bounding box center [489, 238] width 20 height 7
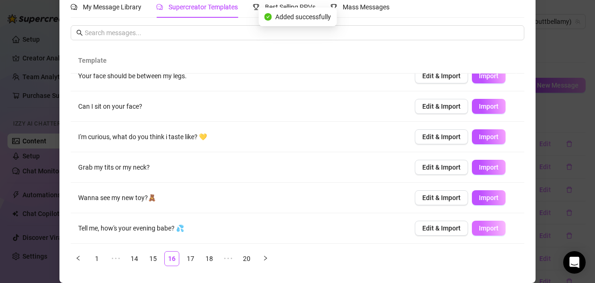
click at [480, 229] on span "Import" at bounding box center [489, 227] width 20 height 7
click at [186, 258] on link "17" at bounding box center [191, 259] width 14 height 14
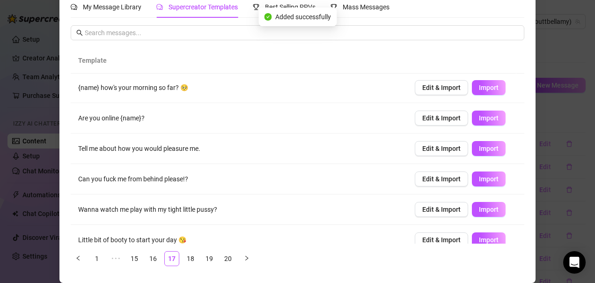
scroll to position [0, 0]
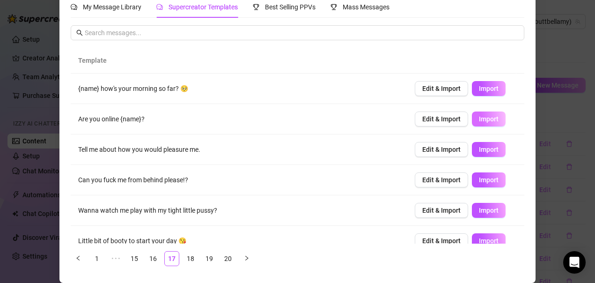
click at [485, 118] on span "Import" at bounding box center [489, 118] width 20 height 7
click at [479, 88] on span "Import" at bounding box center [489, 88] width 20 height 7
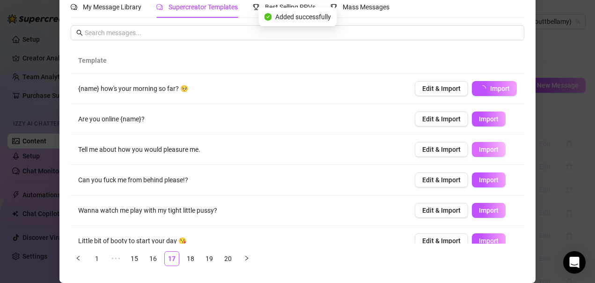
click at [479, 152] on span "Import" at bounding box center [489, 149] width 20 height 7
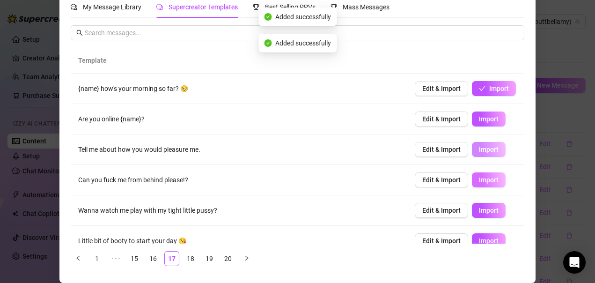
click at [479, 178] on span "Import" at bounding box center [489, 179] width 20 height 7
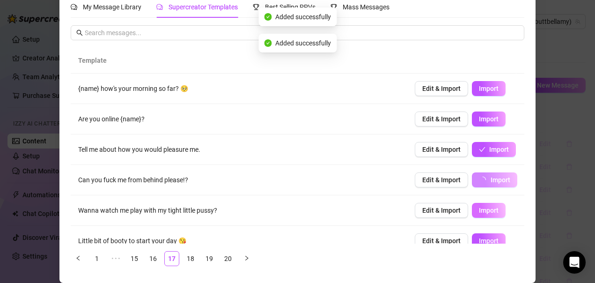
click at [479, 208] on span "Import" at bounding box center [489, 210] width 20 height 7
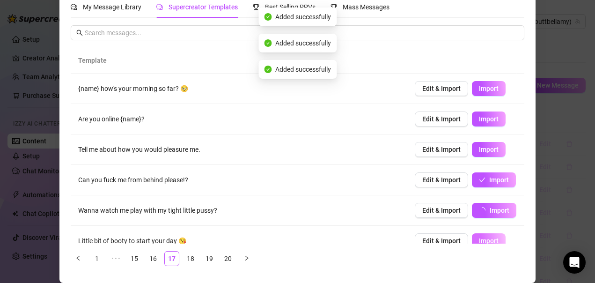
click at [479, 240] on span "Import" at bounding box center [489, 240] width 20 height 7
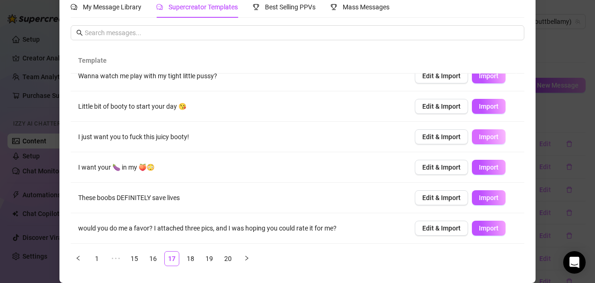
click at [472, 141] on button "Import" at bounding box center [489, 136] width 34 height 15
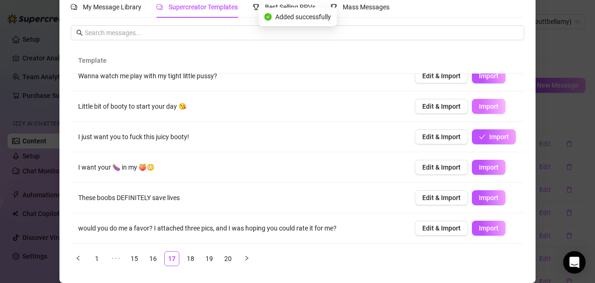
click at [479, 107] on span "Import" at bounding box center [489, 106] width 20 height 7
click at [479, 168] on span "Import" at bounding box center [489, 166] width 20 height 7
click at [479, 199] on span "Import" at bounding box center [489, 197] width 20 height 7
click at [479, 230] on span "Import" at bounding box center [489, 227] width 20 height 7
click at [187, 257] on link "18" at bounding box center [191, 259] width 14 height 14
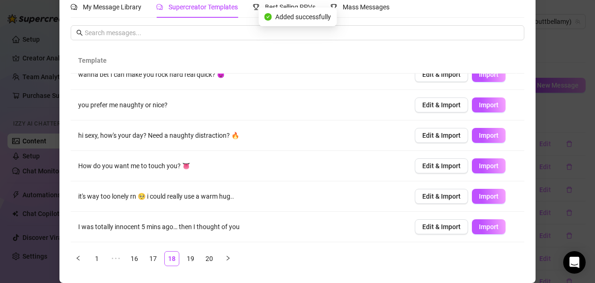
scroll to position [0, 0]
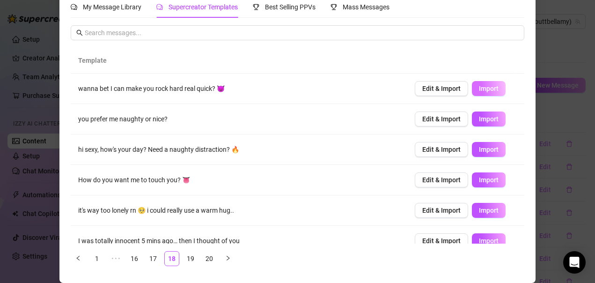
click at [479, 89] on span "Import" at bounding box center [489, 88] width 20 height 7
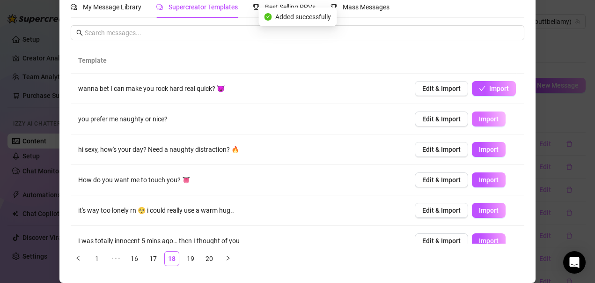
click at [480, 122] on span "Import" at bounding box center [489, 118] width 20 height 7
click at [481, 150] on span "Import" at bounding box center [489, 149] width 20 height 7
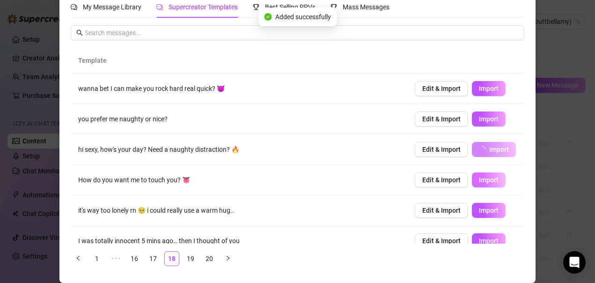
click at [479, 184] on span "Import" at bounding box center [489, 179] width 20 height 7
click at [479, 210] on span "Import" at bounding box center [489, 210] width 20 height 7
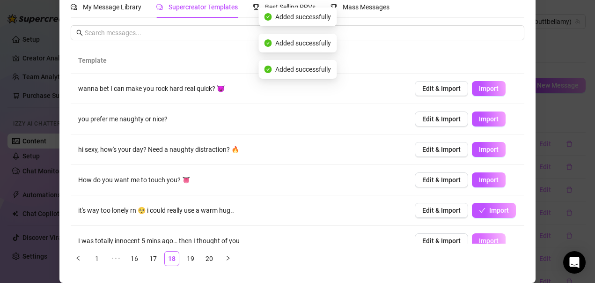
click at [479, 240] on span "Import" at bounding box center [489, 240] width 20 height 7
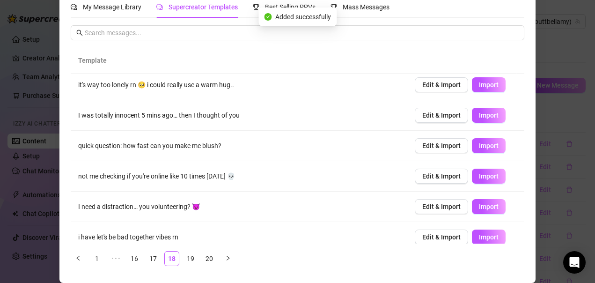
scroll to position [134, 0]
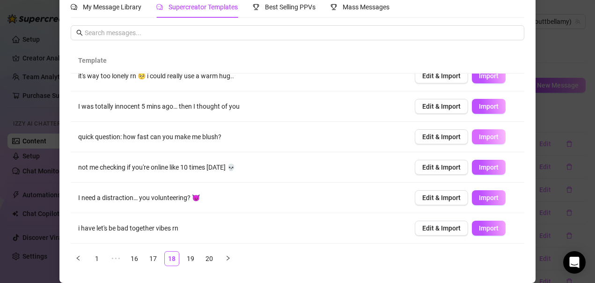
click at [480, 140] on span "Import" at bounding box center [489, 136] width 20 height 7
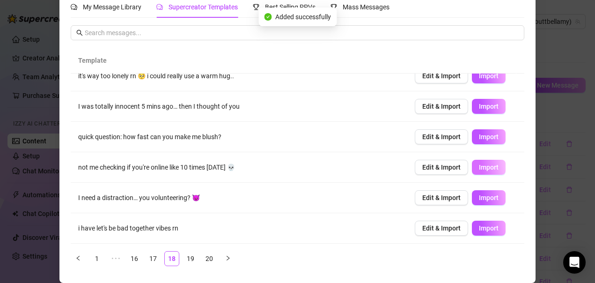
click at [479, 171] on span "Import" at bounding box center [489, 166] width 20 height 7
click at [479, 198] on span "Import" at bounding box center [489, 197] width 20 height 7
click at [479, 229] on span "Import" at bounding box center [489, 227] width 20 height 7
click at [187, 255] on link "19" at bounding box center [191, 259] width 14 height 14
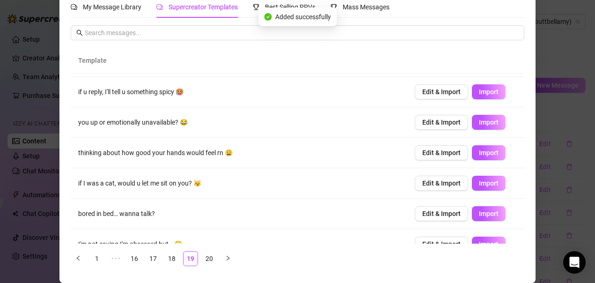
scroll to position [0, 0]
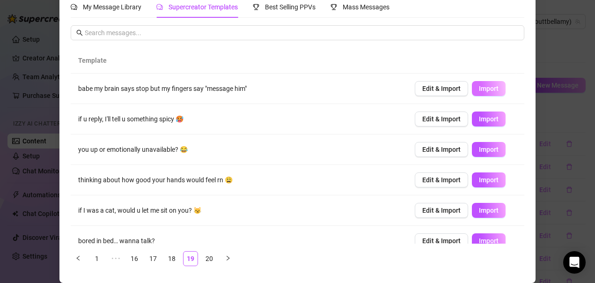
click at [479, 91] on span "Import" at bounding box center [489, 88] width 20 height 7
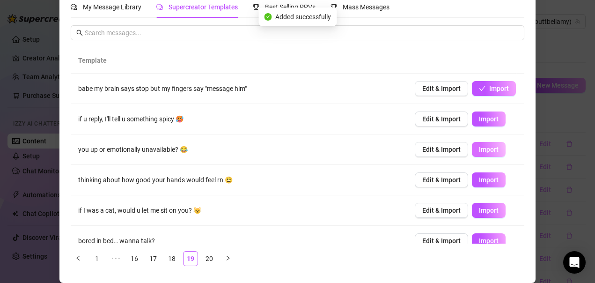
click at [479, 120] on span "Import" at bounding box center [489, 118] width 20 height 7
click at [480, 149] on span "Import" at bounding box center [489, 149] width 20 height 7
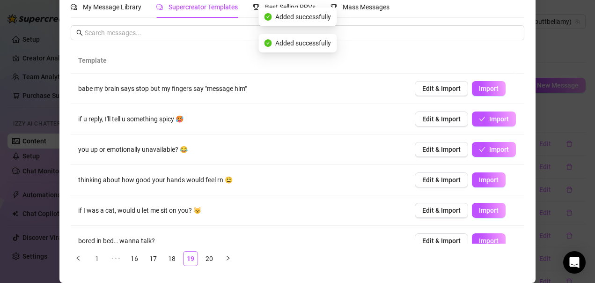
click at [479, 182] on span "Import" at bounding box center [489, 179] width 20 height 7
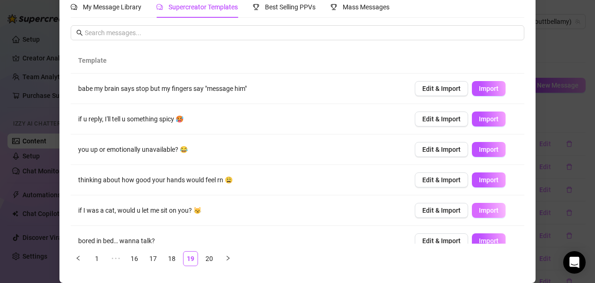
click at [479, 212] on span "Import" at bounding box center [489, 210] width 20 height 7
click at [479, 239] on span "Import" at bounding box center [489, 240] width 20 height 7
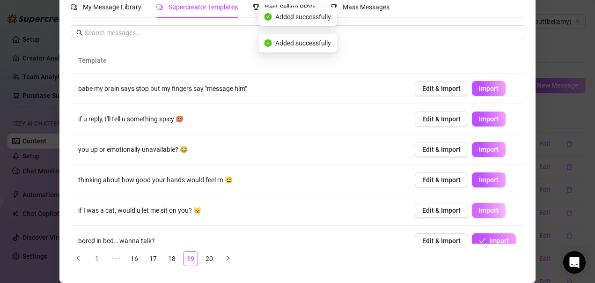
scroll to position [134, 0]
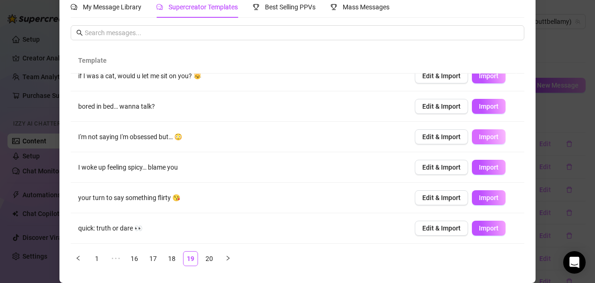
click at [479, 140] on span "Import" at bounding box center [489, 136] width 20 height 7
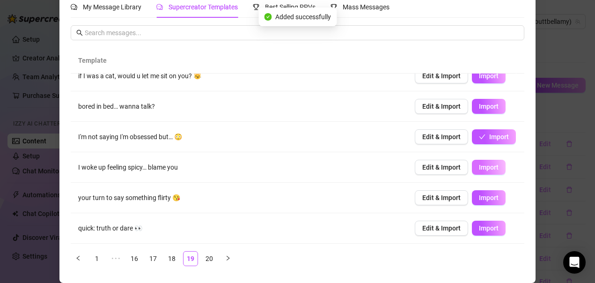
click at [479, 170] on span "Import" at bounding box center [489, 166] width 20 height 7
click at [474, 202] on button "Import" at bounding box center [489, 197] width 34 height 15
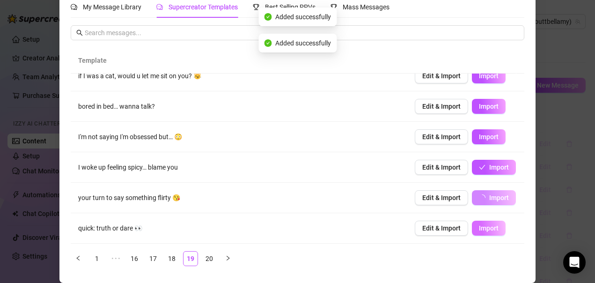
click at [479, 227] on span "Import" at bounding box center [489, 227] width 20 height 7
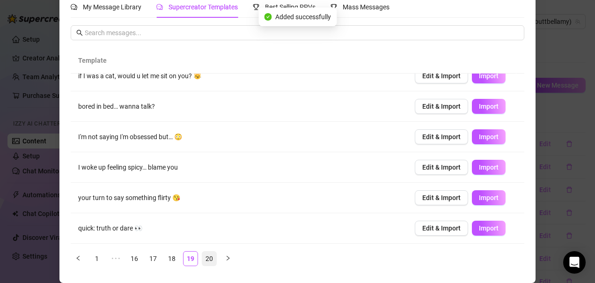
click at [204, 259] on link "20" at bounding box center [209, 259] width 14 height 14
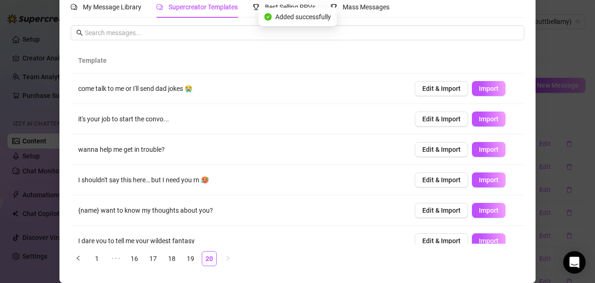
scroll to position [0, 0]
click at [479, 92] on span "Import" at bounding box center [489, 88] width 20 height 7
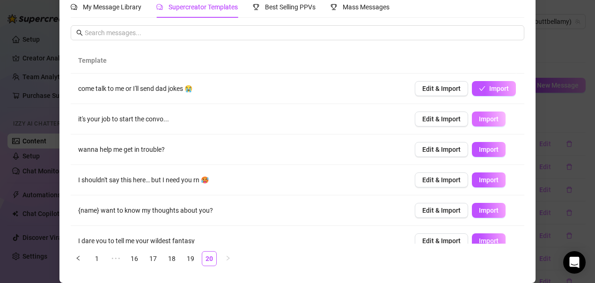
click at [479, 119] on span "Import" at bounding box center [489, 118] width 20 height 7
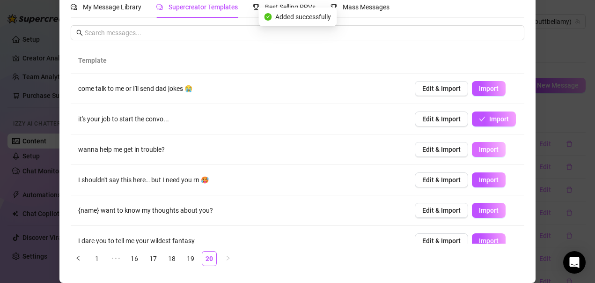
click at [479, 152] on span "Import" at bounding box center [489, 149] width 20 height 7
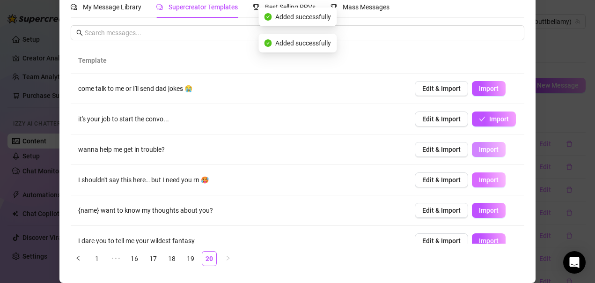
click at [479, 179] on span "Import" at bounding box center [489, 179] width 20 height 7
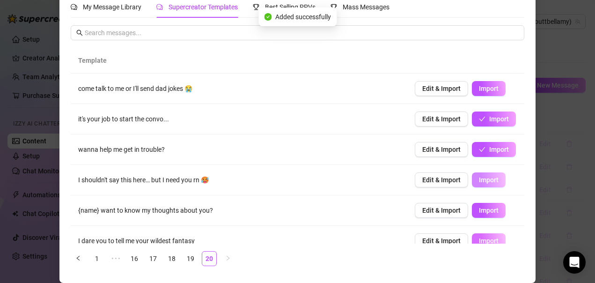
click at [481, 212] on span "Import" at bounding box center [489, 210] width 20 height 7
click at [479, 238] on span "Import" at bounding box center [489, 240] width 20 height 7
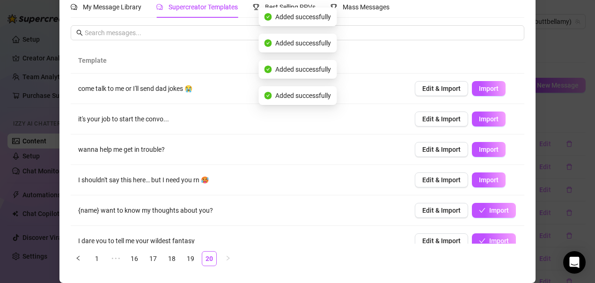
scroll to position [134, 0]
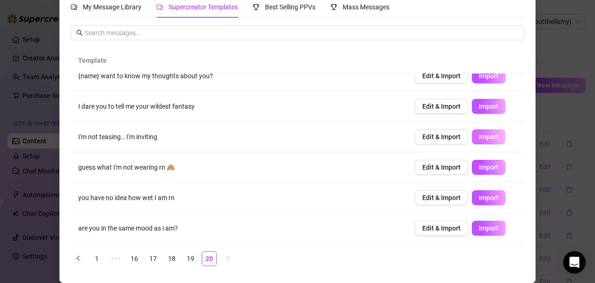
click at [479, 139] on span "Import" at bounding box center [489, 136] width 20 height 7
click at [479, 167] on span "Import" at bounding box center [489, 166] width 20 height 7
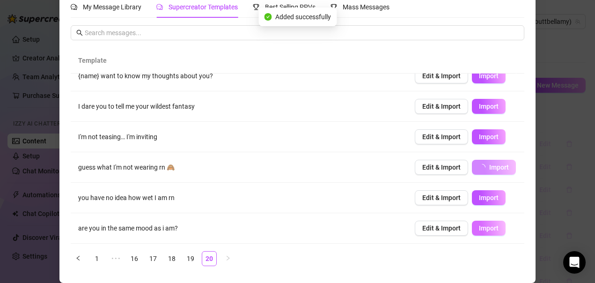
click at [481, 199] on span "Import" at bounding box center [489, 197] width 20 height 7
click at [479, 230] on span "Import" at bounding box center [489, 227] width 20 height 7
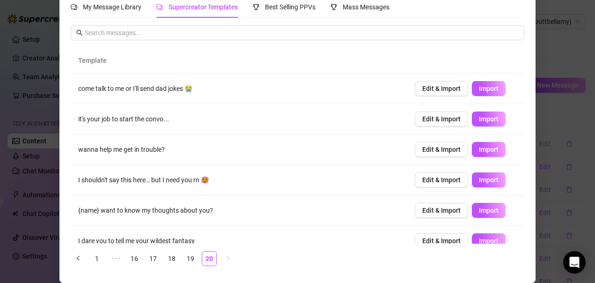
scroll to position [0, 0]
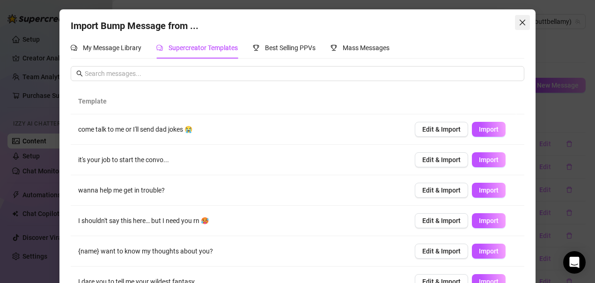
click at [520, 23] on icon "close" at bounding box center [523, 23] width 6 height 6
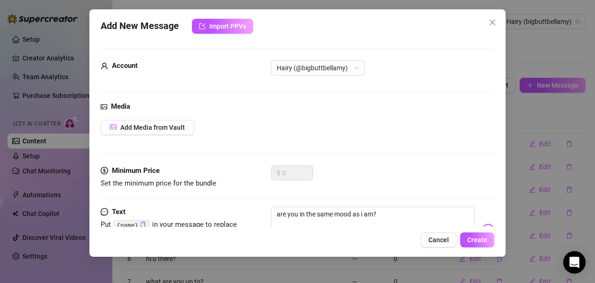
scroll to position [43, 0]
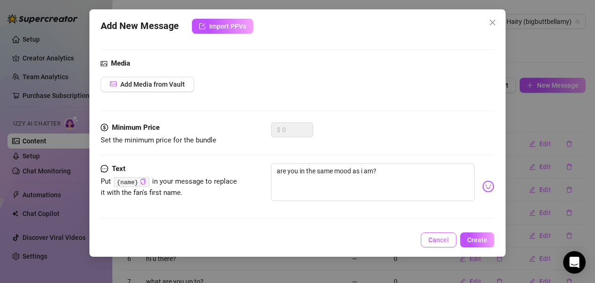
click at [444, 243] on span "Cancel" at bounding box center [439, 239] width 21 height 7
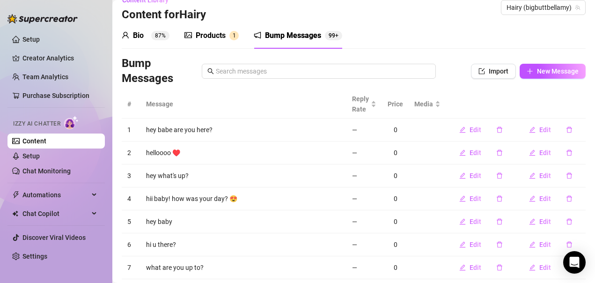
scroll to position [0, 0]
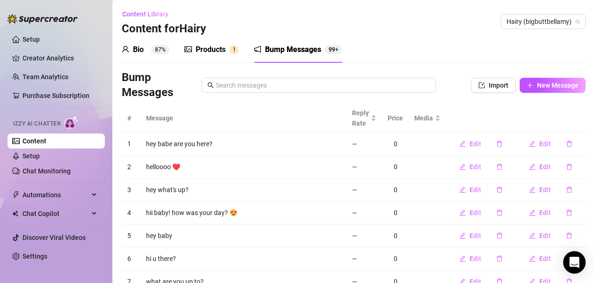
click at [207, 51] on div "Products" at bounding box center [211, 49] width 30 height 11
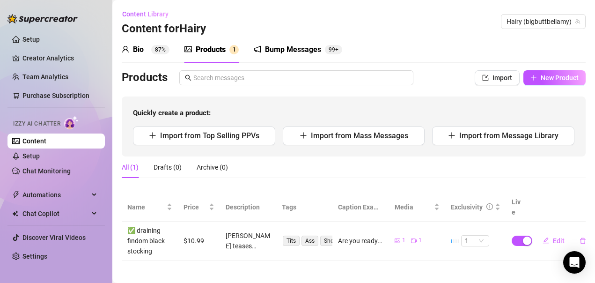
click at [206, 52] on div "Products" at bounding box center [211, 49] width 30 height 11
click at [506, 74] on span "Import" at bounding box center [503, 77] width 20 height 7
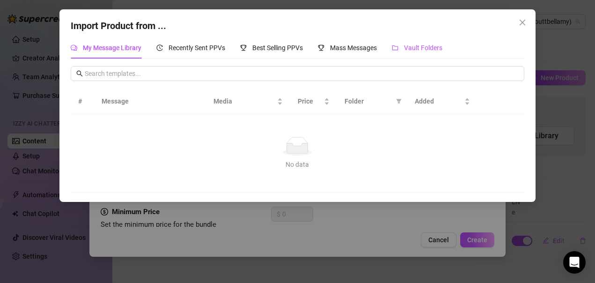
click at [426, 51] on span "Vault Folders" at bounding box center [423, 47] width 38 height 7
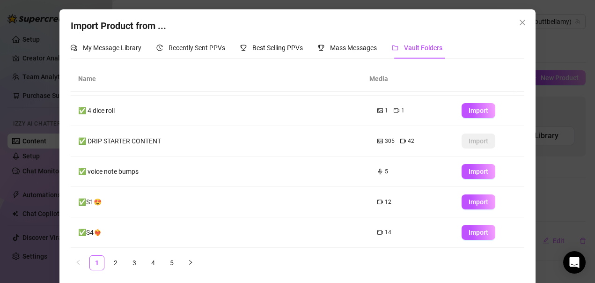
scroll to position [4, 0]
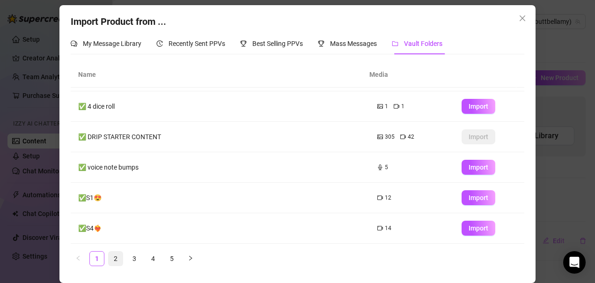
click at [112, 262] on link "2" at bounding box center [116, 259] width 14 height 14
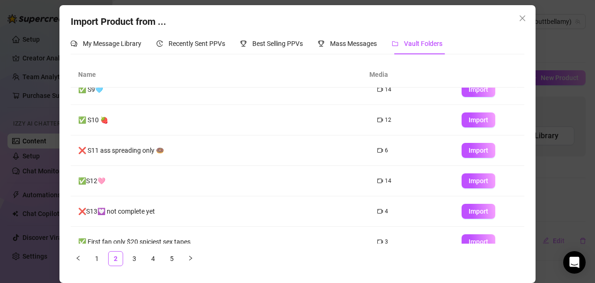
scroll to position [148, 0]
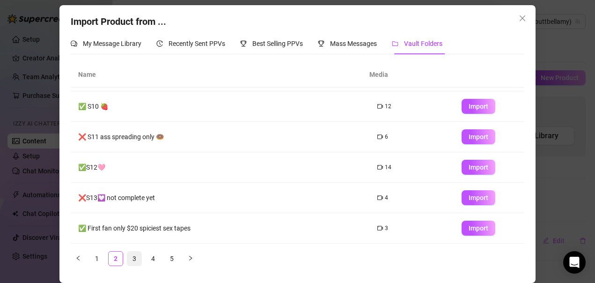
click at [132, 259] on link "3" at bounding box center [134, 259] width 14 height 14
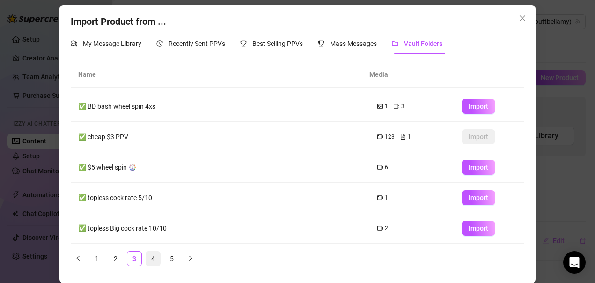
click at [155, 257] on link "4" at bounding box center [153, 259] width 14 height 14
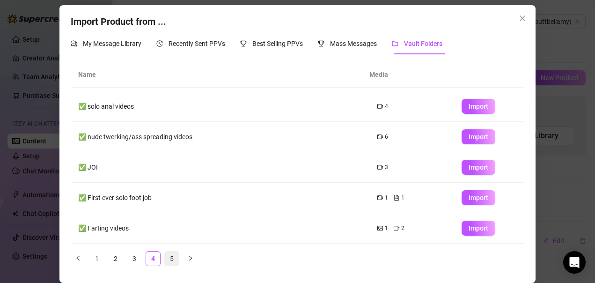
click at [170, 258] on link "5" at bounding box center [172, 259] width 14 height 14
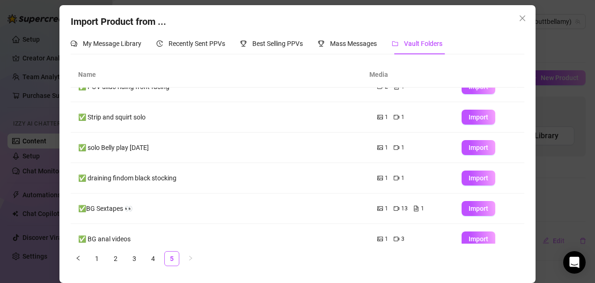
scroll to position [0, 0]
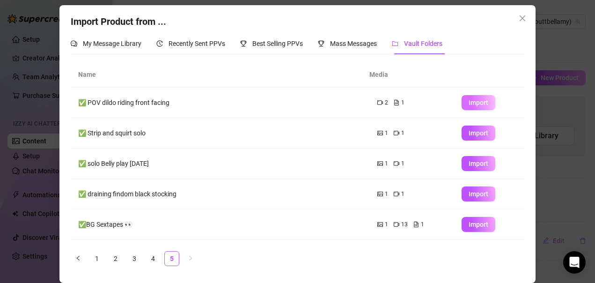
click at [469, 104] on span "Import" at bounding box center [479, 102] width 20 height 7
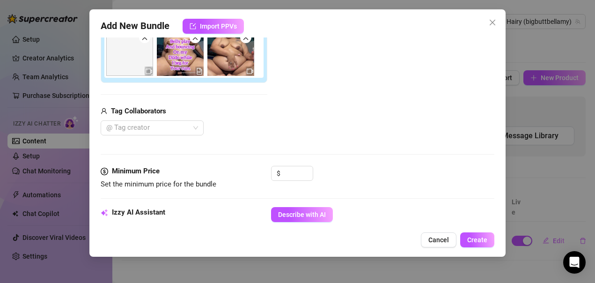
scroll to position [127, 0]
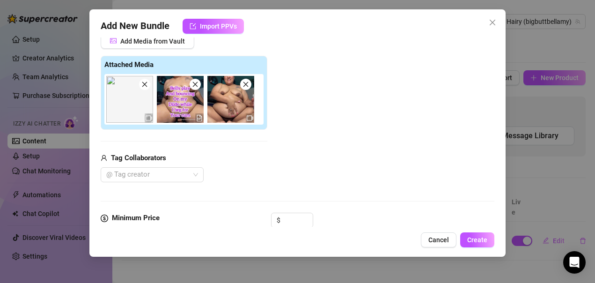
click at [194, 85] on icon "close" at bounding box center [195, 84] width 7 height 7
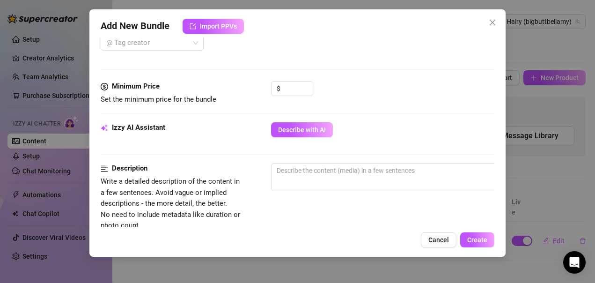
scroll to position [268, 0]
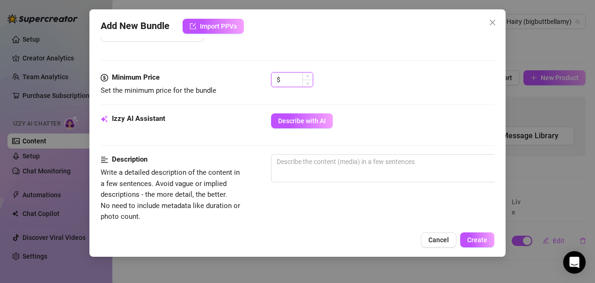
click at [295, 78] on input at bounding box center [297, 80] width 30 height 14
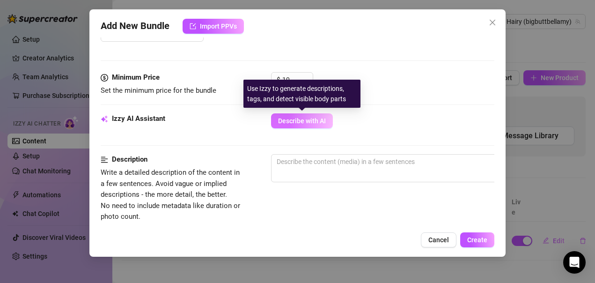
click at [324, 122] on span "Describe with AI" at bounding box center [302, 120] width 48 height 7
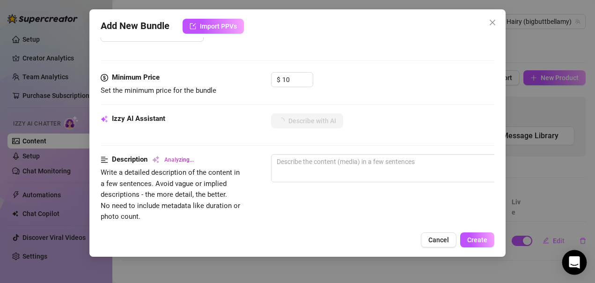
click at [574, 258] on icon "Open Intercom Messenger" at bounding box center [574, 262] width 11 height 12
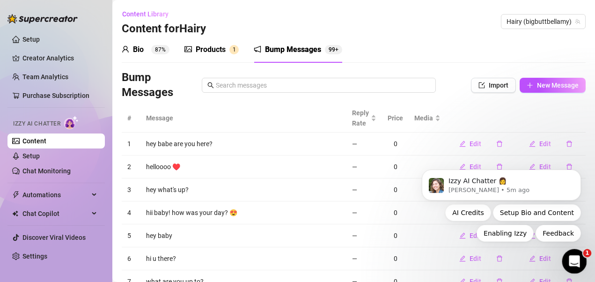
click at [574, 257] on icon "Open Intercom Messenger" at bounding box center [573, 259] width 15 height 15
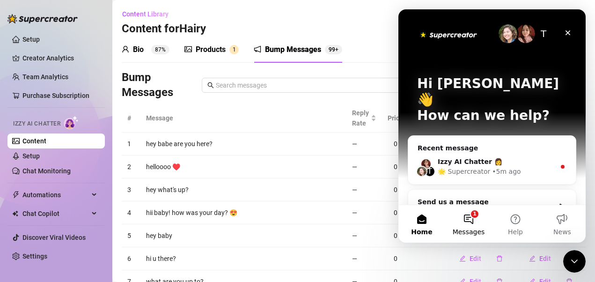
click at [474, 219] on button "1 Messages" at bounding box center [468, 223] width 47 height 37
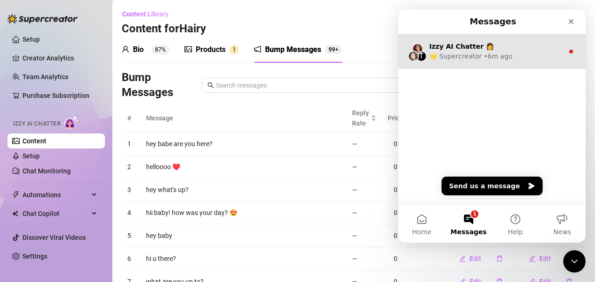
click at [488, 53] on div "• 6m ago" at bounding box center [498, 57] width 29 height 10
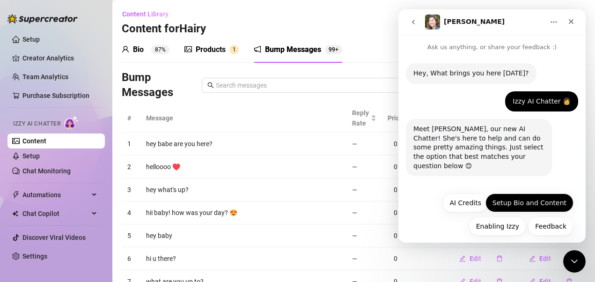
click at [518, 200] on button "Setup Bio and Content" at bounding box center [530, 202] width 88 height 19
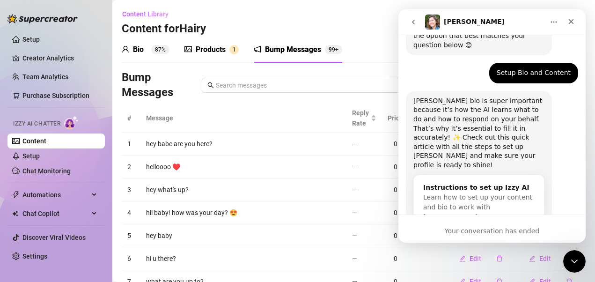
scroll to position [132, 0]
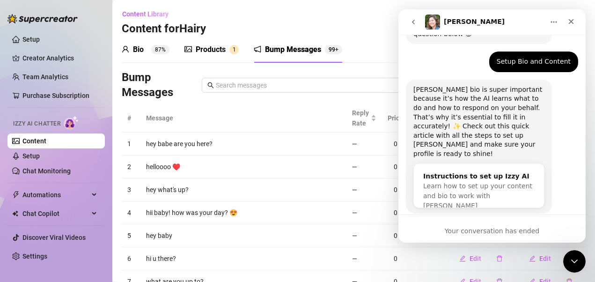
click at [443, 215] on div "Ella • Just now" at bounding box center [453, 218] width 78 height 6
click at [458, 182] on span "Learn how to set up your content and bio to work with AI" at bounding box center [477, 195] width 109 height 27
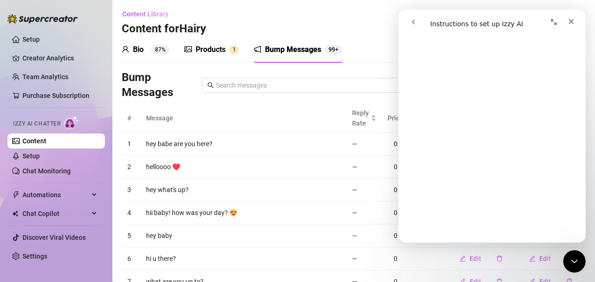
scroll to position [562, 0]
click at [415, 22] on icon "go back" at bounding box center [413, 21] width 7 height 7
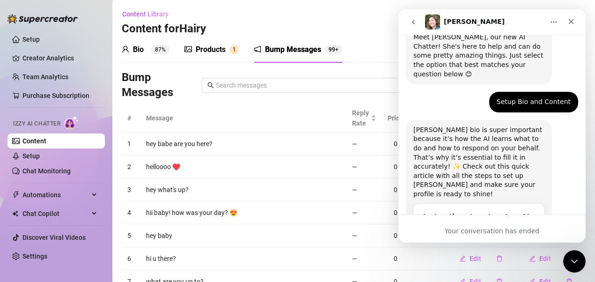
scroll to position [132, 0]
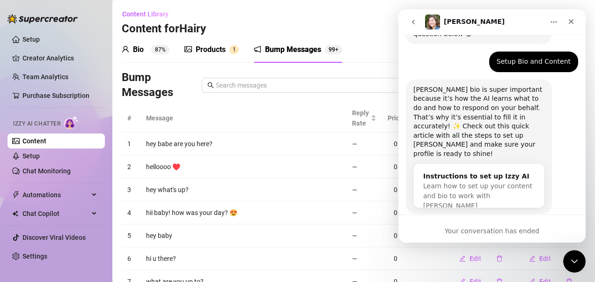
click at [448, 22] on h1 "Ella" at bounding box center [474, 21] width 61 height 7
click at [415, 19] on icon "go back" at bounding box center [413, 21] width 7 height 7
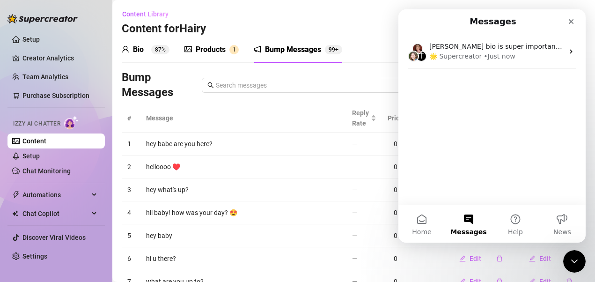
scroll to position [0, 0]
click at [466, 220] on button "Messages" at bounding box center [468, 223] width 47 height 37
click at [423, 229] on span "Home" at bounding box center [421, 232] width 19 height 7
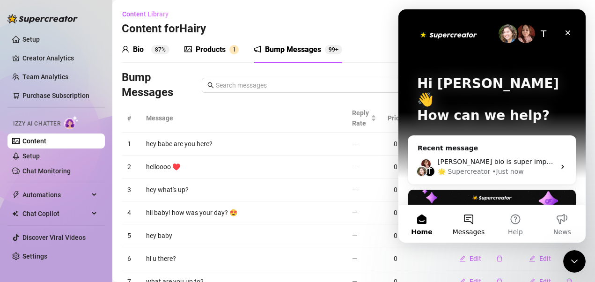
click at [471, 222] on button "Messages" at bounding box center [468, 223] width 47 height 37
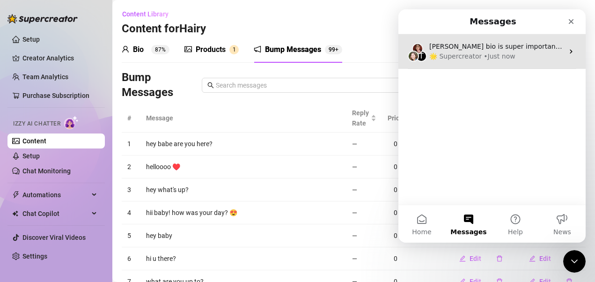
click at [518, 62] on div "T Izzy bio is super important because it’s how the AI learns what to do and how…" at bounding box center [492, 51] width 187 height 35
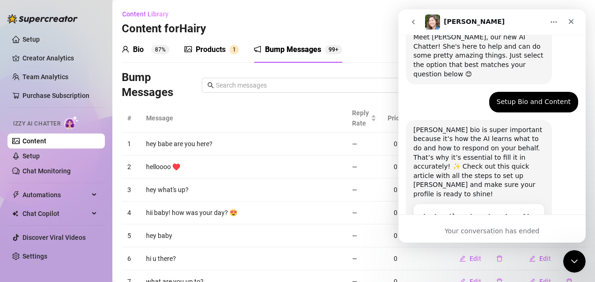
scroll to position [132, 0]
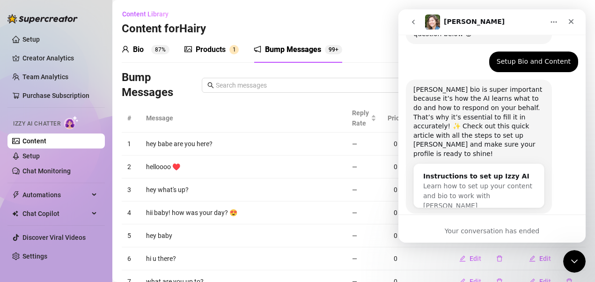
click at [503, 230] on div "Your conversation has ended" at bounding box center [492, 231] width 187 height 10
click at [550, 22] on button "Home" at bounding box center [554, 22] width 18 height 18
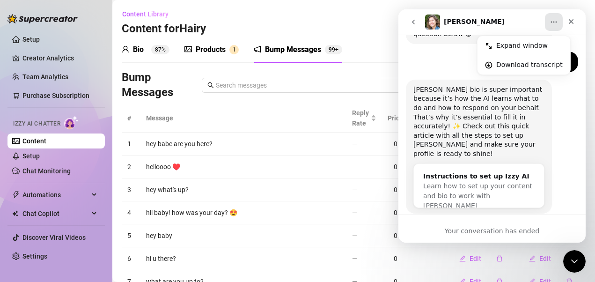
click at [412, 21] on icon "go back" at bounding box center [413, 21] width 7 height 7
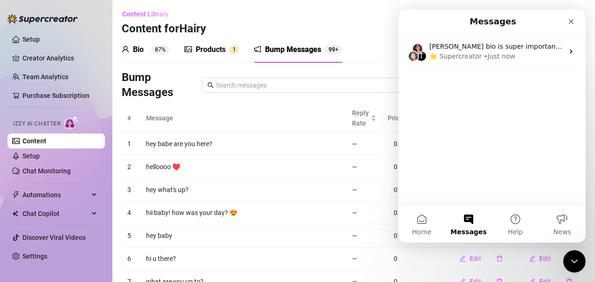
scroll to position [0, 0]
click at [431, 224] on button "Home" at bounding box center [422, 223] width 47 height 37
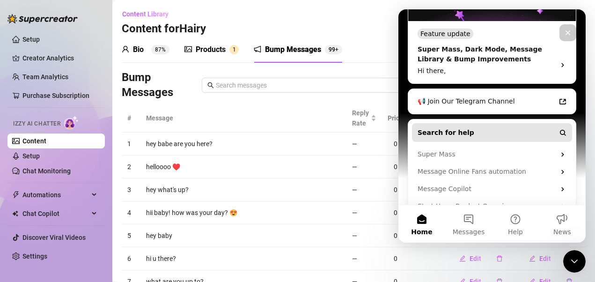
scroll to position [237, 0]
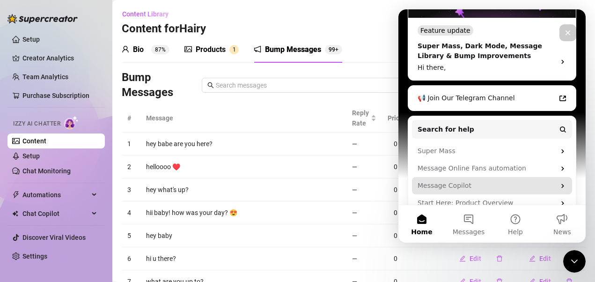
click at [468, 181] on div "Message Copilot" at bounding box center [487, 186] width 138 height 10
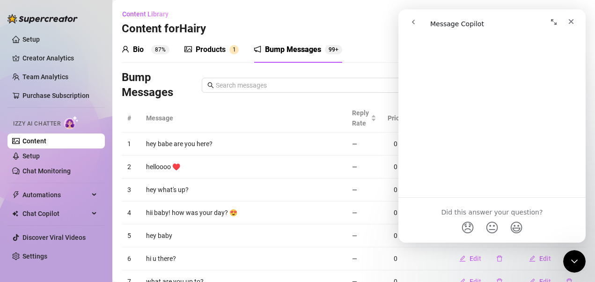
scroll to position [2718, 0]
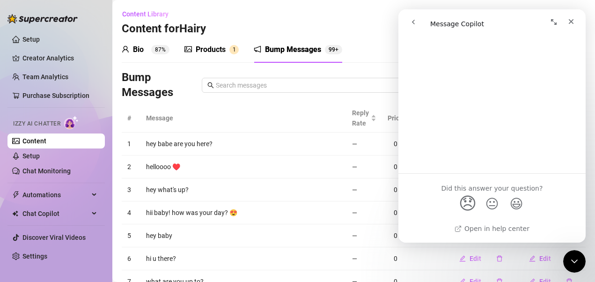
click at [466, 204] on span "😞" at bounding box center [468, 203] width 18 height 25
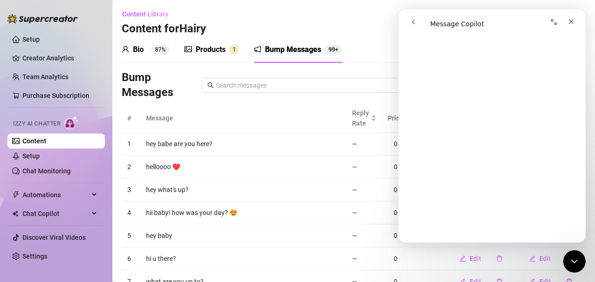
scroll to position [2109, 0]
click at [418, 23] on button "go back" at bounding box center [414, 22] width 18 height 18
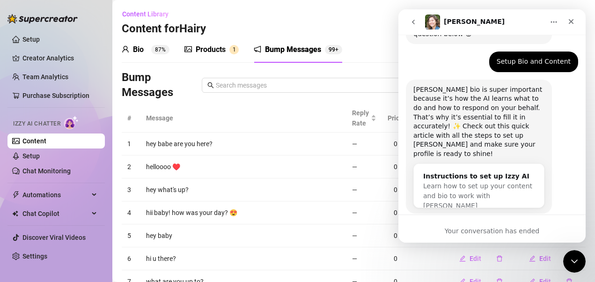
scroll to position [0, 0]
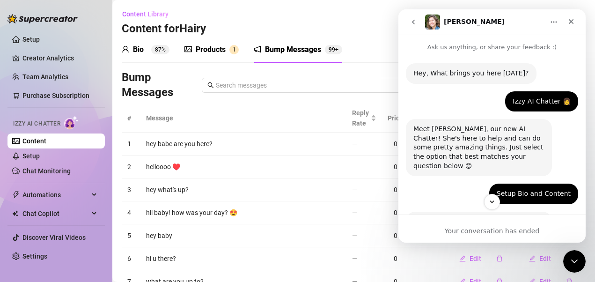
click at [413, 22] on icon "go back" at bounding box center [413, 21] width 7 height 7
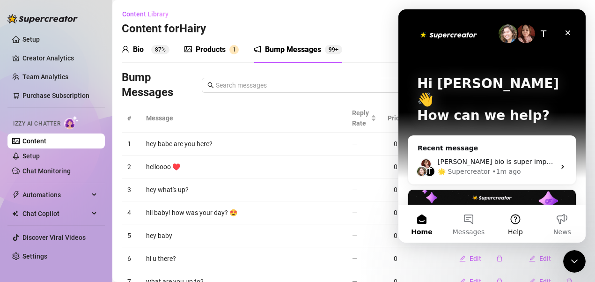
click at [519, 223] on button "Help" at bounding box center [515, 223] width 47 height 37
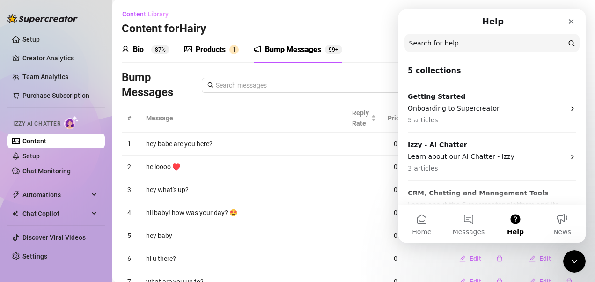
click at [473, 41] on input "Search for help" at bounding box center [492, 43] width 175 height 18
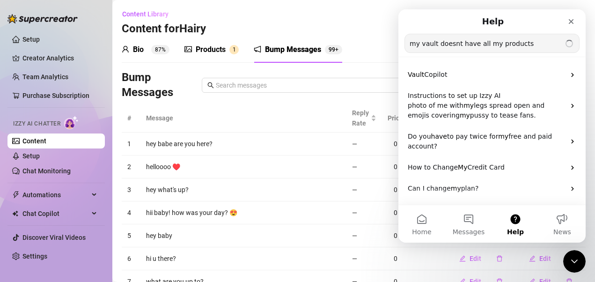
type input "my vault doesnt have all my products"
click at [572, 19] on icon "Close" at bounding box center [571, 21] width 7 height 7
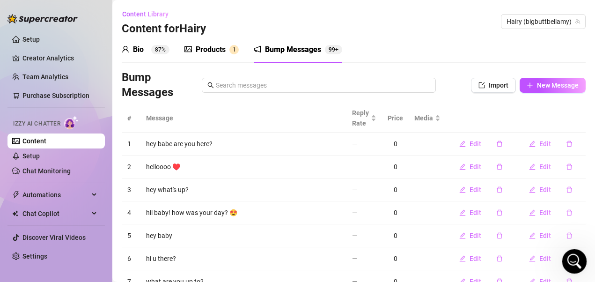
click at [574, 258] on icon "Open Intercom Messenger" at bounding box center [573, 259] width 7 height 7
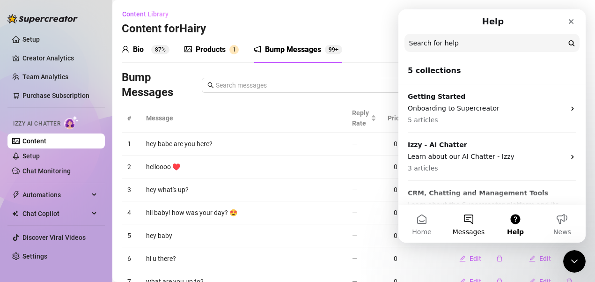
click at [471, 238] on button "Messages" at bounding box center [468, 223] width 47 height 37
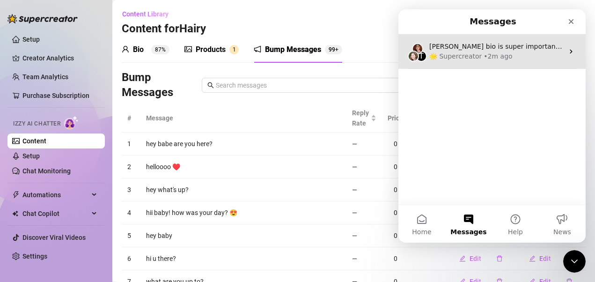
click at [512, 58] on div "🌟 Supercreator • 2m ago" at bounding box center [497, 57] width 134 height 10
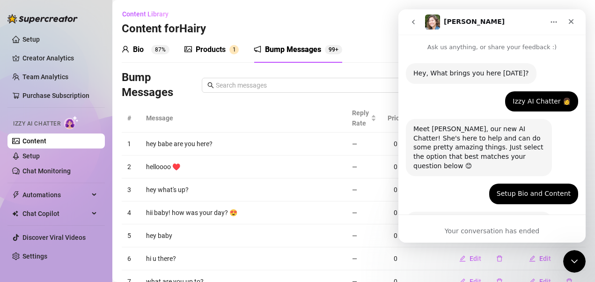
scroll to position [132, 0]
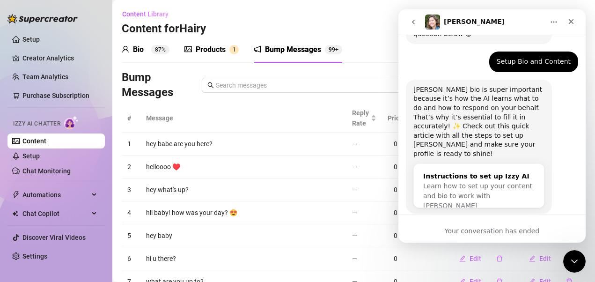
click at [498, 182] on span "Learn how to set up your content and bio to work with AI" at bounding box center [477, 195] width 109 height 27
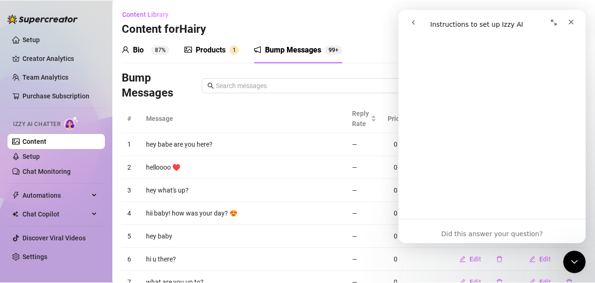
scroll to position [1629, 0]
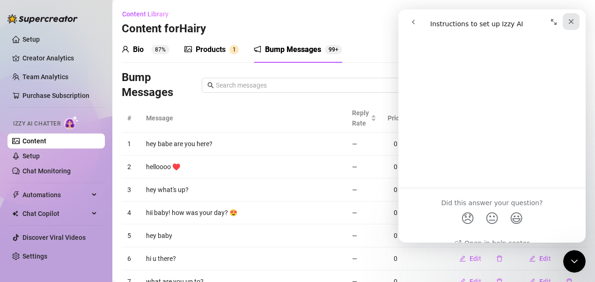
click at [572, 22] on icon "Close" at bounding box center [571, 21] width 5 height 5
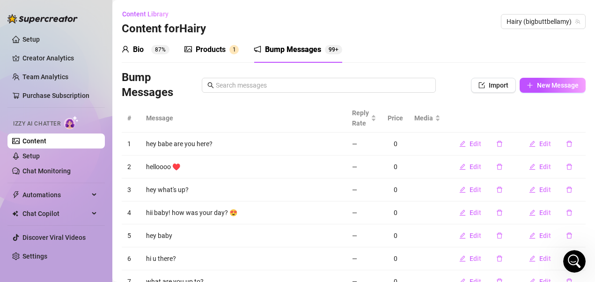
click at [207, 52] on div "Products" at bounding box center [211, 49] width 30 height 11
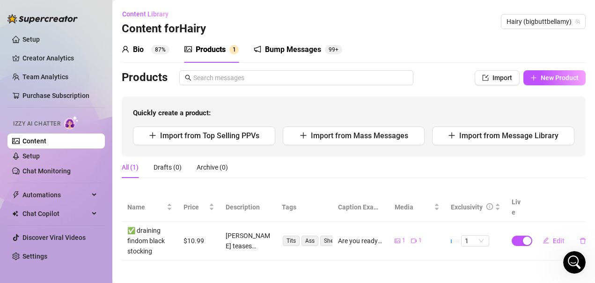
scroll to position [1628, 0]
click at [58, 210] on span "Chat Copilot" at bounding box center [55, 213] width 67 height 15
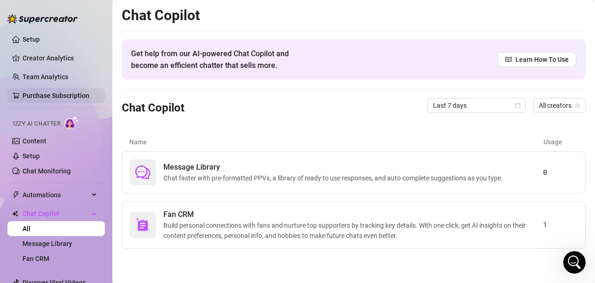
click at [53, 96] on link "Purchase Subscription" at bounding box center [55, 95] width 67 height 7
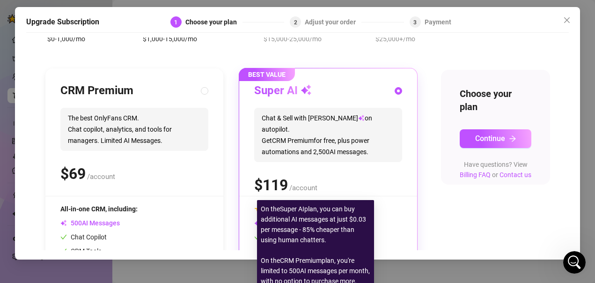
scroll to position [47, 0]
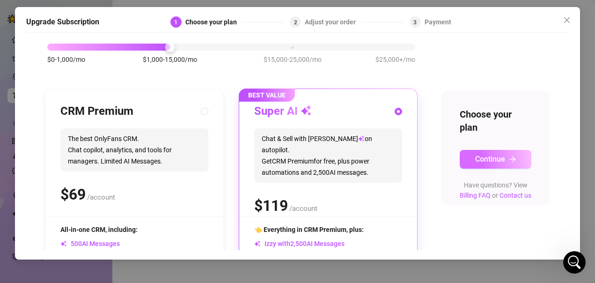
click at [504, 161] on button "Continue" at bounding box center [496, 159] width 72 height 19
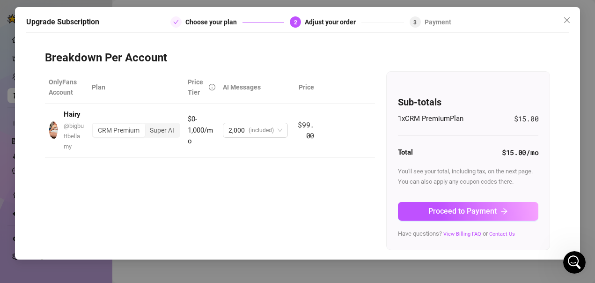
scroll to position [0, 0]
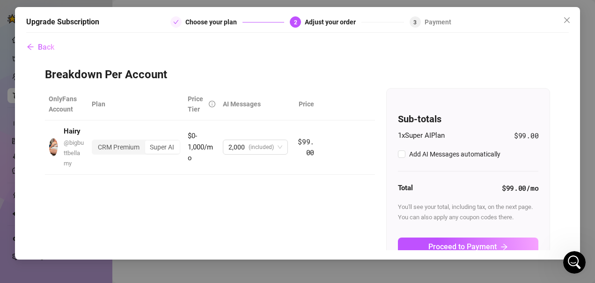
checkbox input "true"
click at [31, 48] on icon "arrow-left" at bounding box center [30, 46] width 7 height 7
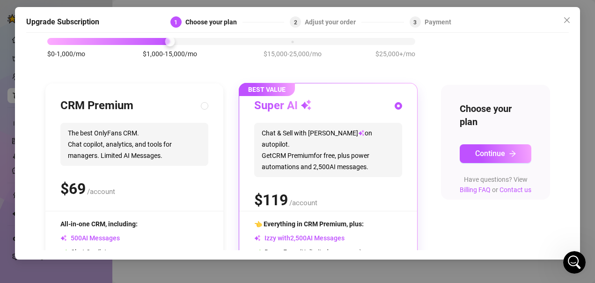
scroll to position [47, 0]
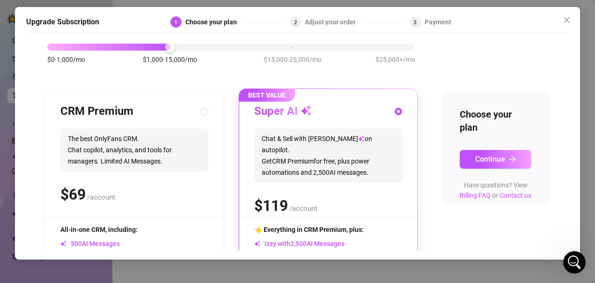
click at [355, 113] on div "Super AI" at bounding box center [328, 111] width 148 height 15
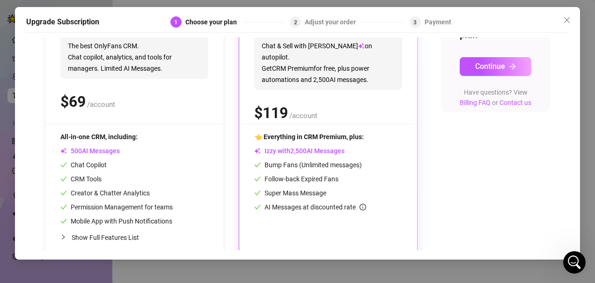
scroll to position [154, 0]
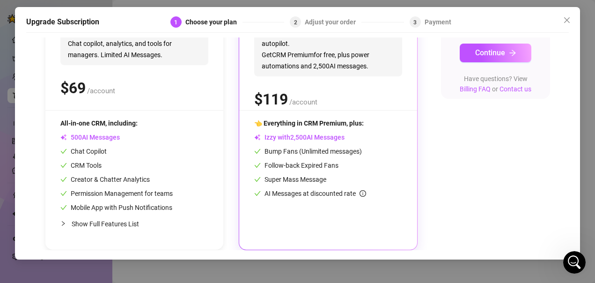
click at [363, 213] on div "👈 Everything in CRM Premium, plus: Izzy with AI Messages Bump Fans (Unlimited m…" at bounding box center [328, 176] width 148 height 117
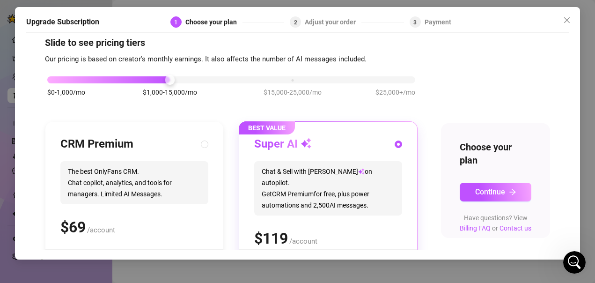
scroll to position [13, 0]
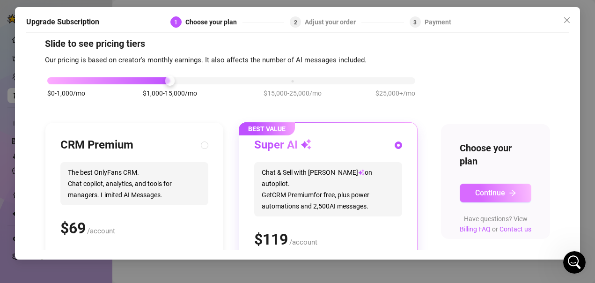
click at [490, 194] on span "Continue" at bounding box center [490, 192] width 30 height 9
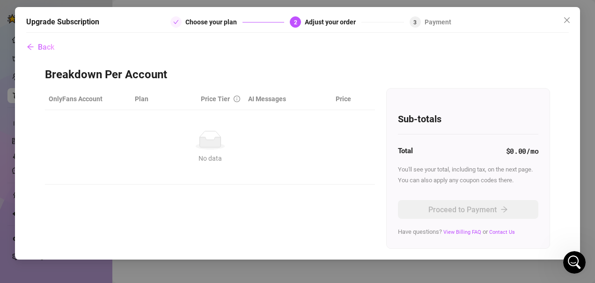
scroll to position [0, 0]
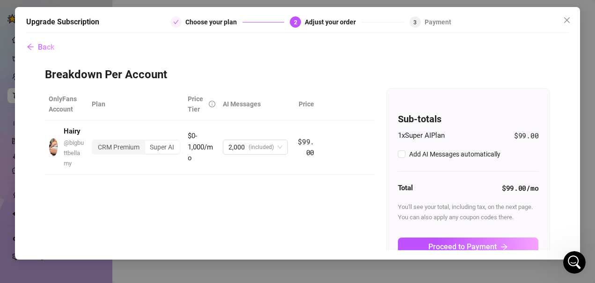
checkbox input "true"
click at [129, 148] on div "CRM Premium" at bounding box center [119, 147] width 52 height 13
click at [95, 142] on input "CRM Premium" at bounding box center [95, 142] width 0 height 0
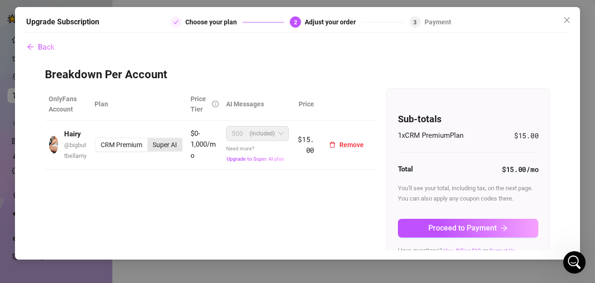
click at [162, 148] on div "Super AI" at bounding box center [165, 144] width 35 height 13
click at [150, 140] on input "Super AI" at bounding box center [150, 140] width 0 height 0
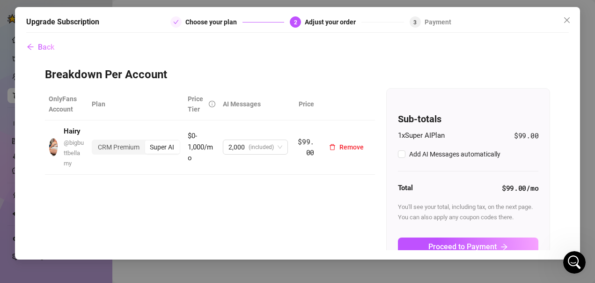
checkbox input "true"
click at [38, 49] on span "Back" at bounding box center [46, 47] width 16 height 9
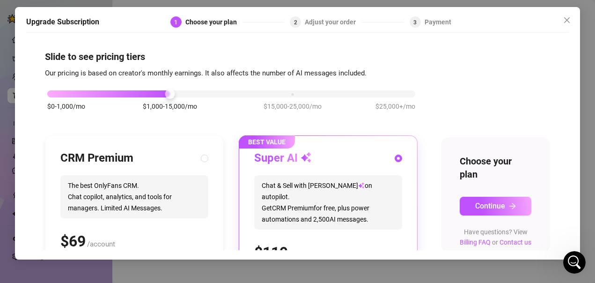
scroll to position [47, 0]
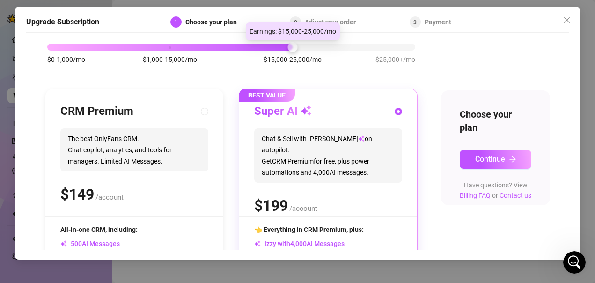
drag, startPoint x: 170, startPoint y: 47, endPoint x: 290, endPoint y: 50, distance: 119.9
click at [290, 50] on div at bounding box center [293, 47] width 10 height 10
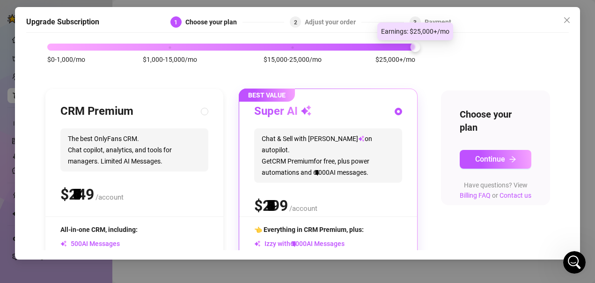
drag, startPoint x: 290, startPoint y: 47, endPoint x: 406, endPoint y: 53, distance: 115.9
click at [406, 53] on div "$0-1,000/mo $1,000-15,000/mo $15,000-25,000/mo $25,000+/mo" at bounding box center [231, 58] width 373 height 53
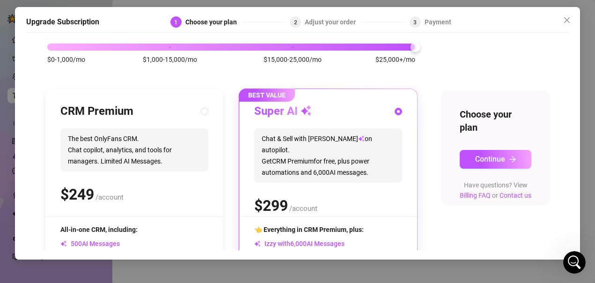
click at [171, 47] on div "$0-1,000/mo $1,000-15,000/mo $15,000-25,000/mo $25,000+/mo" at bounding box center [231, 45] width 368 height 6
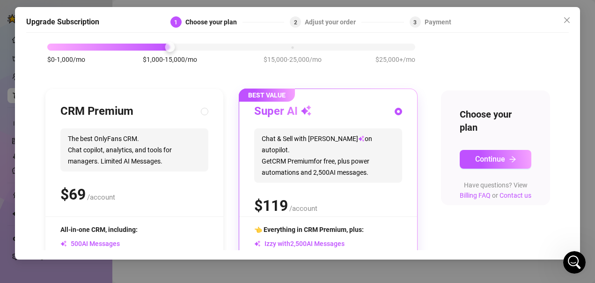
click at [64, 47] on div "$0-1,000/mo $1,000-15,000/mo $15,000-25,000/mo $25,000+/mo" at bounding box center [231, 45] width 368 height 6
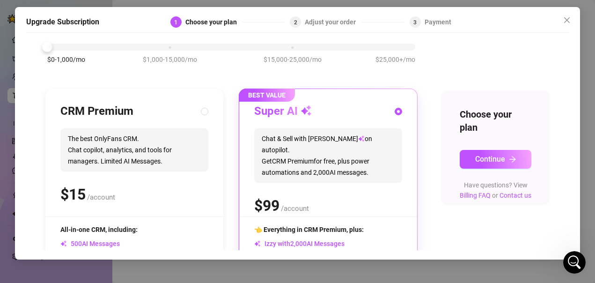
click at [169, 47] on div "$0-1,000/mo $1,000-15,000/mo $15,000-25,000/mo $25,000+/mo" at bounding box center [231, 45] width 368 height 6
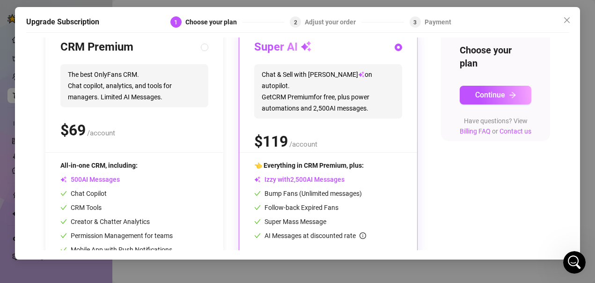
scroll to position [154, 0]
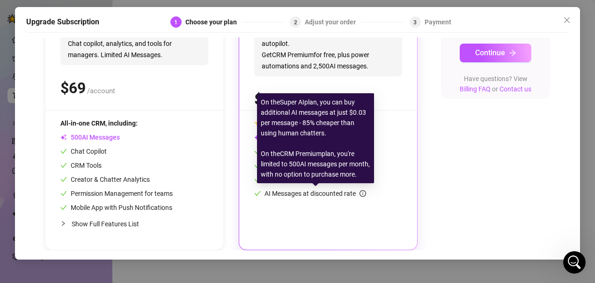
click at [362, 192] on icon "info-circle" at bounding box center [363, 193] width 7 height 7
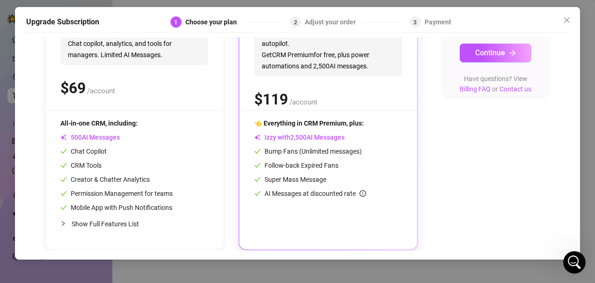
scroll to position [107, 0]
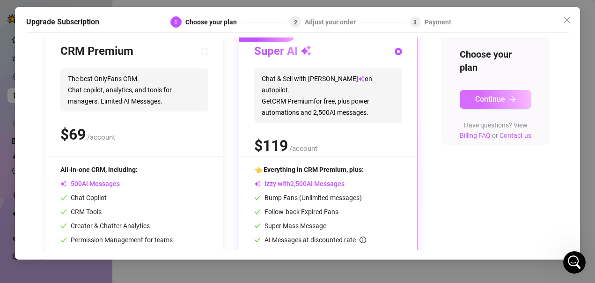
click at [494, 96] on span "Continue" at bounding box center [490, 99] width 30 height 9
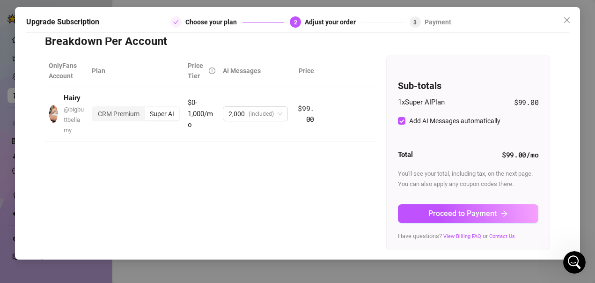
scroll to position [35, 0]
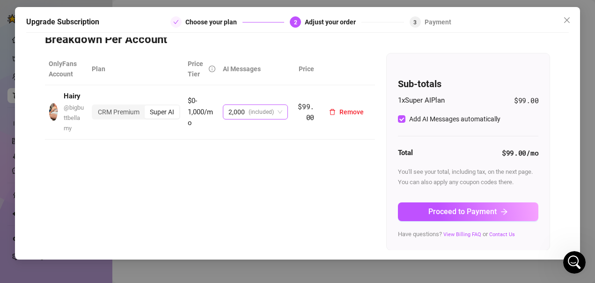
click at [275, 113] on span "2,000 (included)" at bounding box center [256, 112] width 54 height 14
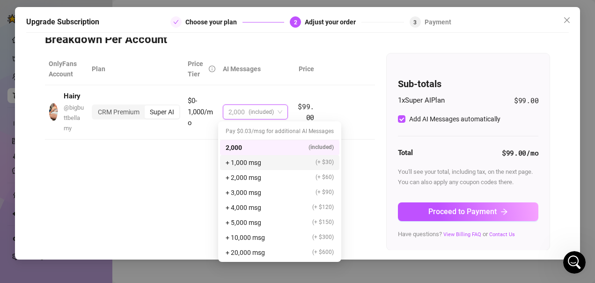
click at [261, 163] on span "+ 1,000 msg" at bounding box center [244, 162] width 36 height 10
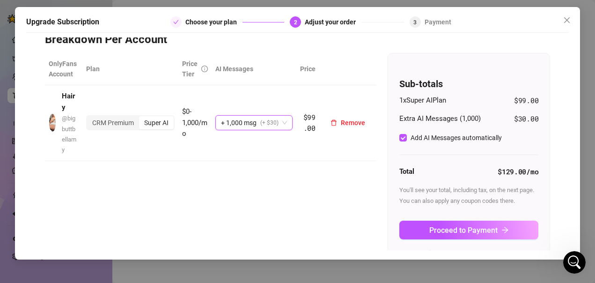
click at [285, 116] on span "+ 1,000 msg (+ $30)" at bounding box center [254, 123] width 66 height 14
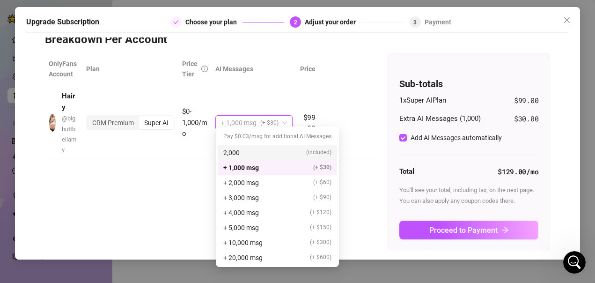
click at [236, 154] on span "2,000" at bounding box center [231, 153] width 16 height 10
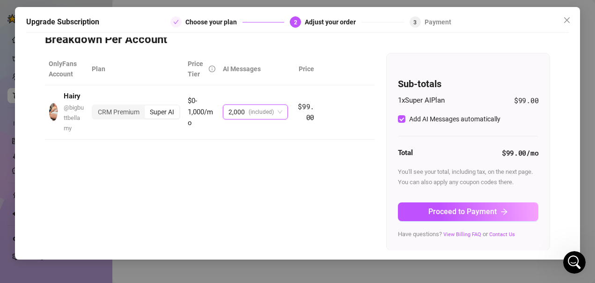
click at [204, 178] on div "OnlyFans Account Plan Price Tier AI Messages Price Hairy @ bigbuttbellamy CRM P…" at bounding box center [297, 152] width 505 height 198
click at [277, 111] on span "2,000 (included)" at bounding box center [256, 112] width 54 height 14
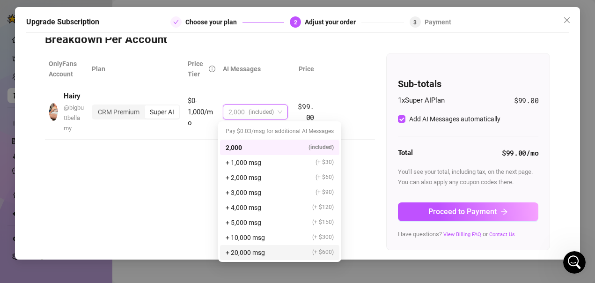
click at [263, 253] on span "+ 20,000 msg" at bounding box center [245, 252] width 39 height 10
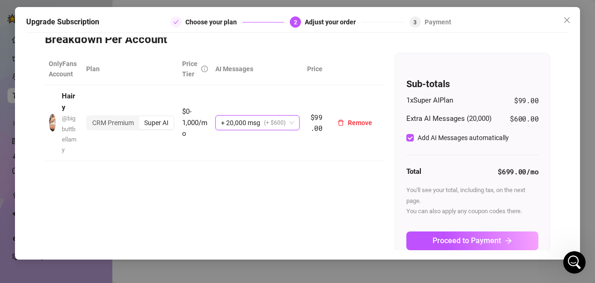
click at [289, 118] on span "+ 20,000 msg (+ $600)" at bounding box center [257, 123] width 73 height 14
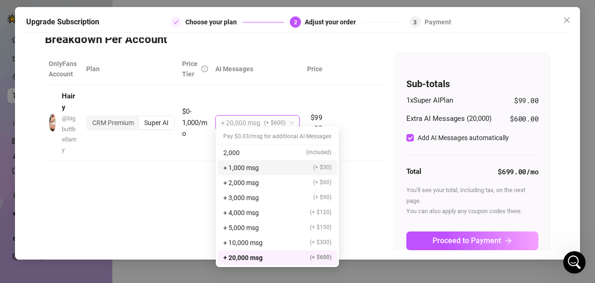
click at [262, 170] on div "+ 1,000 msg (+ $30)" at bounding box center [277, 168] width 108 height 10
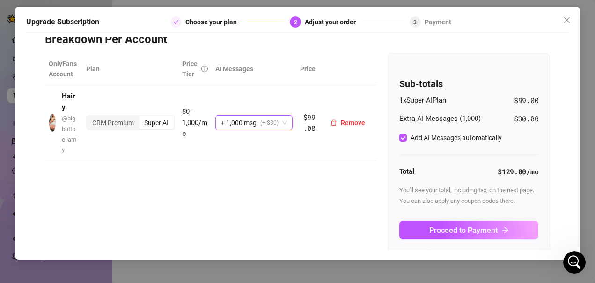
click at [284, 116] on span "+ 1,000 msg (+ $30)" at bounding box center [254, 123] width 66 height 14
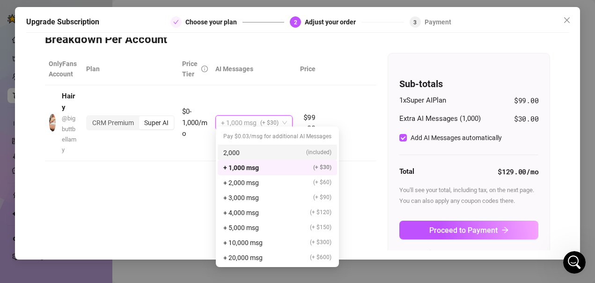
click at [240, 151] on div "2,000 (included)" at bounding box center [277, 153] width 108 height 10
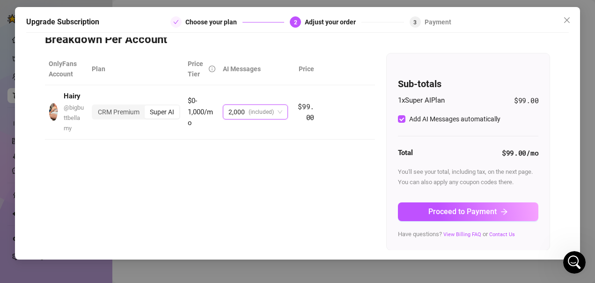
click at [463, 212] on span "Proceed to Payment" at bounding box center [463, 211] width 68 height 9
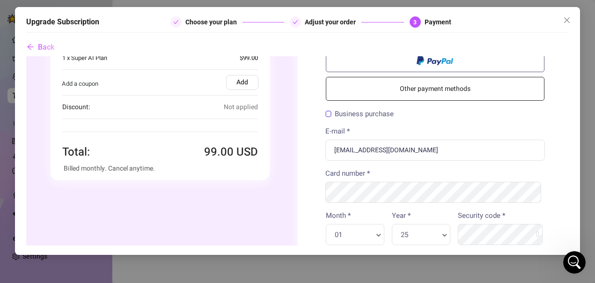
scroll to position [0, 0]
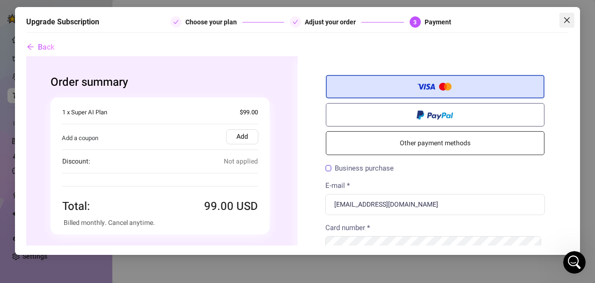
click at [567, 22] on icon "close" at bounding box center [566, 19] width 7 height 7
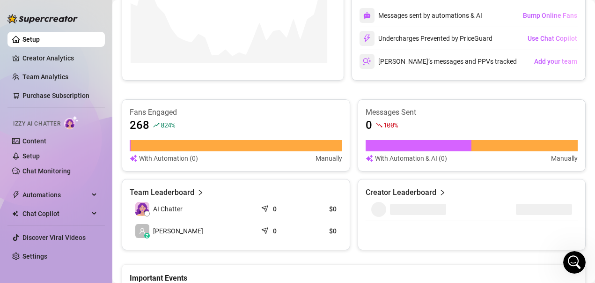
scroll to position [515, 0]
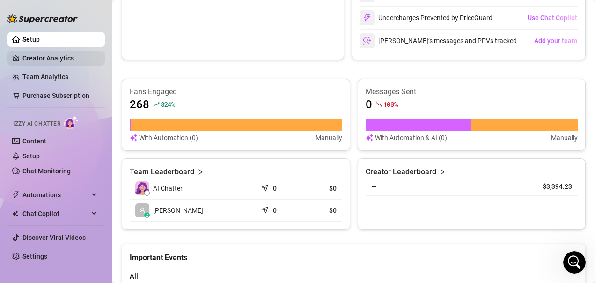
click at [30, 54] on link "Creator Analytics" at bounding box center [59, 58] width 75 height 15
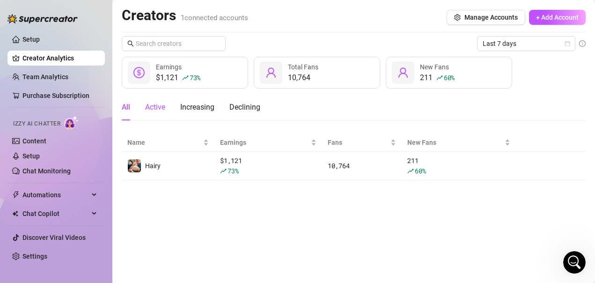
click at [151, 102] on div "Active" at bounding box center [155, 107] width 20 height 11
click at [69, 194] on span "Automations" at bounding box center [55, 194] width 67 height 15
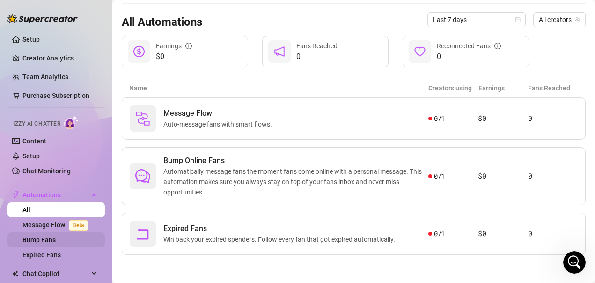
scroll to position [44, 0]
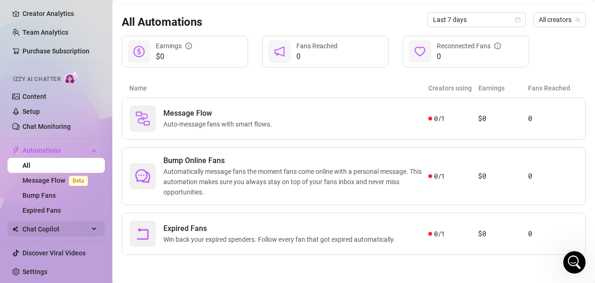
click at [53, 231] on span "Chat Copilot" at bounding box center [55, 229] width 67 height 15
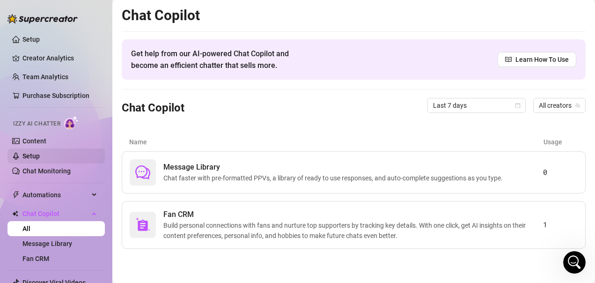
click at [40, 153] on link "Setup" at bounding box center [30, 155] width 17 height 7
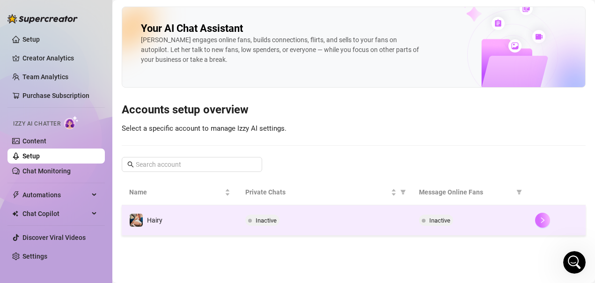
click at [545, 219] on icon "right" at bounding box center [543, 220] width 7 height 7
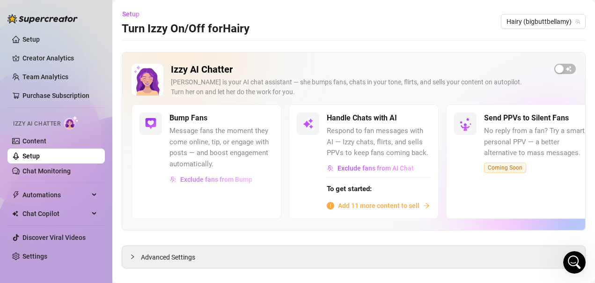
click at [227, 177] on span "Exclude fans from Bump" at bounding box center [216, 179] width 72 height 7
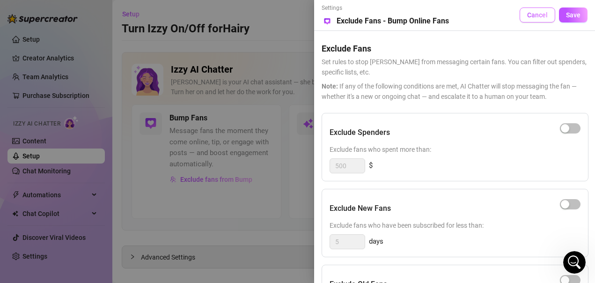
click at [531, 16] on span "Cancel" at bounding box center [537, 14] width 21 height 7
